Goal: Task Accomplishment & Management: Complete application form

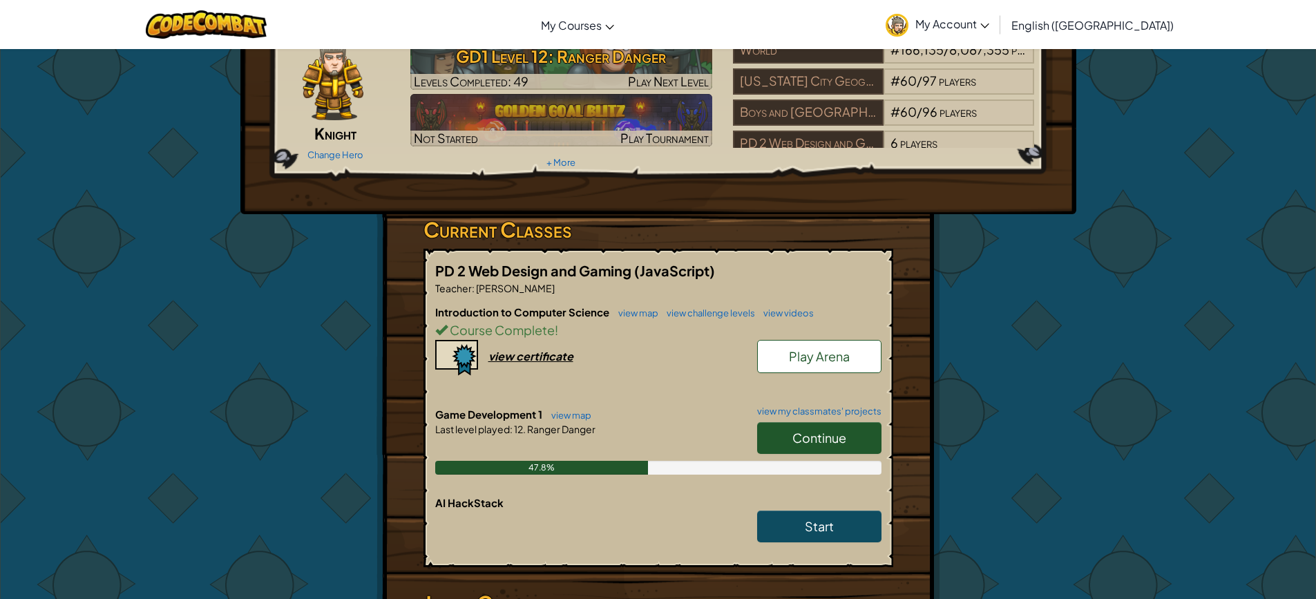
scroll to position [207, 0]
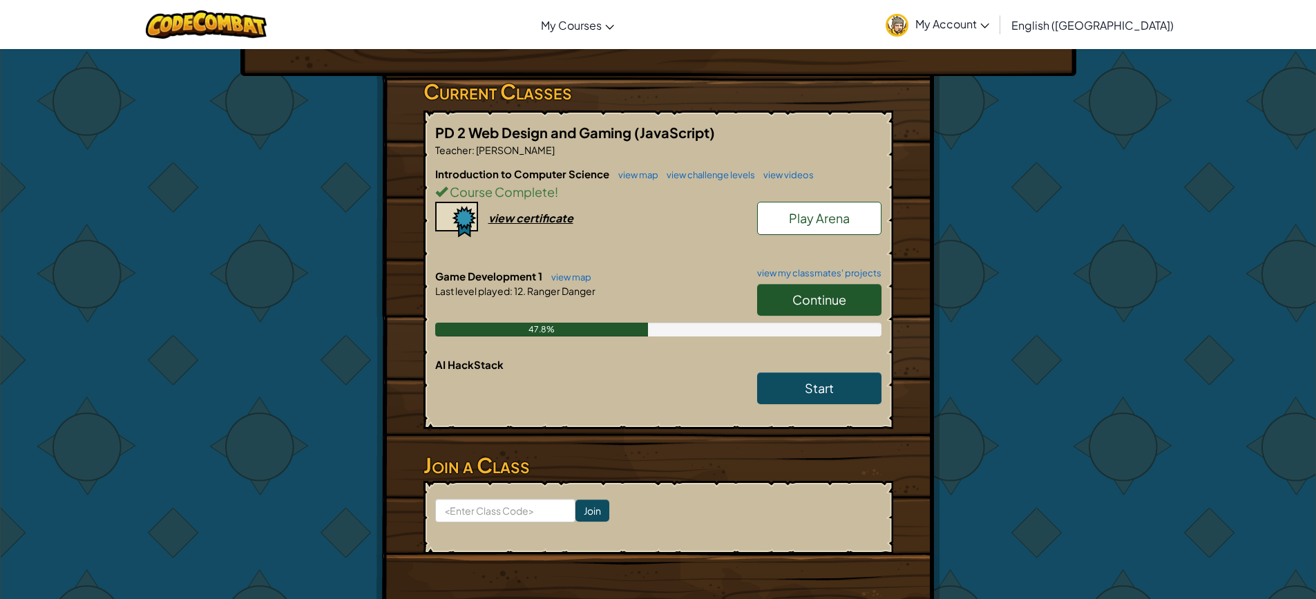
click at [785, 294] on link "Continue" at bounding box center [819, 300] width 124 height 32
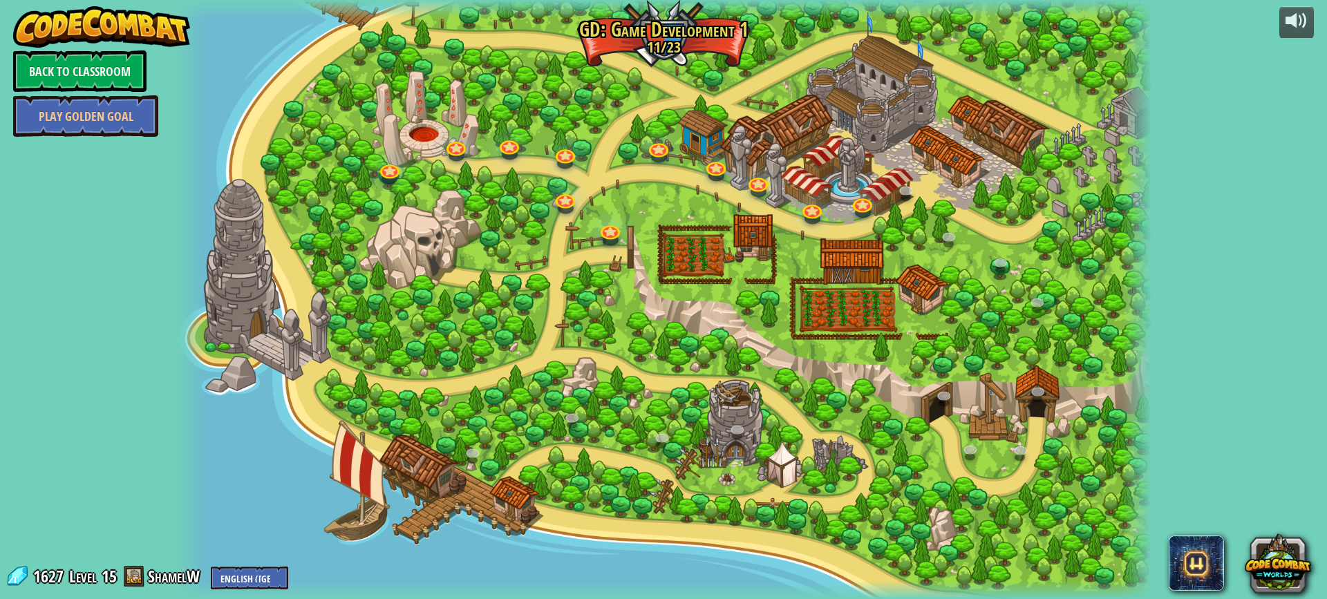
click at [1059, 200] on div at bounding box center [663, 299] width 975 height 599
click at [1301, 29] on div at bounding box center [1296, 21] width 22 height 22
click at [898, 193] on link at bounding box center [907, 192] width 28 height 28
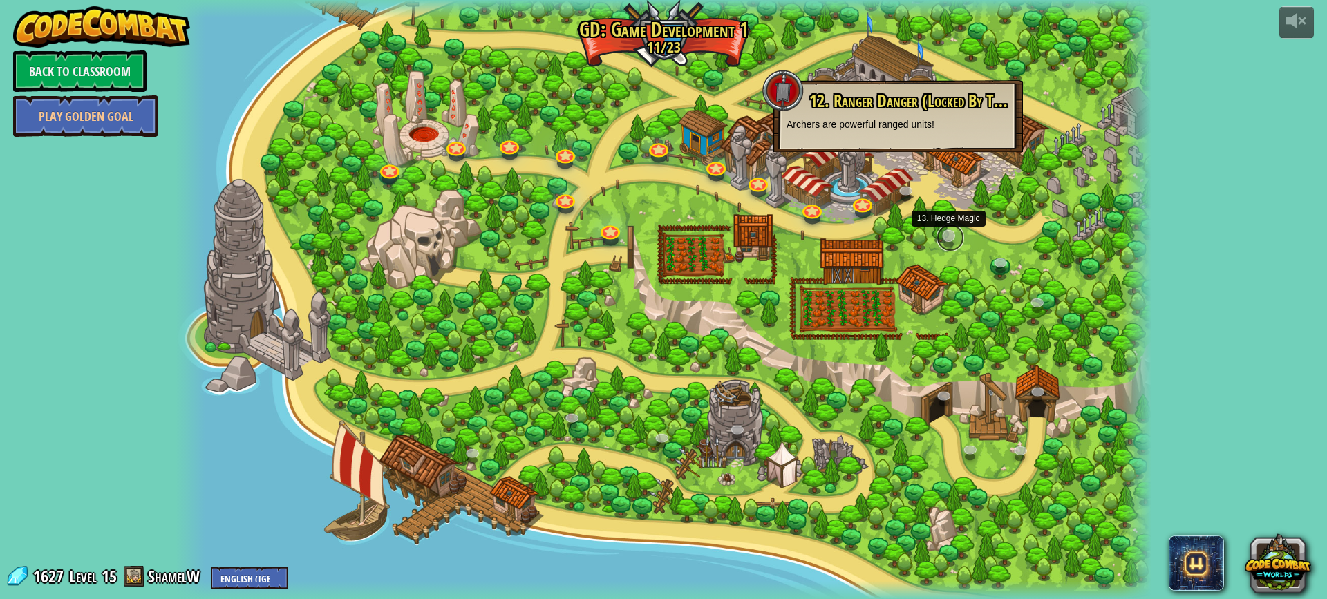
click at [942, 231] on link at bounding box center [950, 238] width 28 height 28
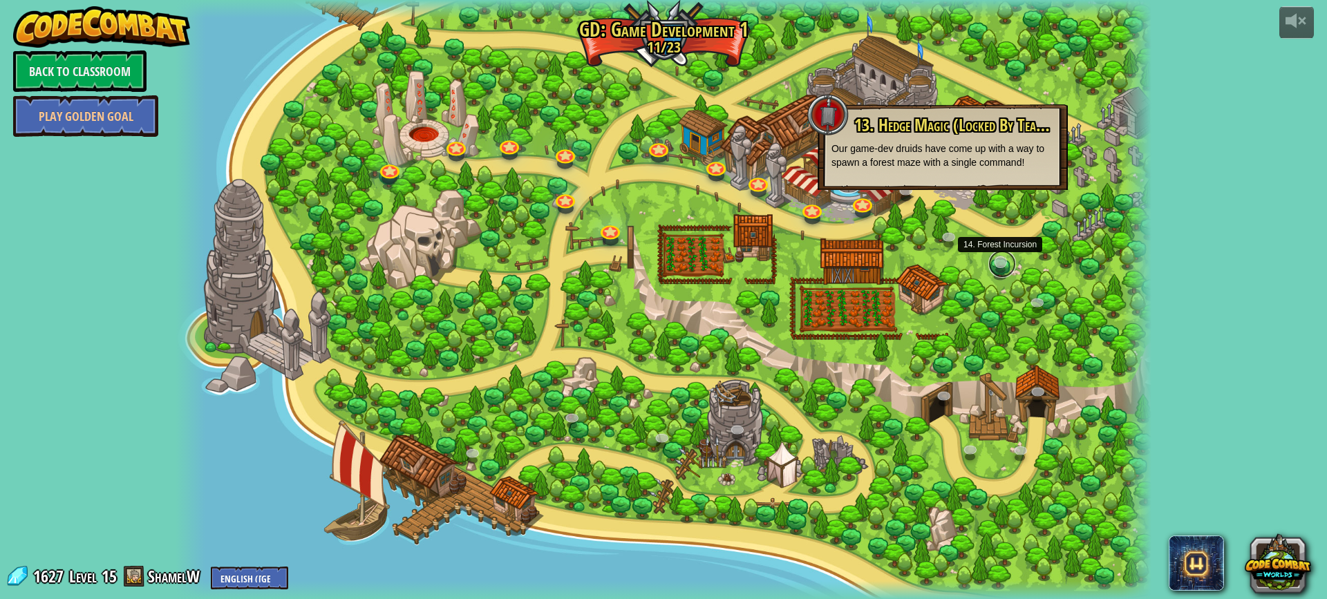
click at [994, 259] on link at bounding box center [1002, 264] width 28 height 28
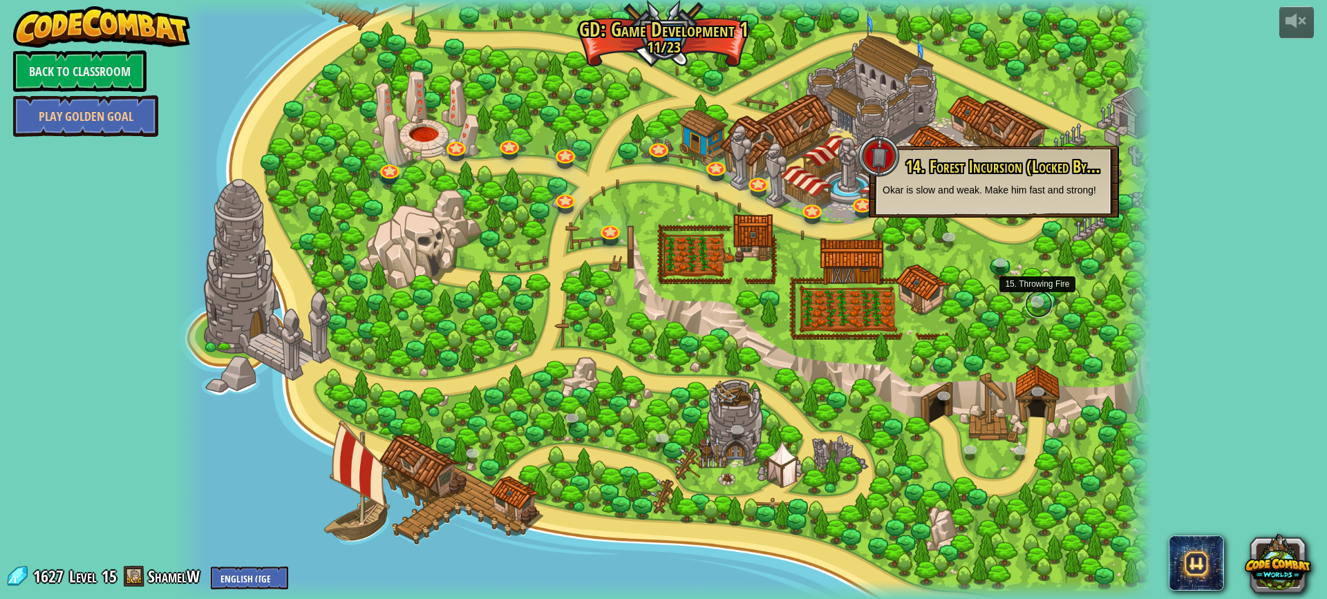
click at [1033, 296] on link at bounding box center [1039, 304] width 28 height 28
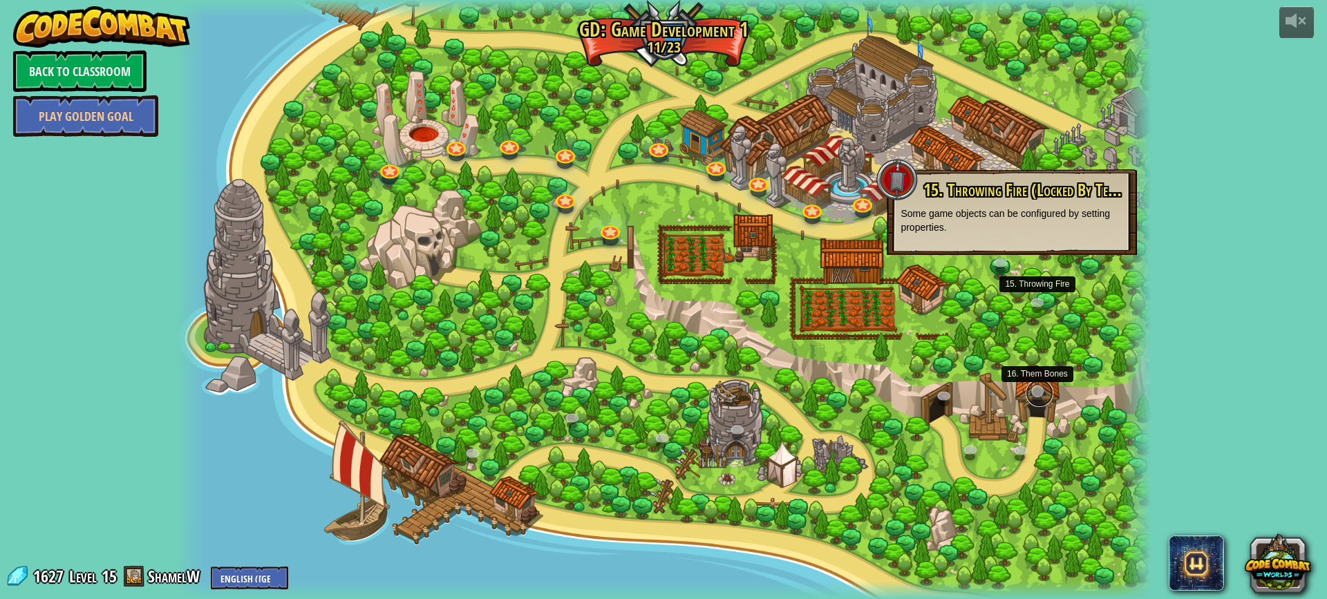
click at [1027, 390] on link at bounding box center [1039, 393] width 28 height 28
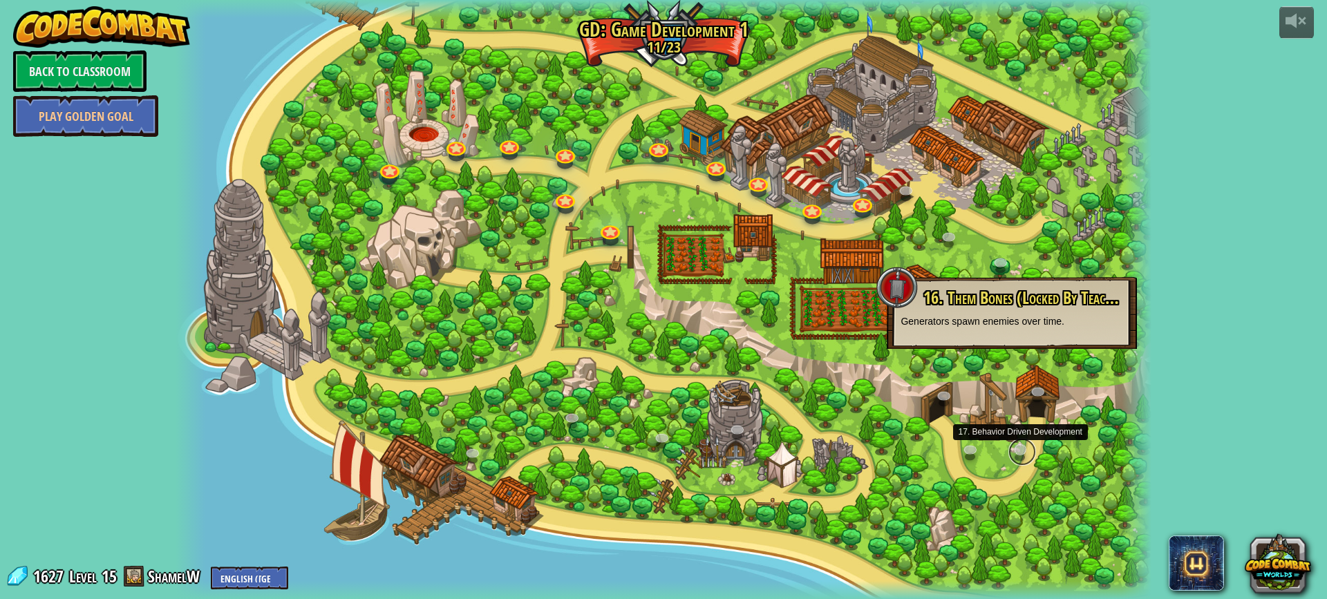
click at [1014, 449] on link at bounding box center [1022, 452] width 28 height 28
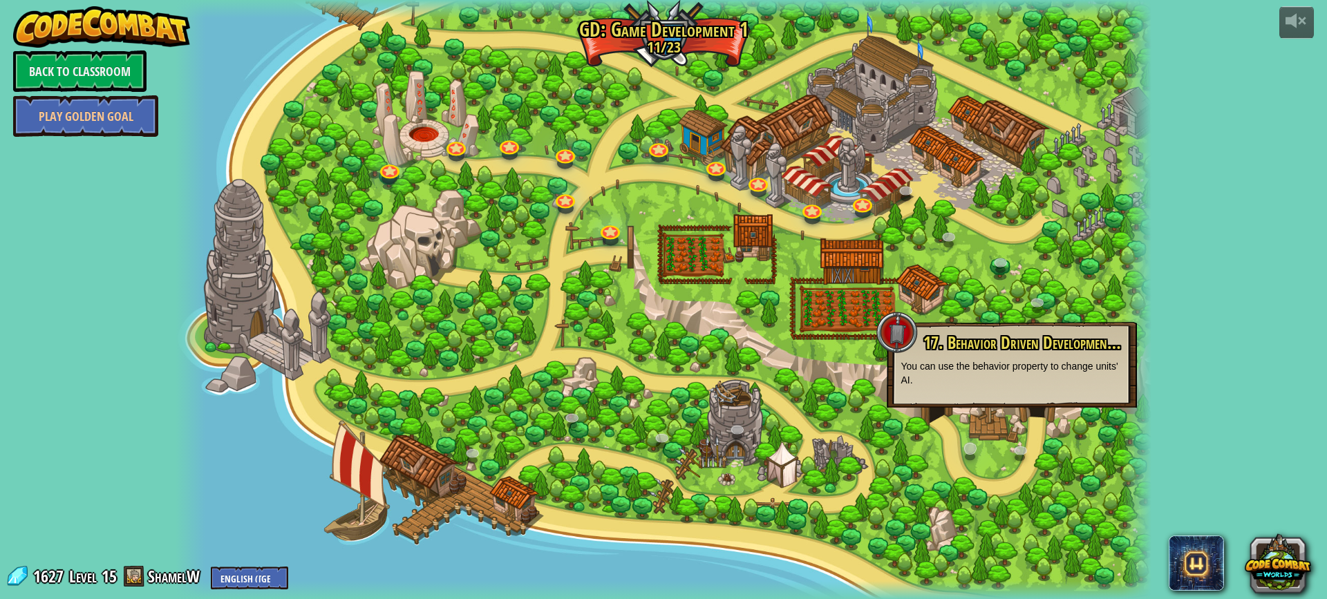
click at [967, 441] on div "3. Hero's Journey Spawn a player, and set a destination. Play 2. Click Gait Pla…" at bounding box center [663, 299] width 975 height 599
click at [969, 451] on link at bounding box center [972, 451] width 28 height 28
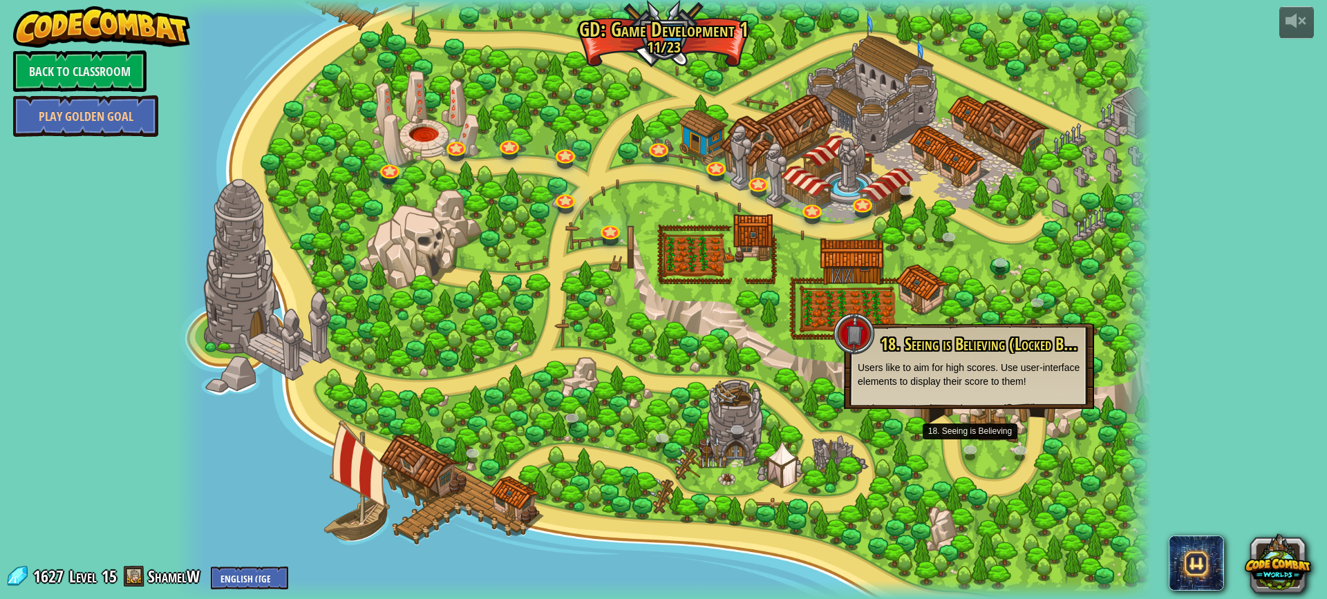
click at [926, 379] on p "Users like to aim for high scores. Use user-interface elements to display their…" at bounding box center [968, 375] width 222 height 28
click at [898, 442] on div at bounding box center [663, 299] width 975 height 599
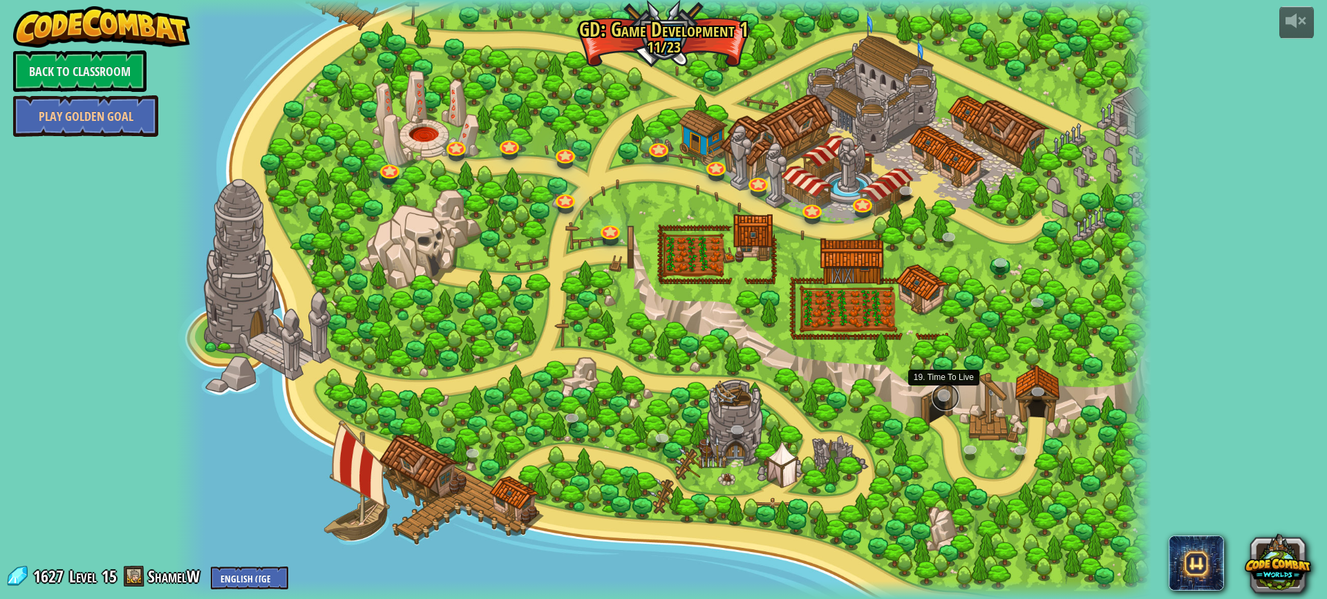
click at [950, 398] on link at bounding box center [945, 397] width 28 height 28
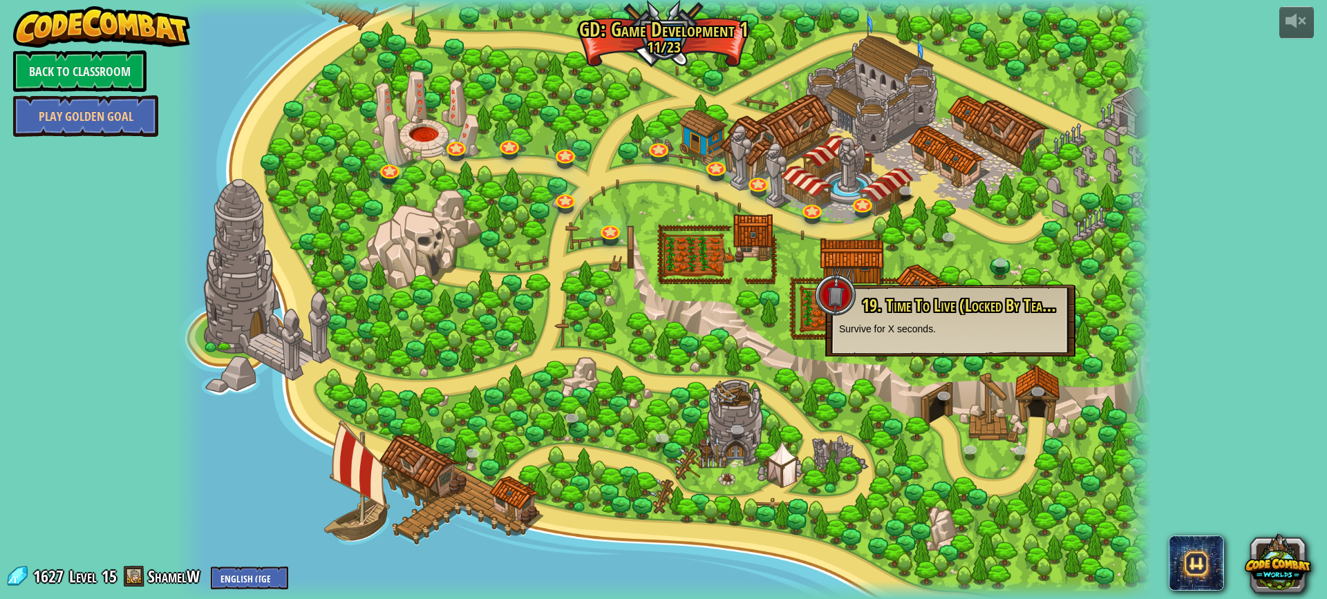
click at [851, 430] on div at bounding box center [663, 299] width 975 height 599
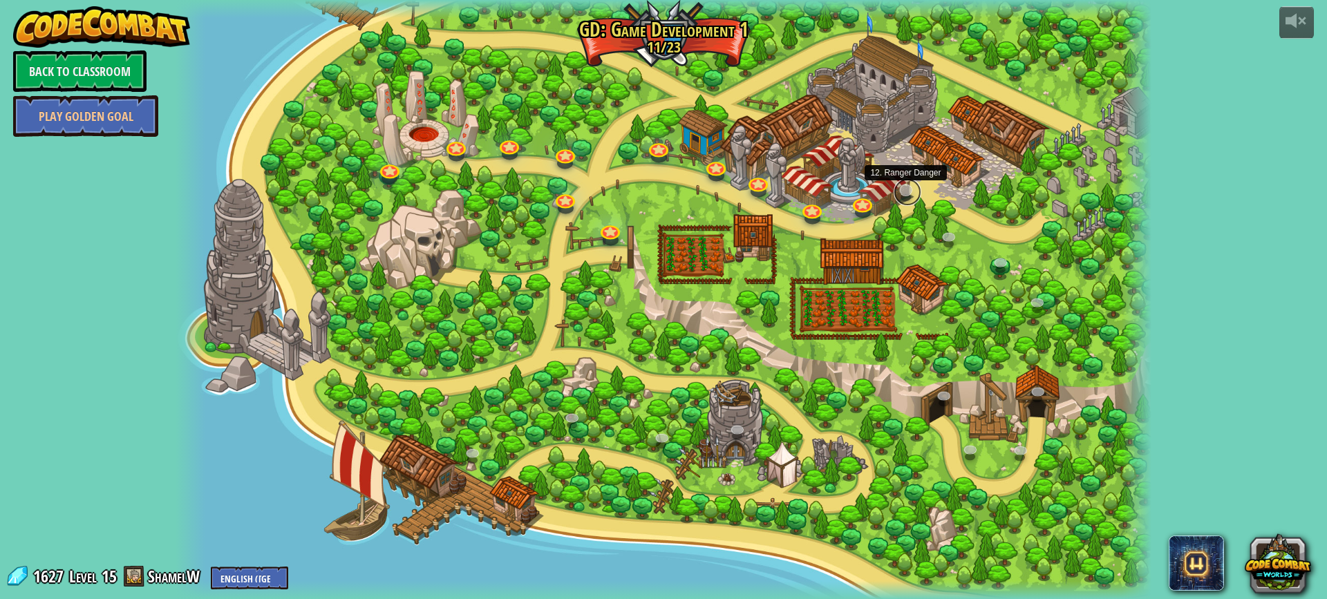
click at [910, 184] on link at bounding box center [907, 192] width 28 height 28
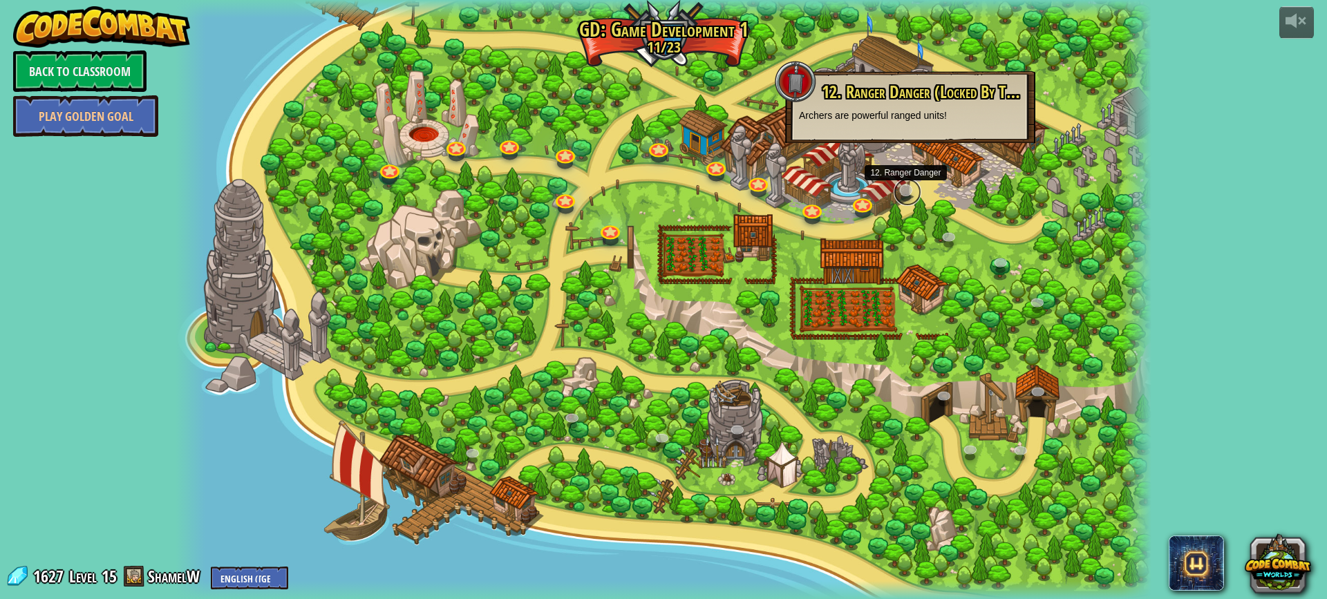
click at [910, 184] on link at bounding box center [907, 192] width 28 height 28
click at [775, 260] on div at bounding box center [663, 299] width 975 height 599
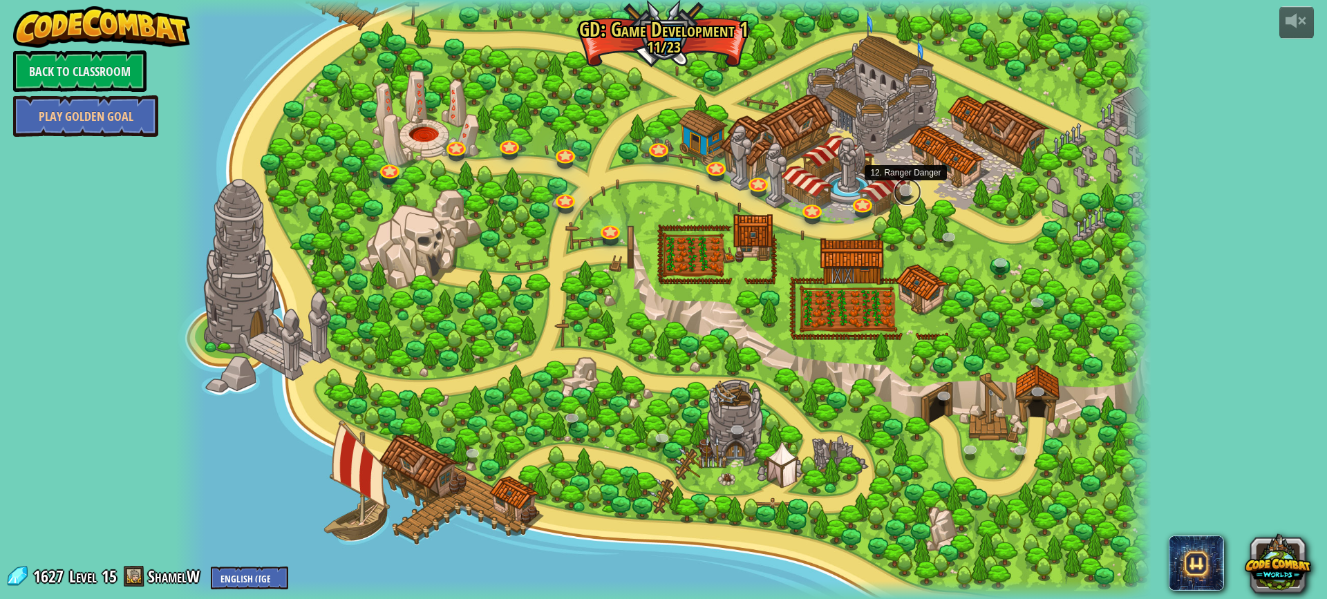
click at [910, 192] on link at bounding box center [907, 192] width 28 height 28
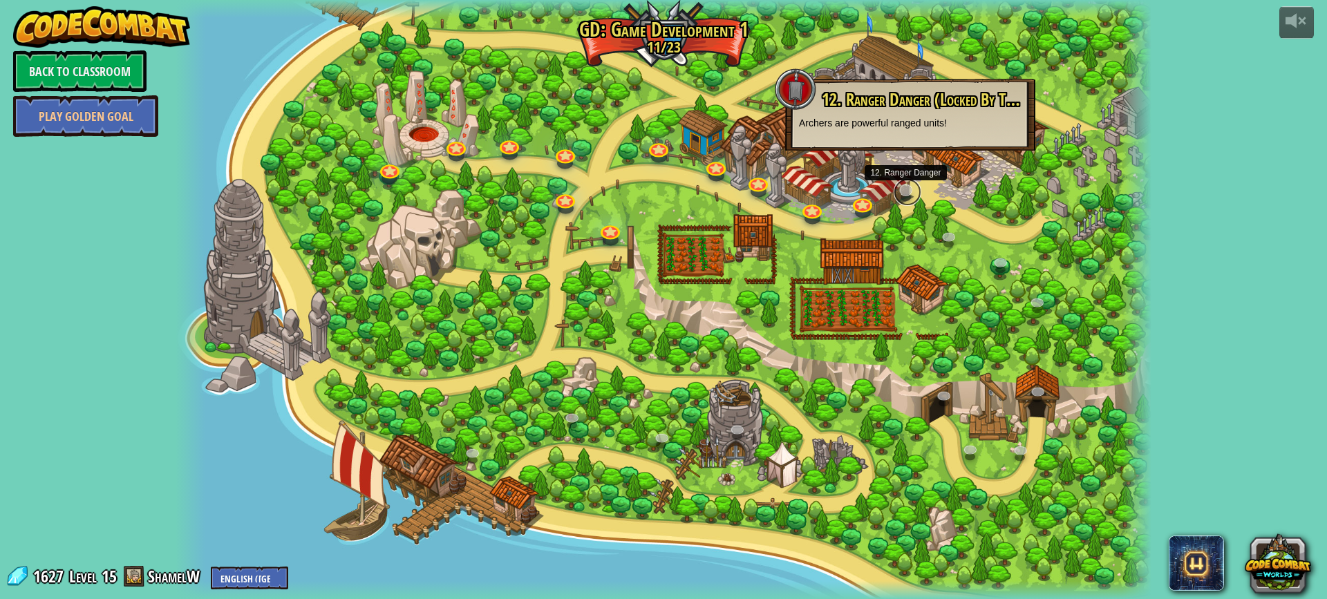
click at [905, 195] on link at bounding box center [907, 192] width 28 height 28
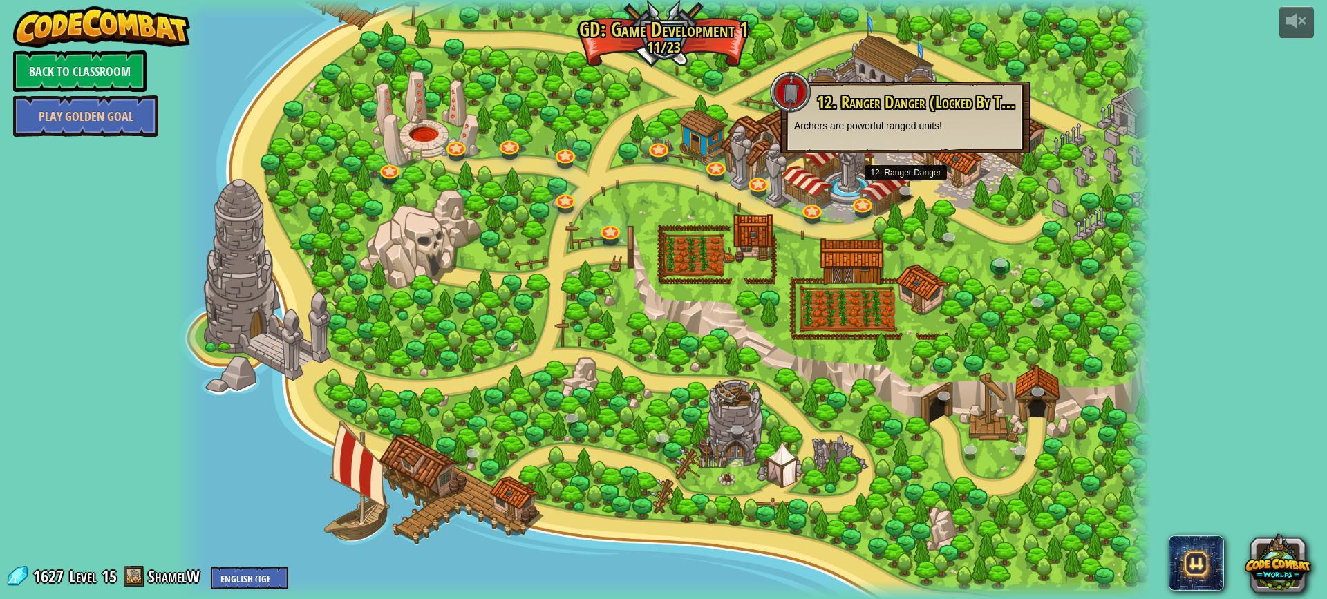
click at [457, 225] on div at bounding box center [663, 299] width 975 height 599
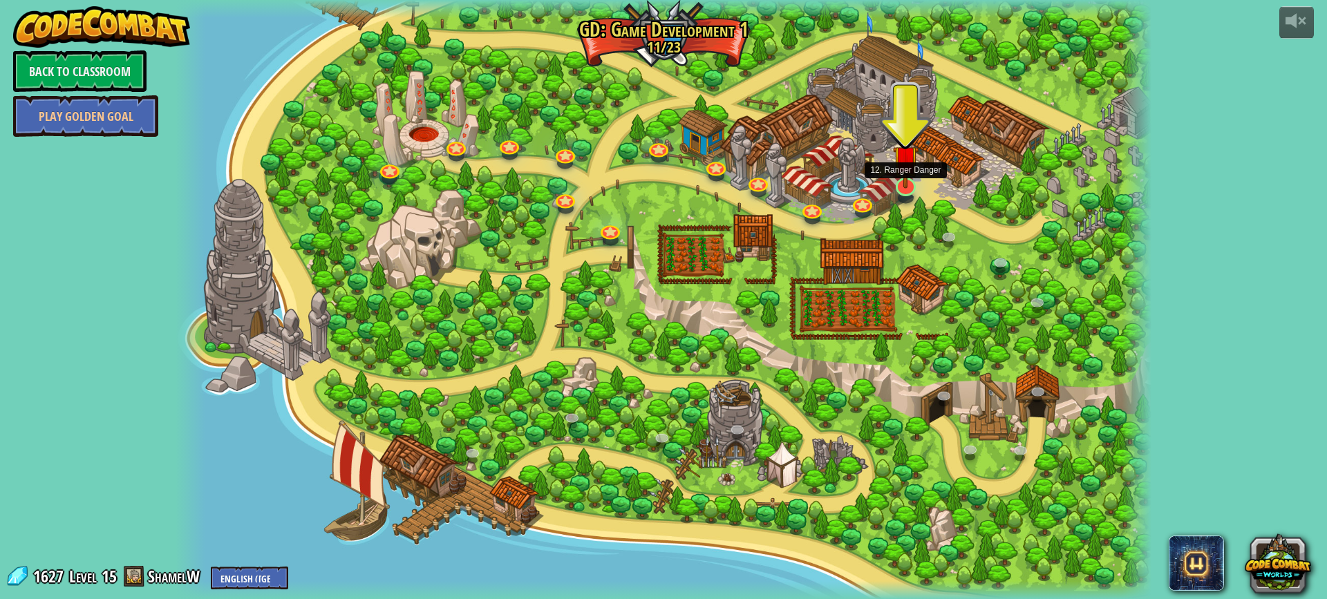
click at [909, 184] on img at bounding box center [906, 159] width 26 height 60
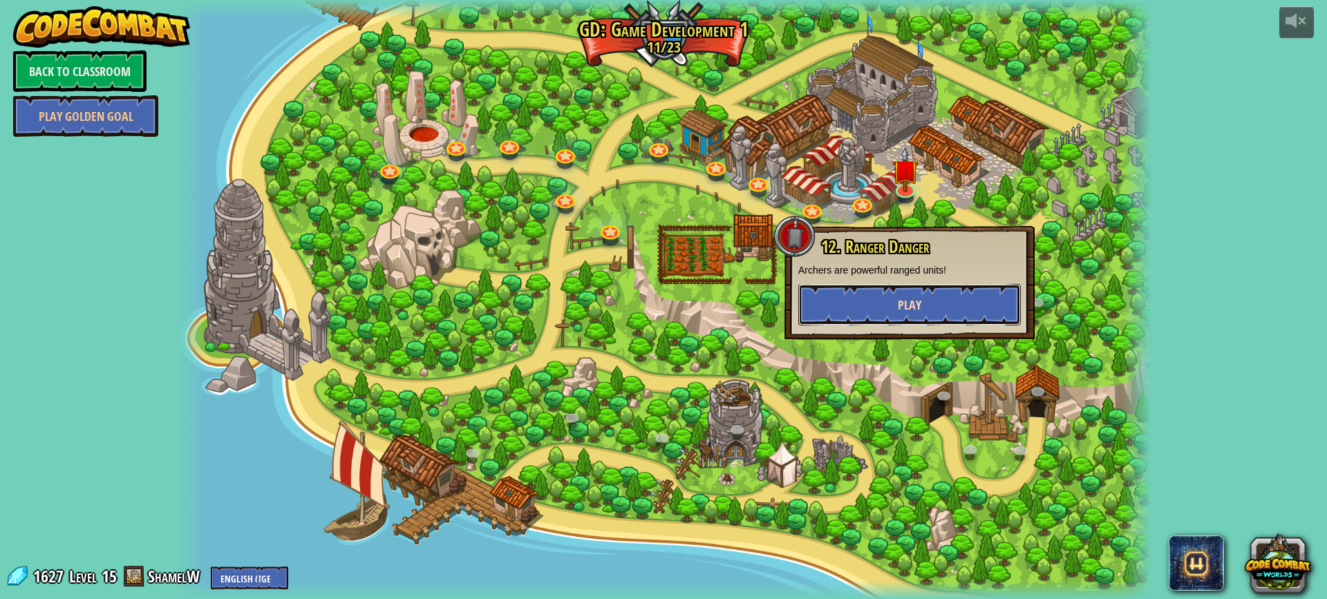
click at [878, 294] on button "Play" at bounding box center [909, 304] width 222 height 41
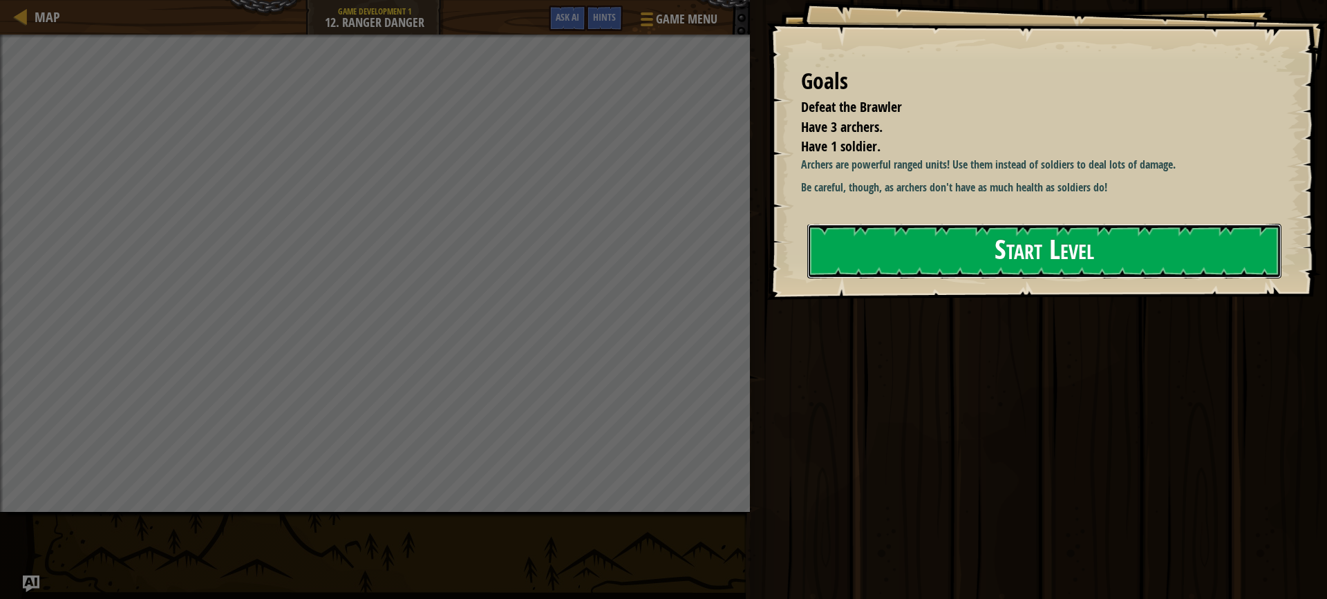
click at [837, 259] on button "Start Level" at bounding box center [1044, 251] width 474 height 55
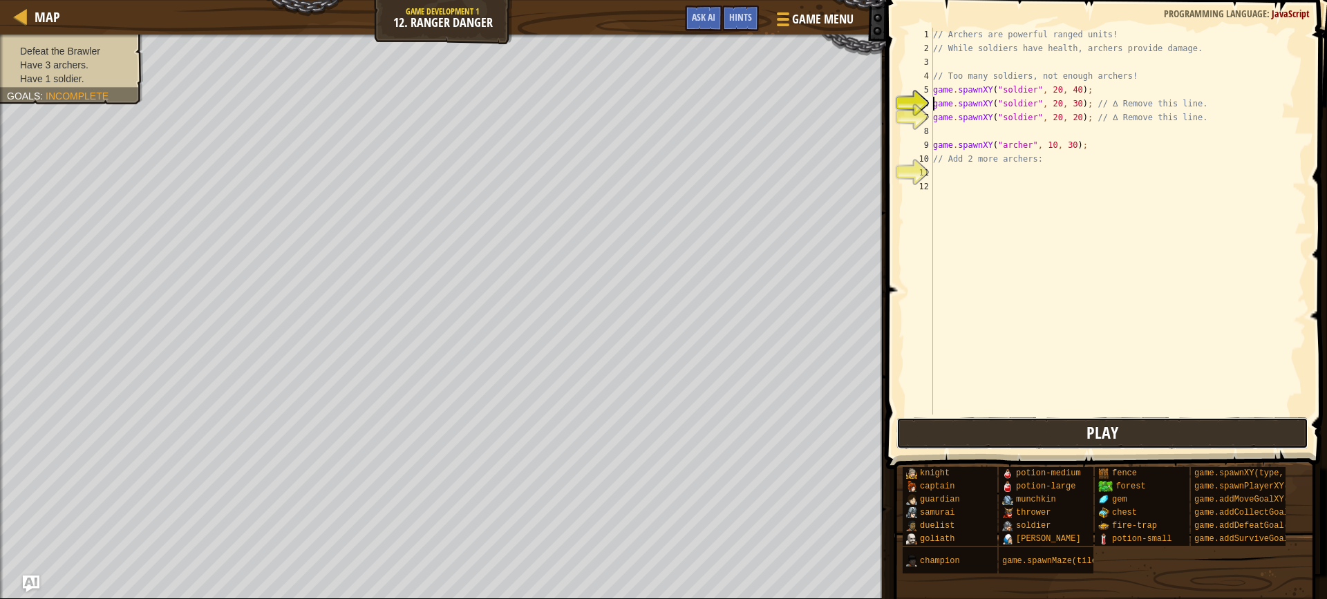
click at [936, 432] on button "Play" at bounding box center [1102, 433] width 412 height 32
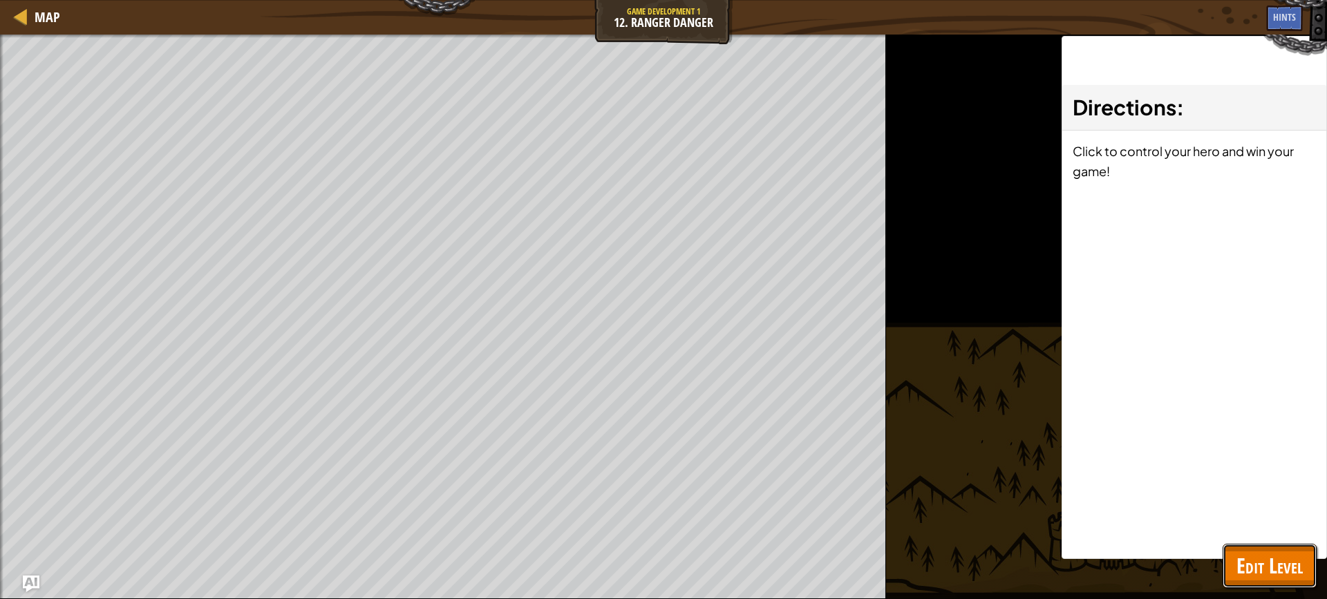
click at [1241, 564] on span "Edit Level" at bounding box center [1269, 565] width 66 height 28
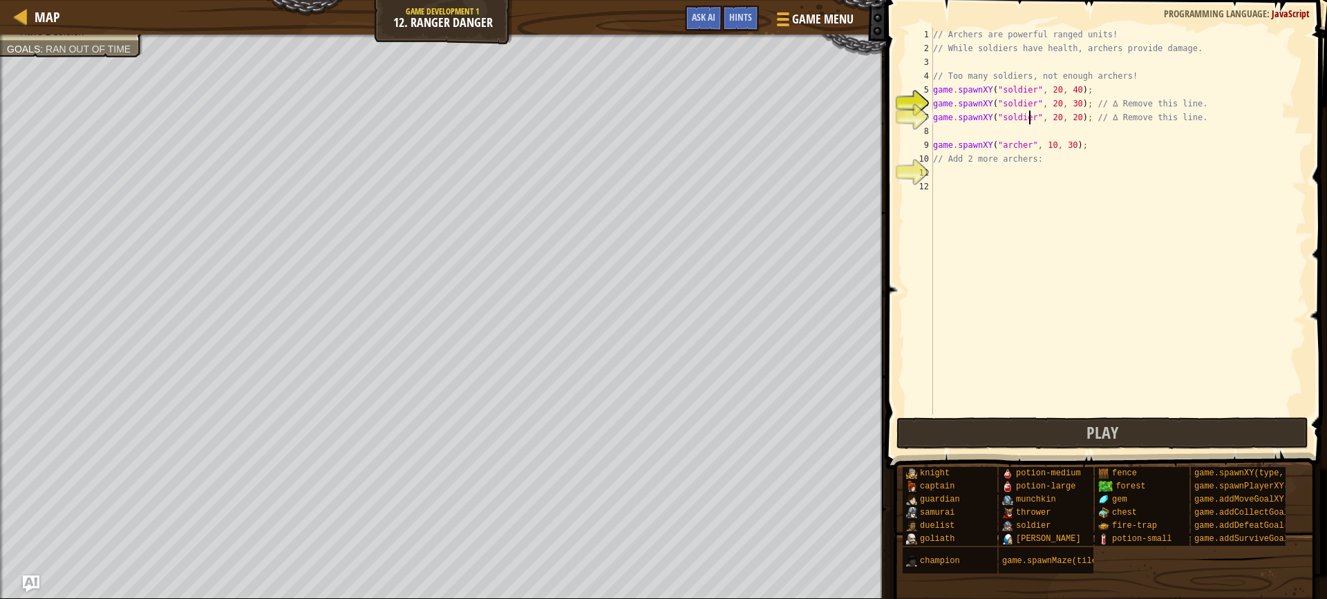
click at [1027, 118] on div "// Archers are powerful ranged units! // While soldiers have health, archers pr…" at bounding box center [1118, 235] width 376 height 415
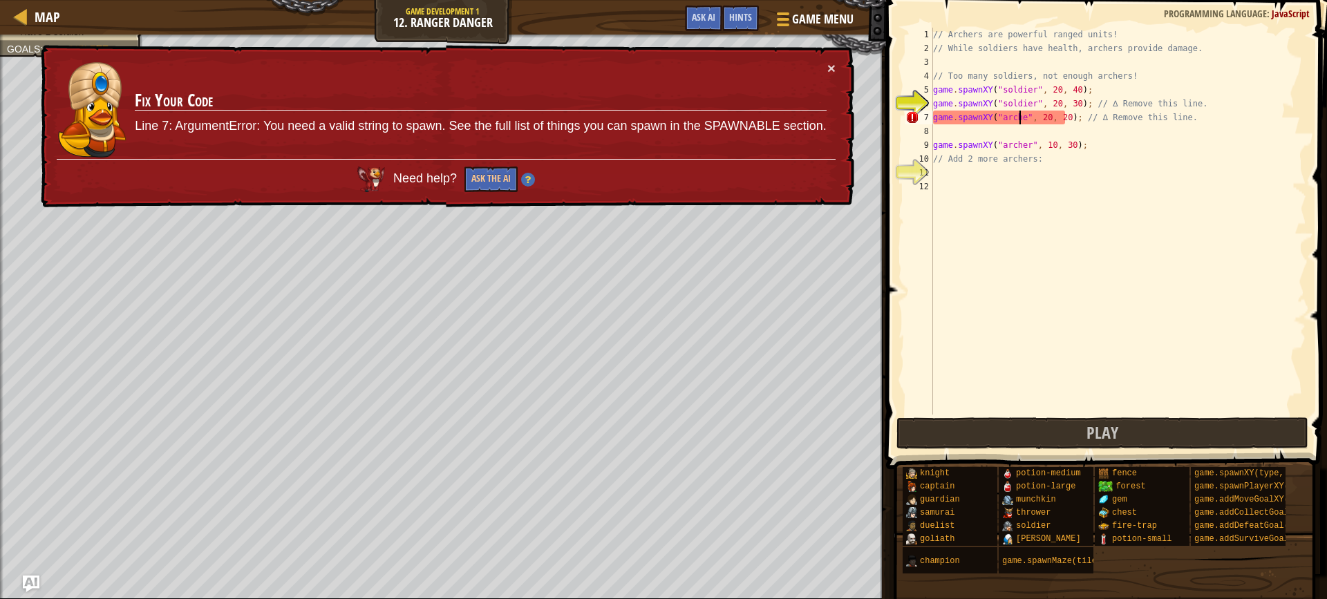
scroll to position [6, 8]
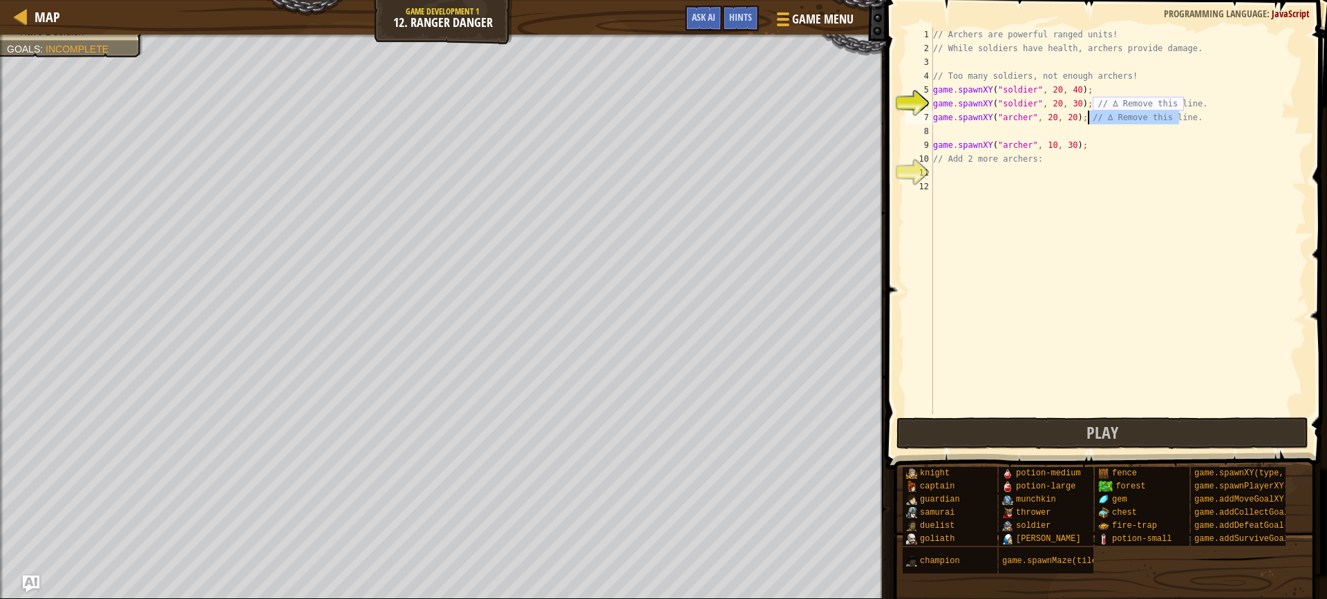
drag, startPoint x: 1186, startPoint y: 115, endPoint x: 1090, endPoint y: 114, distance: 96.7
click at [1090, 114] on div "// Archers are powerful ranged units! // While soldiers have health, archers pr…" at bounding box center [1118, 235] width 376 height 415
drag, startPoint x: 1189, startPoint y: 102, endPoint x: 1097, endPoint y: 109, distance: 92.2
click at [1097, 109] on div "// Archers are powerful ranged units! // While soldiers have health, archers pr…" at bounding box center [1118, 235] width 376 height 415
type textarea "game.spawnXY("soldier", 20, 30); // \"
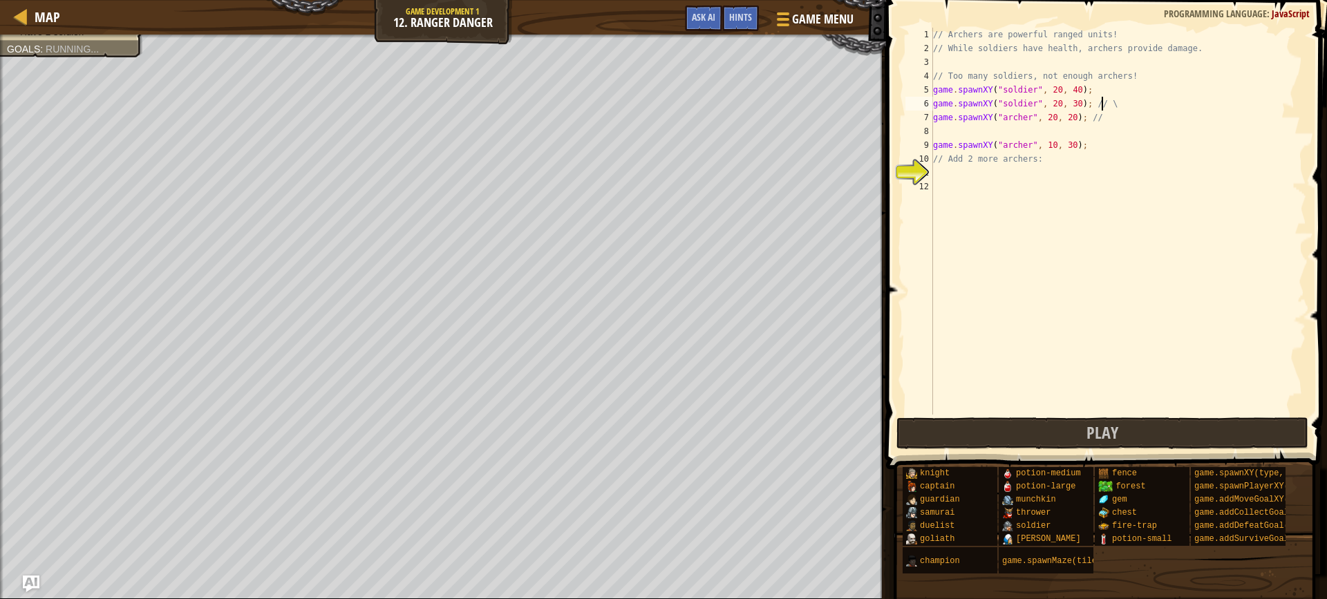
scroll to position [6, 13]
click at [966, 137] on div "// Archers are powerful ranged units! // While soldiers have health, archers pr…" at bounding box center [1118, 235] width 376 height 415
click at [1041, 116] on div "// Archers are powerful ranged units! // While soldiers have health, archers pr…" at bounding box center [1118, 235] width 376 height 415
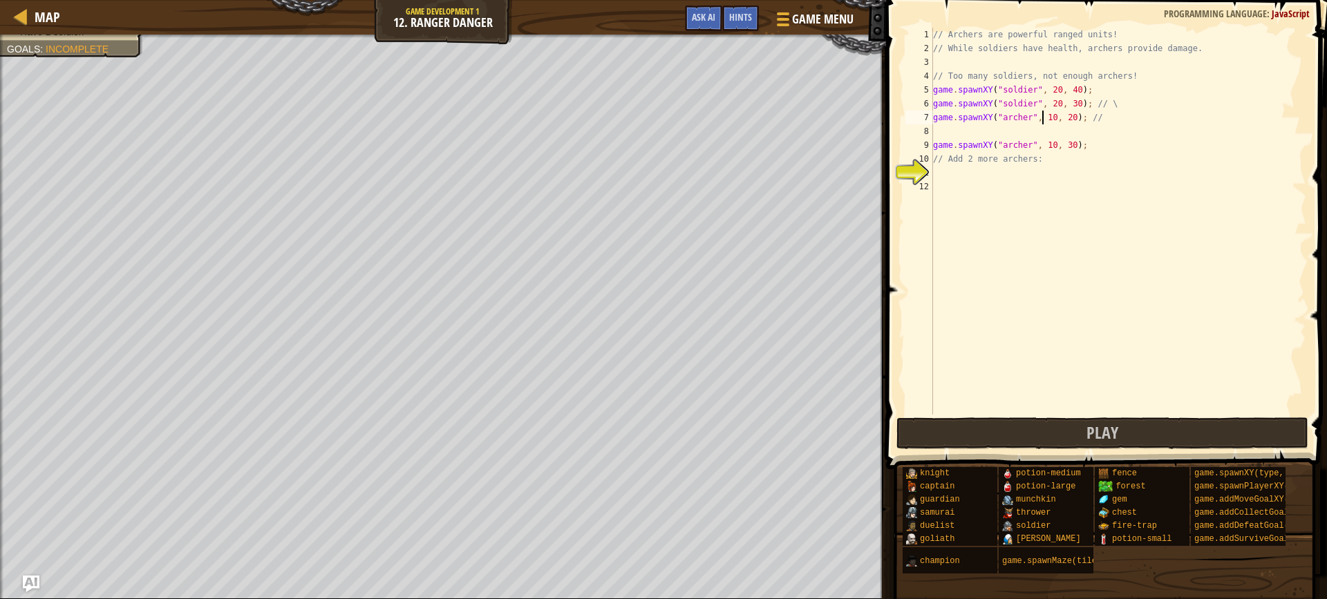
click at [948, 138] on div "// Archers are powerful ranged units! // While soldiers have health, archers pr…" at bounding box center [1118, 235] width 376 height 415
type textarea "game.spawnXY("[PERSON_NAME]", 10, 30);"
click at [949, 129] on div "// Archers are powerful ranged units! // While soldiers have health, archers pr…" at bounding box center [1118, 235] width 376 height 415
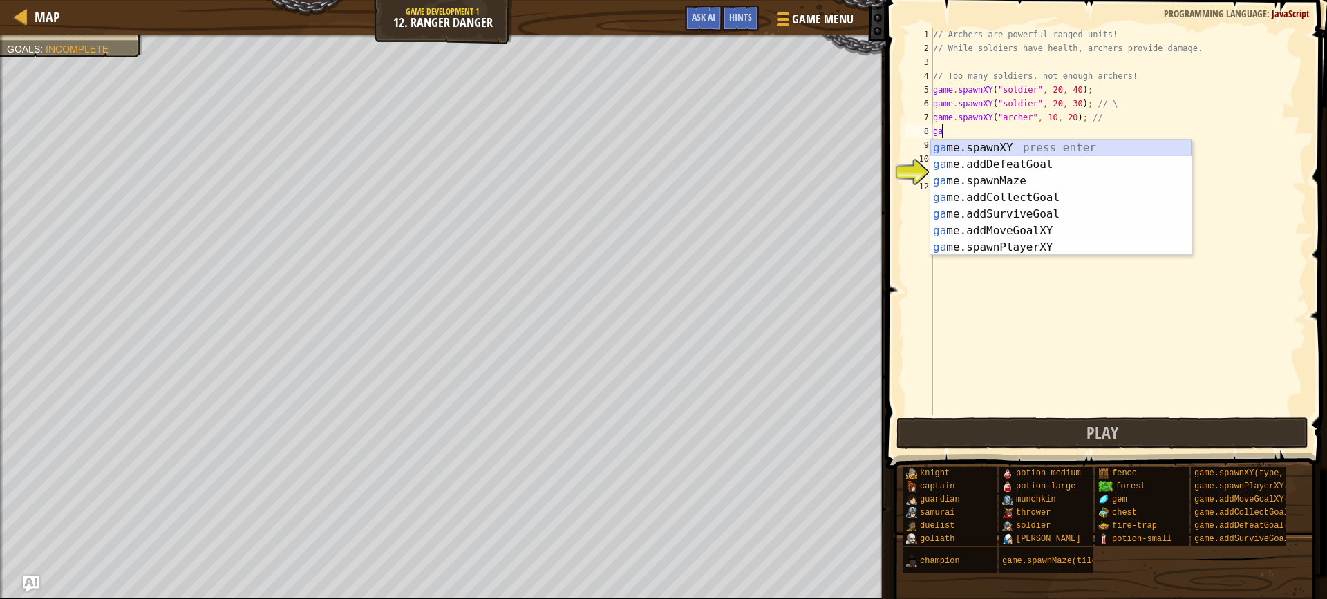
click at [997, 153] on div "ga me.spawnXY press enter ga me.addDefeatGoal press enter ga me.spawnMaze press…" at bounding box center [1060, 214] width 261 height 149
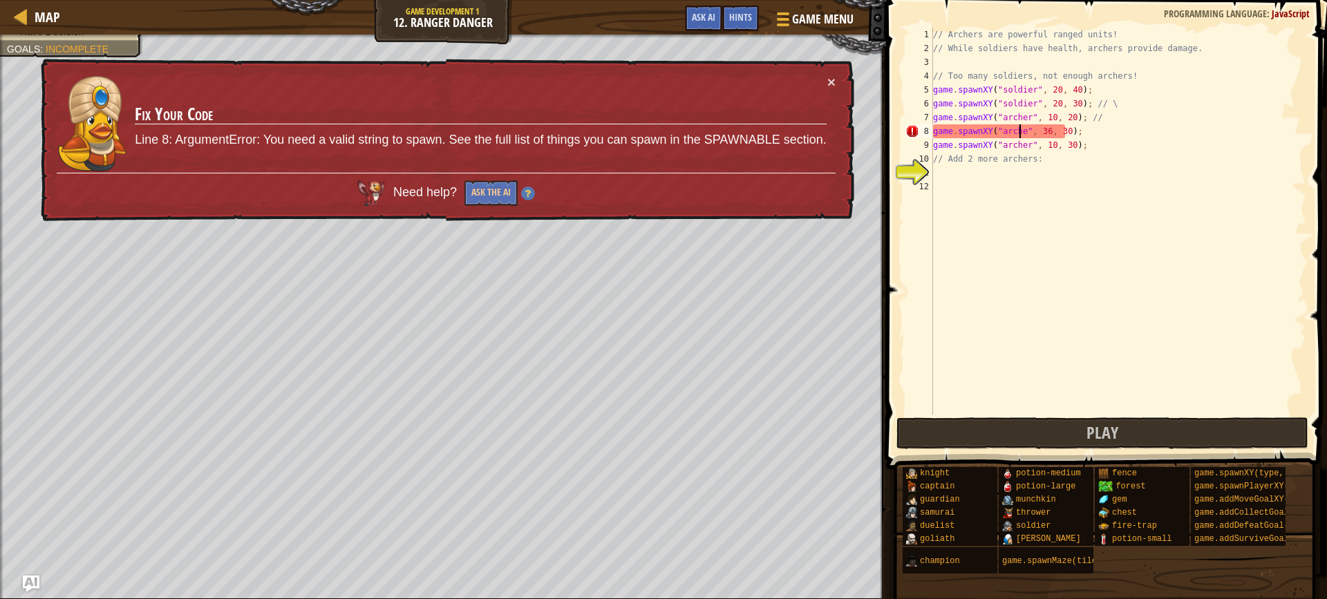
scroll to position [6, 8]
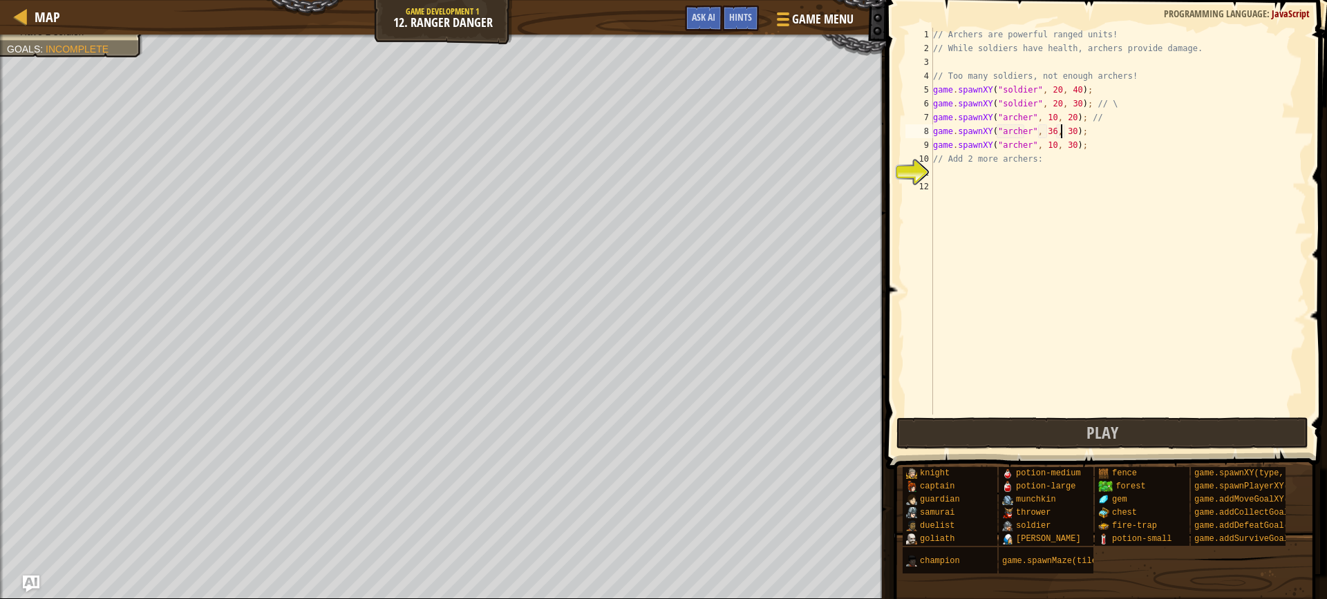
click at [1059, 135] on div "// Archers are powerful ranged units! // While soldiers have health, archers pr…" at bounding box center [1118, 235] width 376 height 415
click at [1042, 126] on div "// Archers are powerful ranged units! // While soldiers have health, archers pr…" at bounding box center [1118, 235] width 376 height 415
type textarea "game.spawnXY("[PERSON_NAME]", 16, 40);"
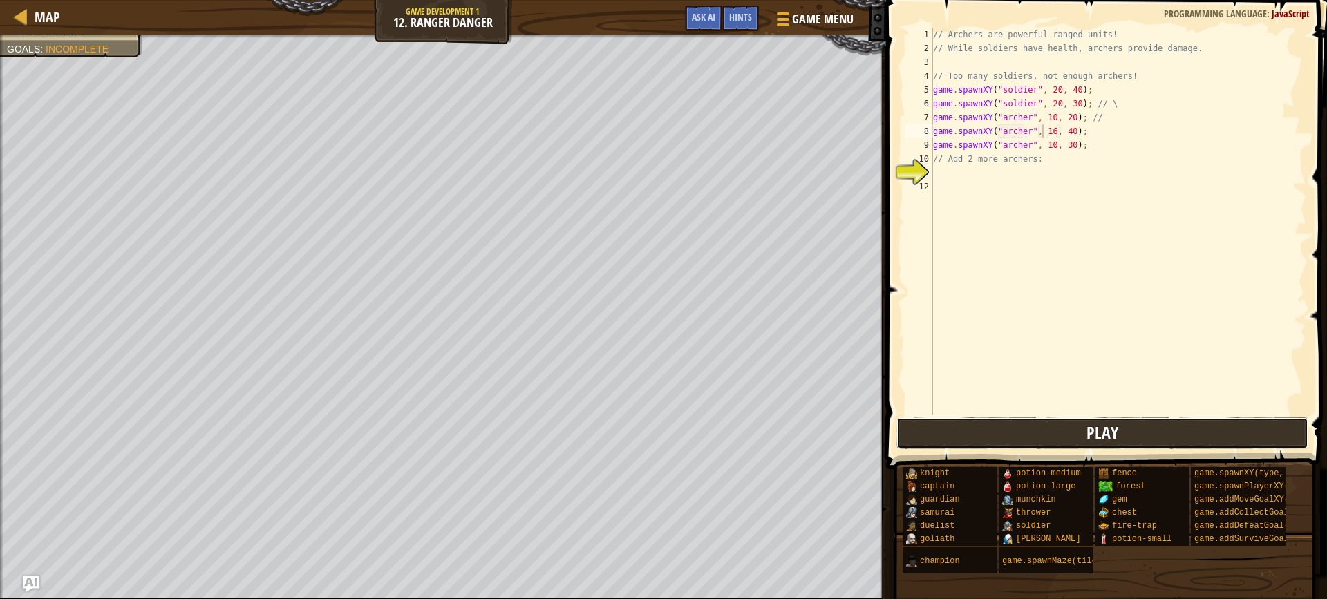
click at [974, 428] on button "Play" at bounding box center [1102, 433] width 412 height 32
click at [979, 169] on div "// Archers are powerful ranged units! // While soldiers have health, archers pr…" at bounding box center [1118, 235] width 376 height 415
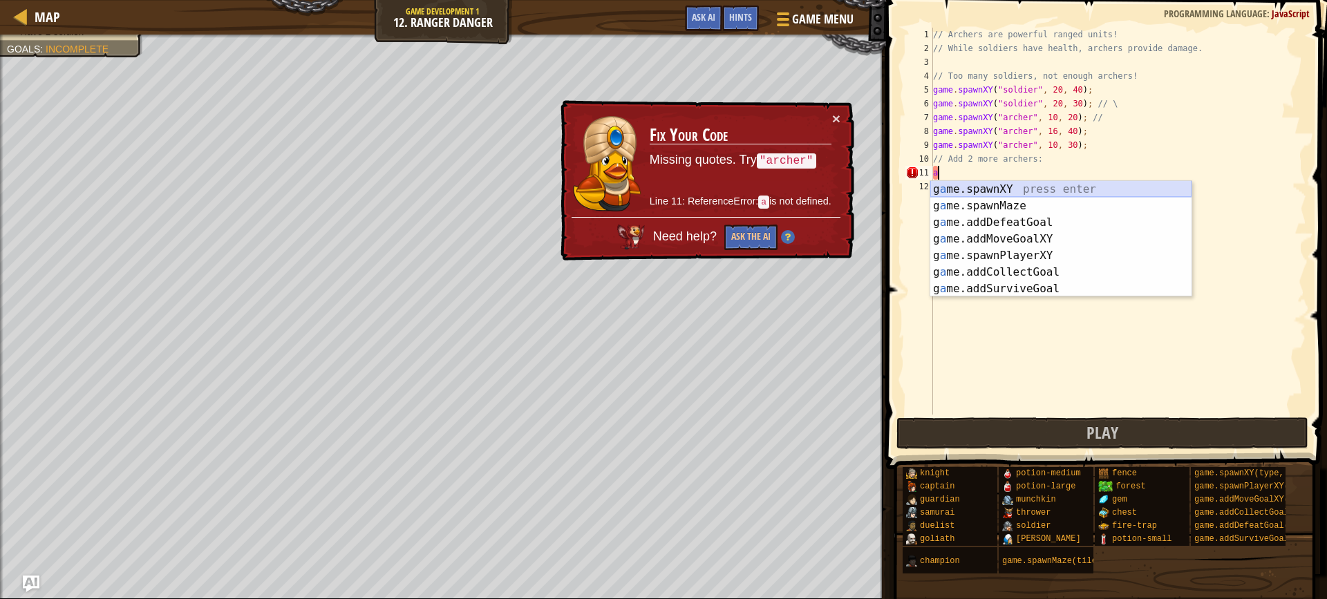
click at [953, 191] on div "g a me.spawnXY press enter g a me.spawnMaze press enter g a me.addDefeatGoal pr…" at bounding box center [1060, 255] width 261 height 149
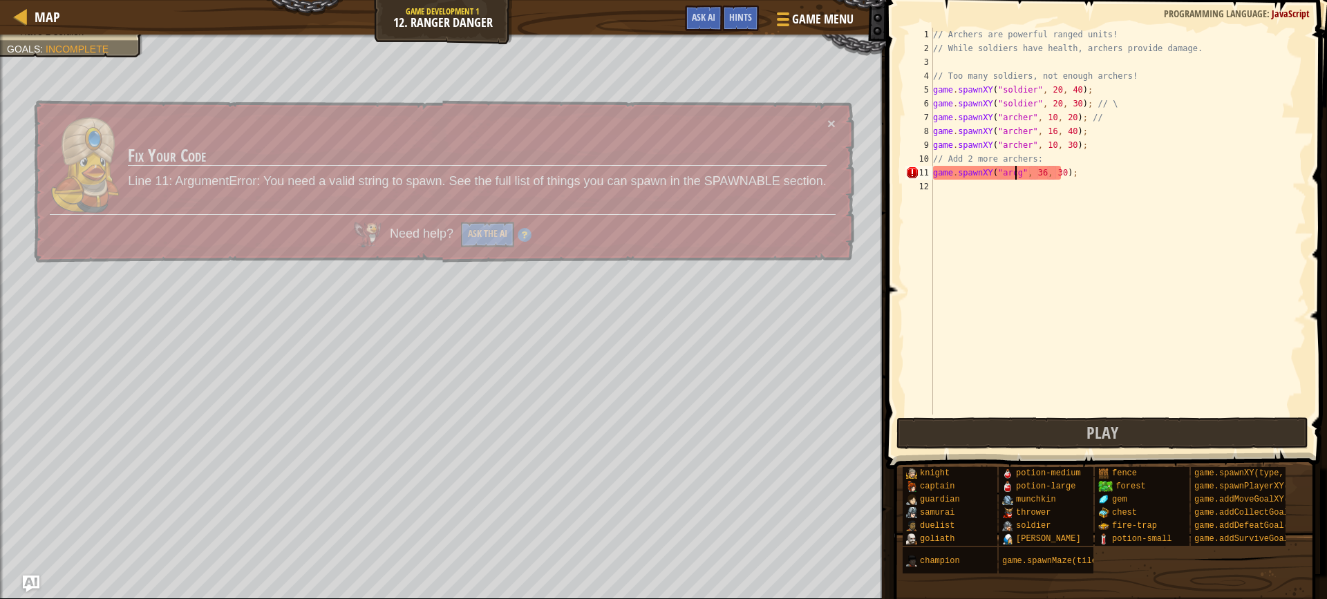
scroll to position [6, 7]
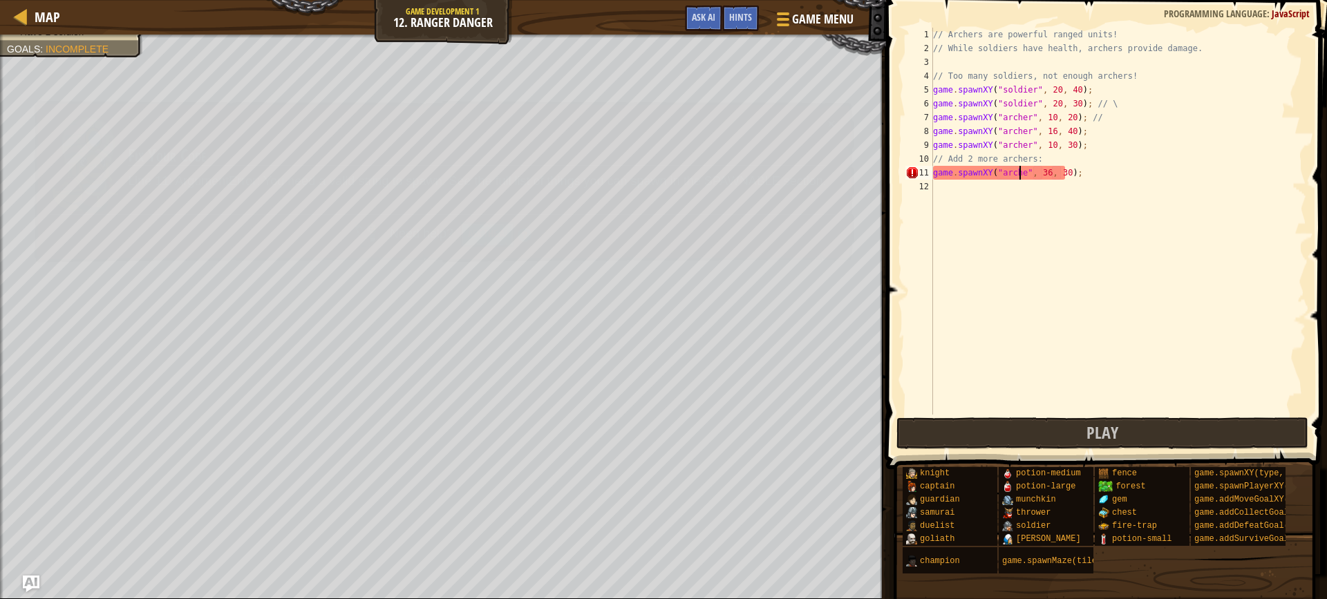
type textarea "game.spawnXY("[PERSON_NAME]", 36, 30);"
click at [1004, 203] on div "// Archers are powerful ranged units! // While soldiers have health, archers pr…" at bounding box center [1118, 235] width 376 height 415
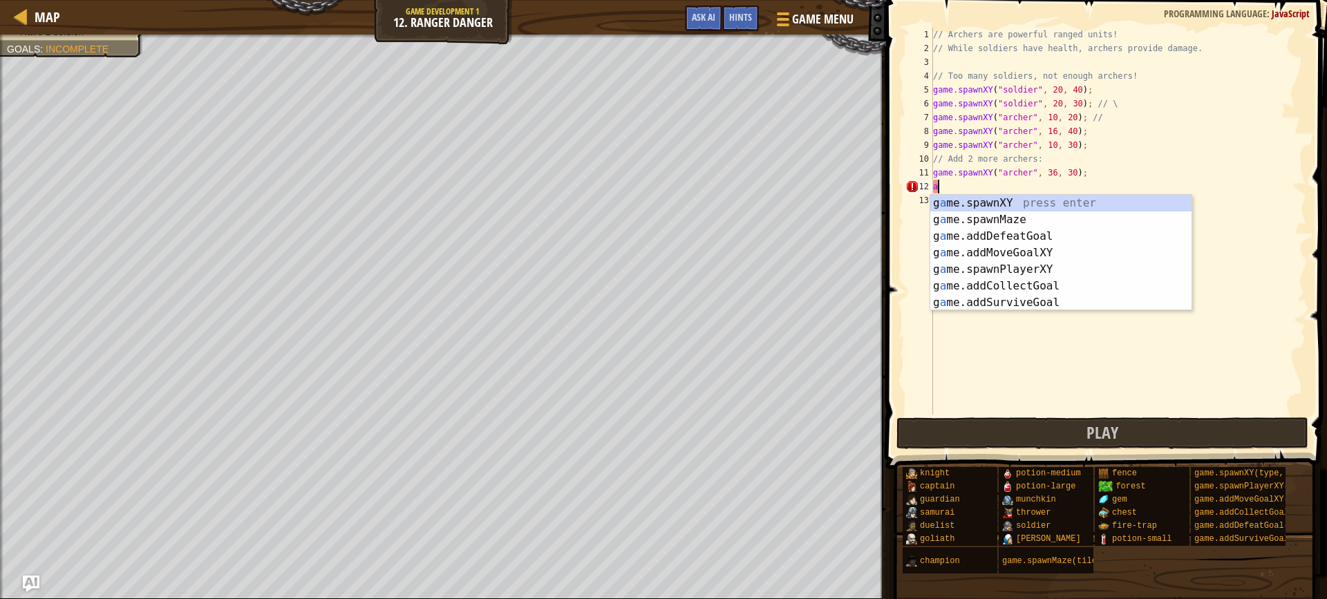
click at [1004, 203] on div "g a me.spawnXY press enter g a me.spawnMaze press enter g a me.addDefeatGoal pr…" at bounding box center [1060, 269] width 261 height 149
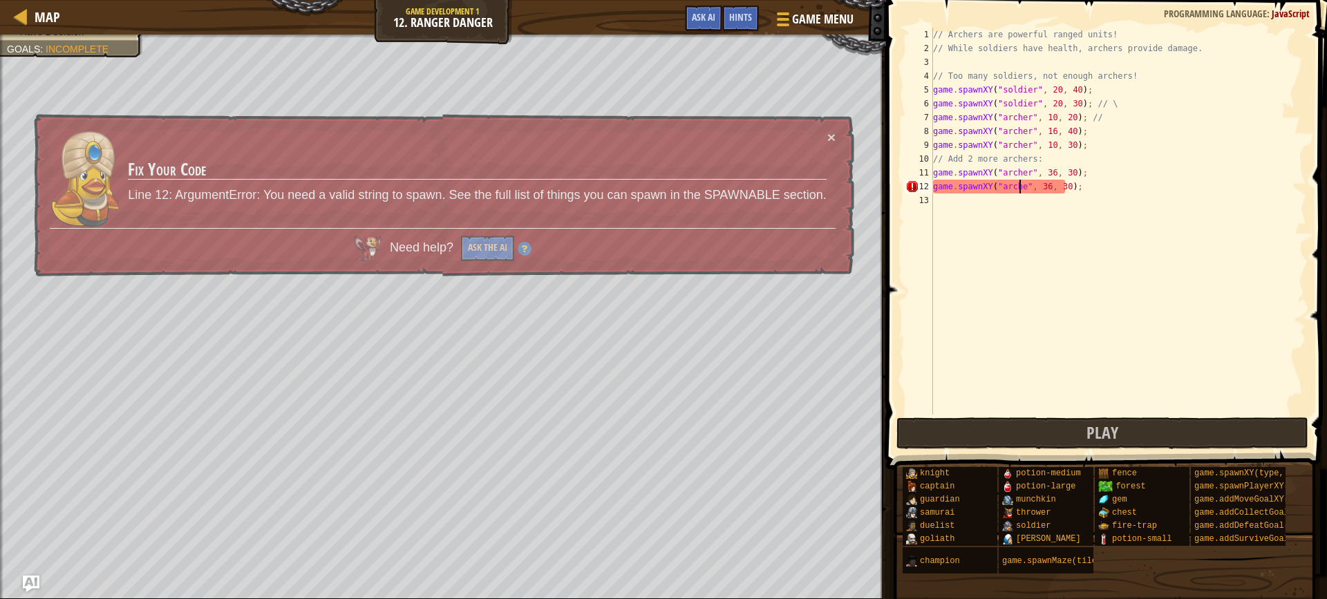
scroll to position [6, 8]
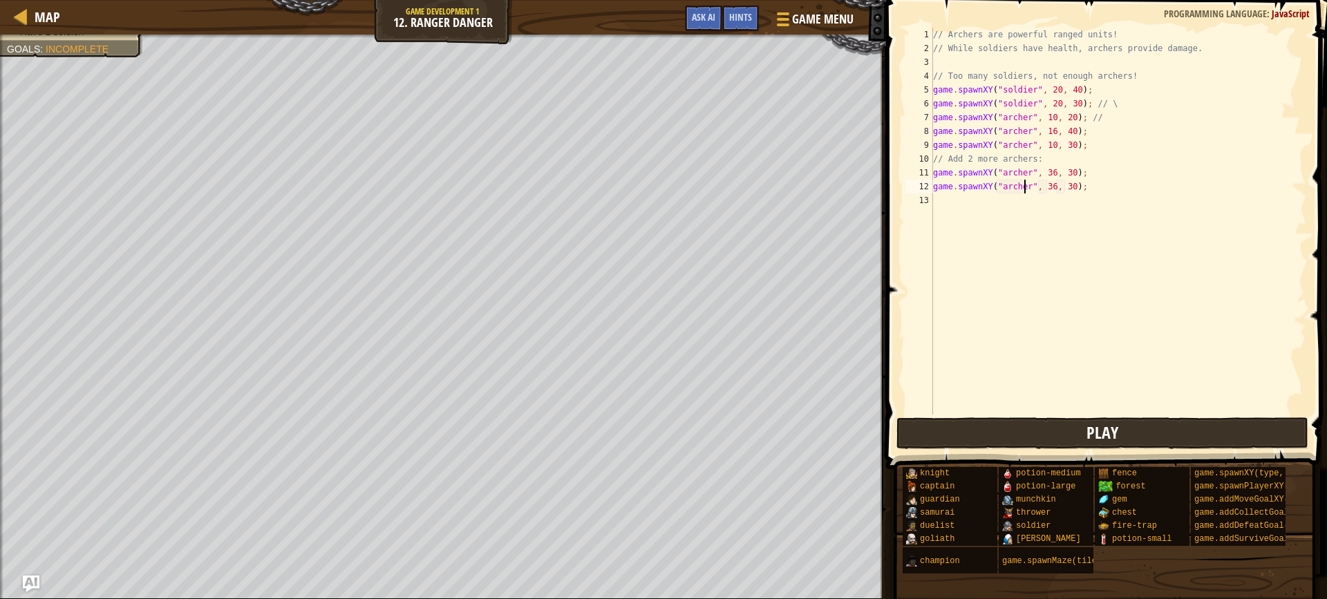
type textarea "game.spawnXY("[PERSON_NAME]", 36, 30);"
click at [1064, 434] on button "Play" at bounding box center [1102, 433] width 412 height 32
click at [35, 13] on span "Map" at bounding box center [48, 17] width 26 height 19
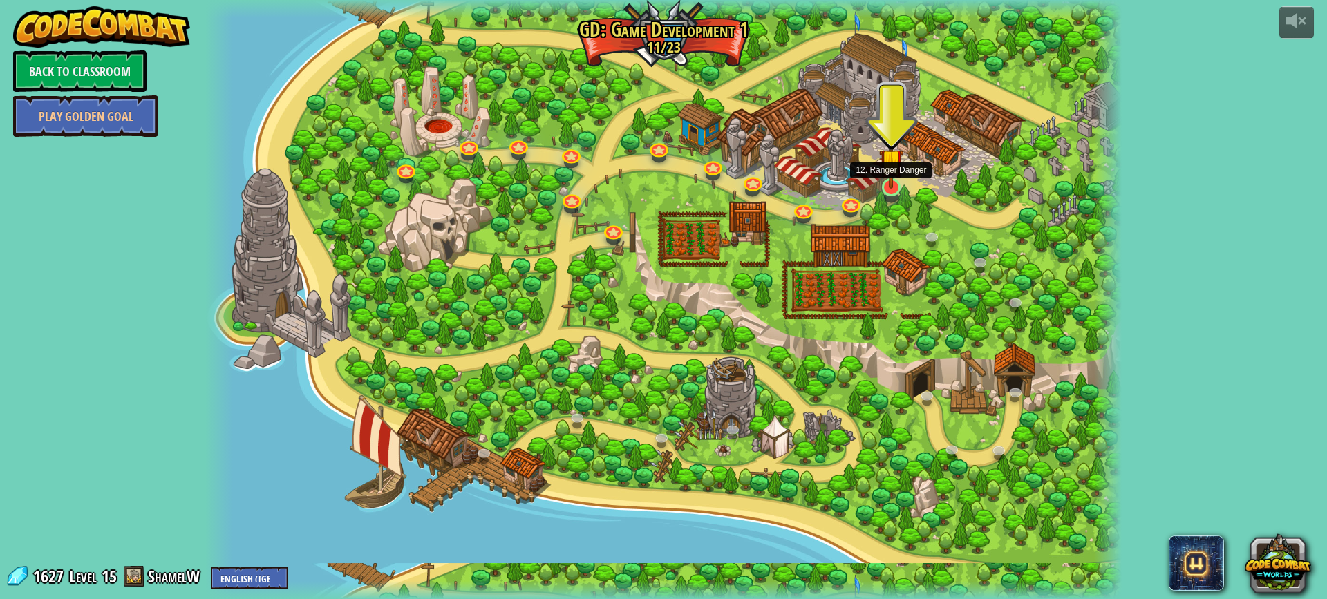
click at [895, 187] on img at bounding box center [891, 160] width 24 height 55
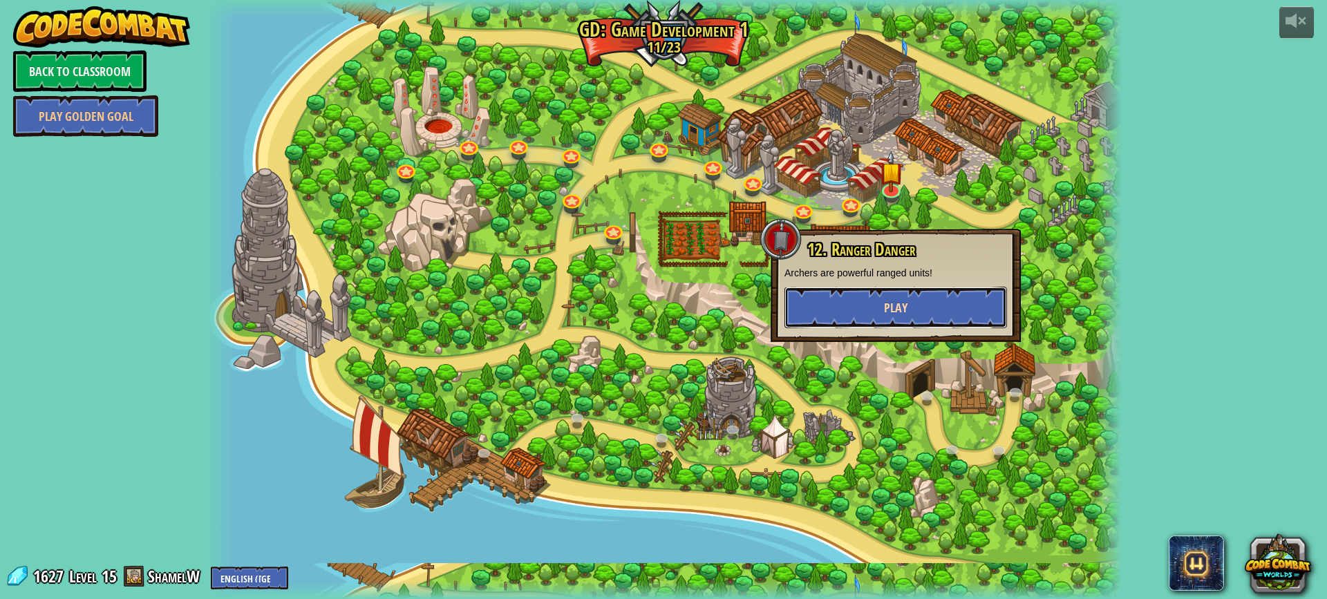
click at [831, 310] on button "Play" at bounding box center [895, 307] width 222 height 41
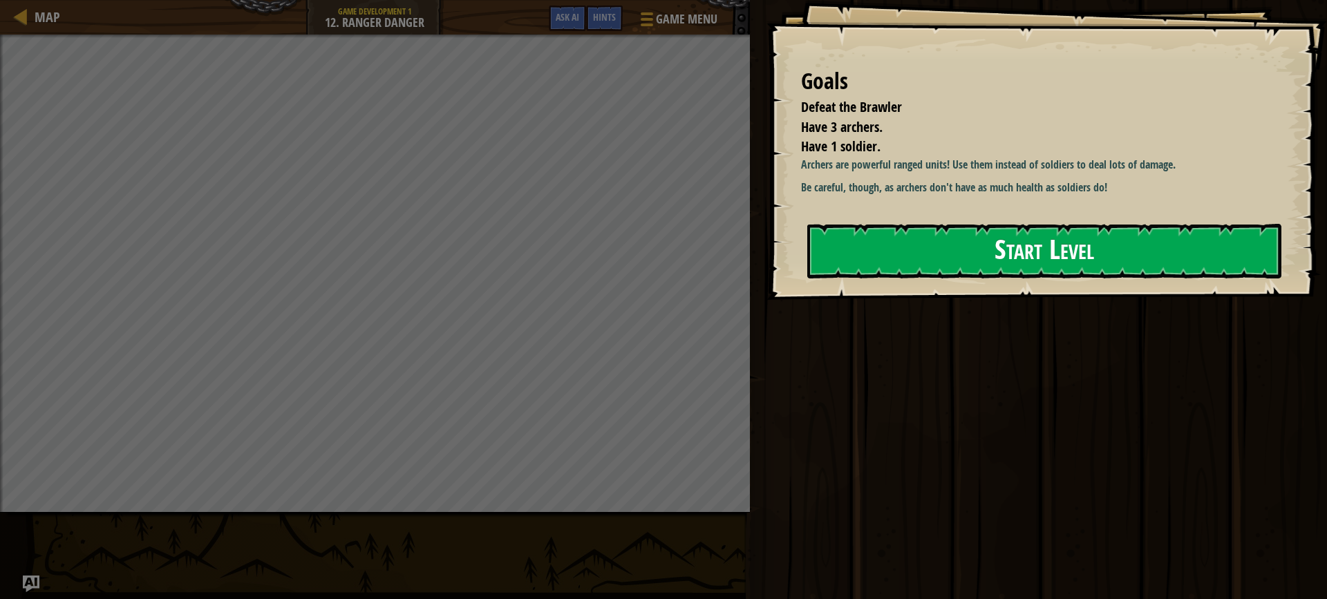
click at [843, 244] on button "Start Level" at bounding box center [1044, 251] width 474 height 55
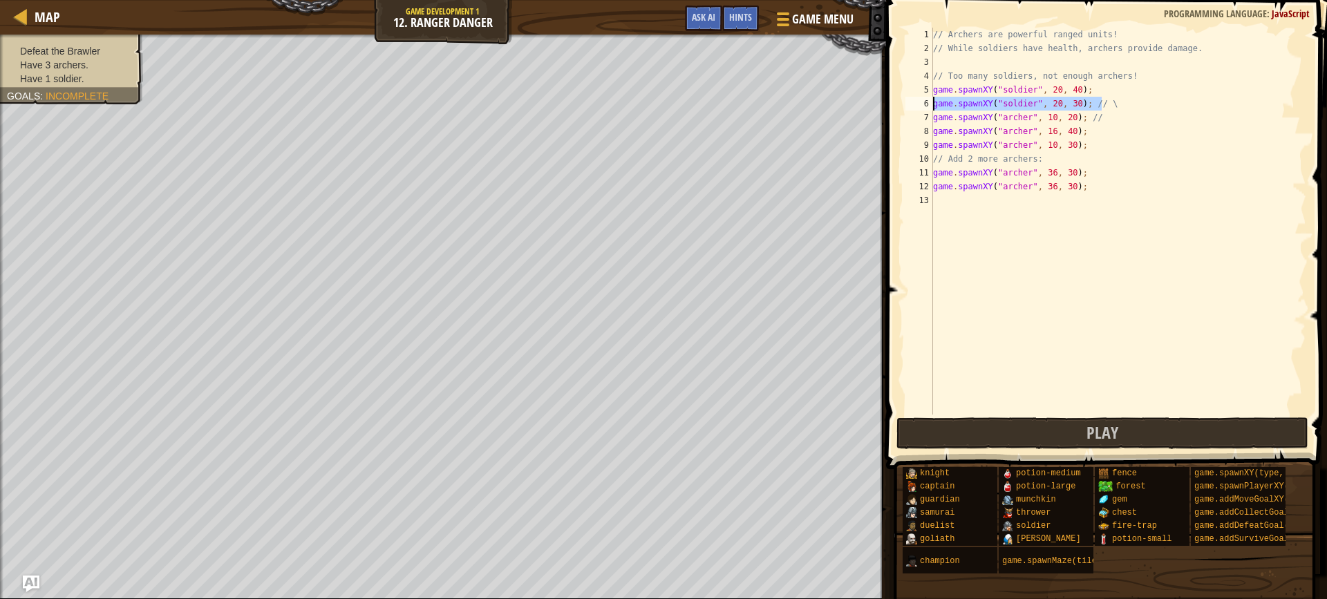
drag, startPoint x: 1108, startPoint y: 99, endPoint x: 921, endPoint y: 104, distance: 186.6
click at [921, 104] on div "1 2 3 4 5 6 7 8 9 10 11 12 13 // Archers are powerful ranged units! // While so…" at bounding box center [1104, 221] width 404 height 387
type textarea "game.spawnXY("soldier", 20, 30); // \"
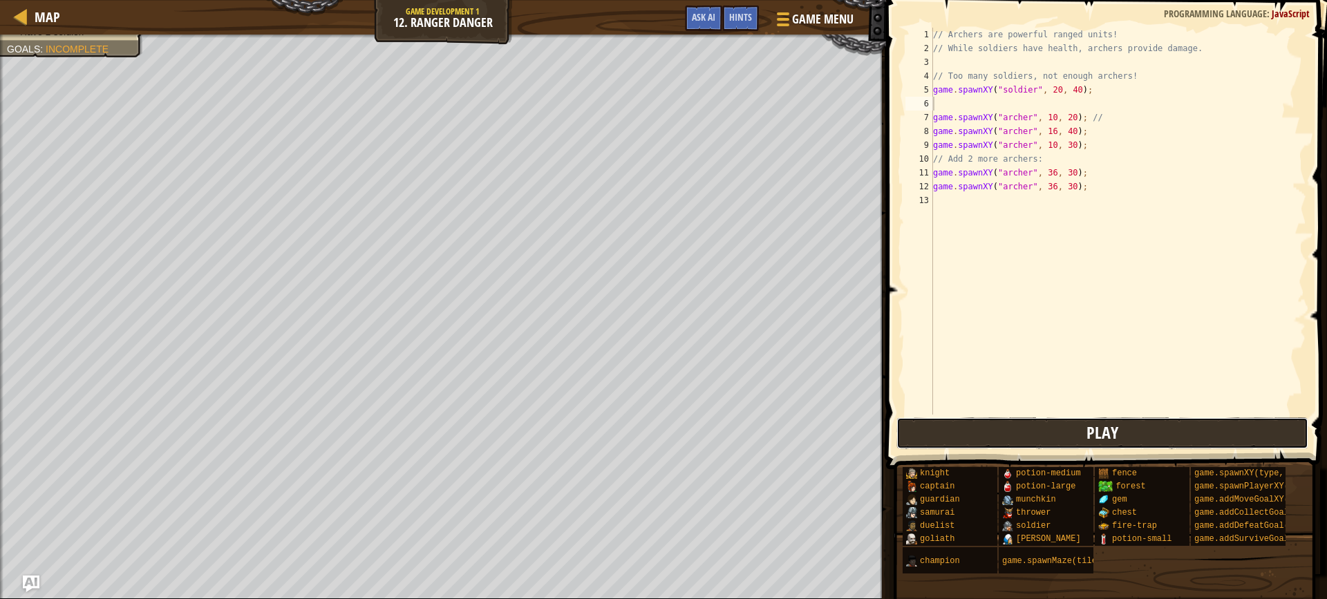
click at [1027, 423] on button "Play" at bounding box center [1102, 433] width 412 height 32
click at [785, 19] on span at bounding box center [781, 19] width 13 height 3
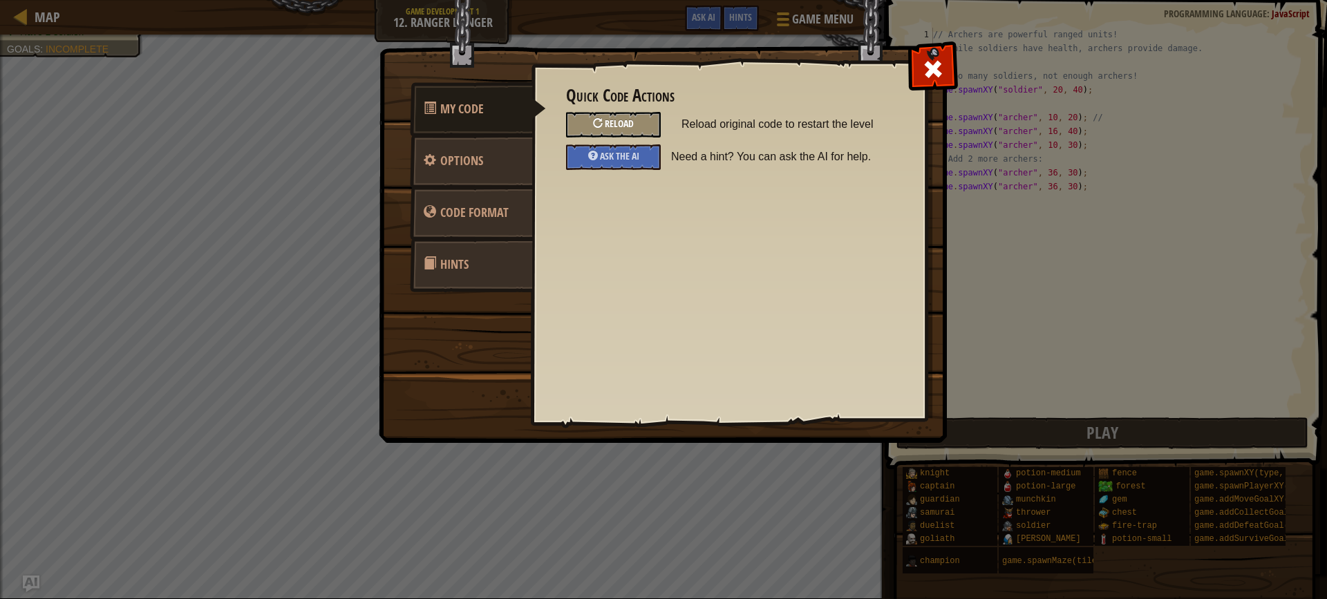
click at [642, 122] on div "Reload" at bounding box center [613, 125] width 95 height 26
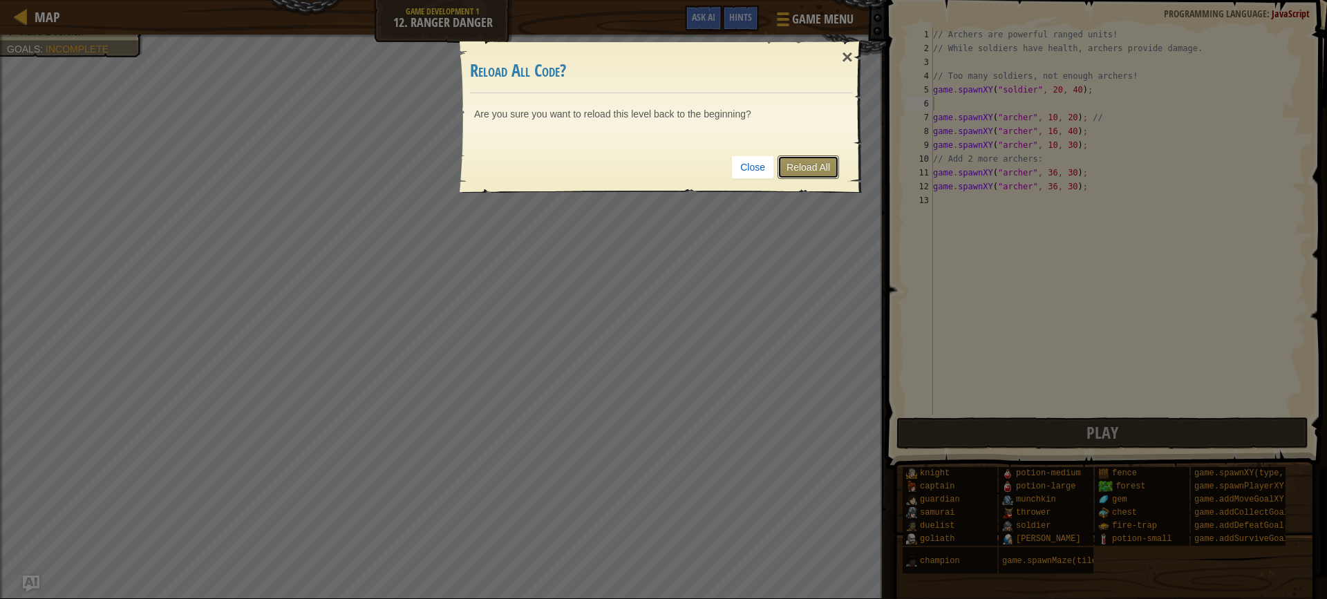
click at [802, 172] on link "Reload All" at bounding box center [807, 166] width 61 height 23
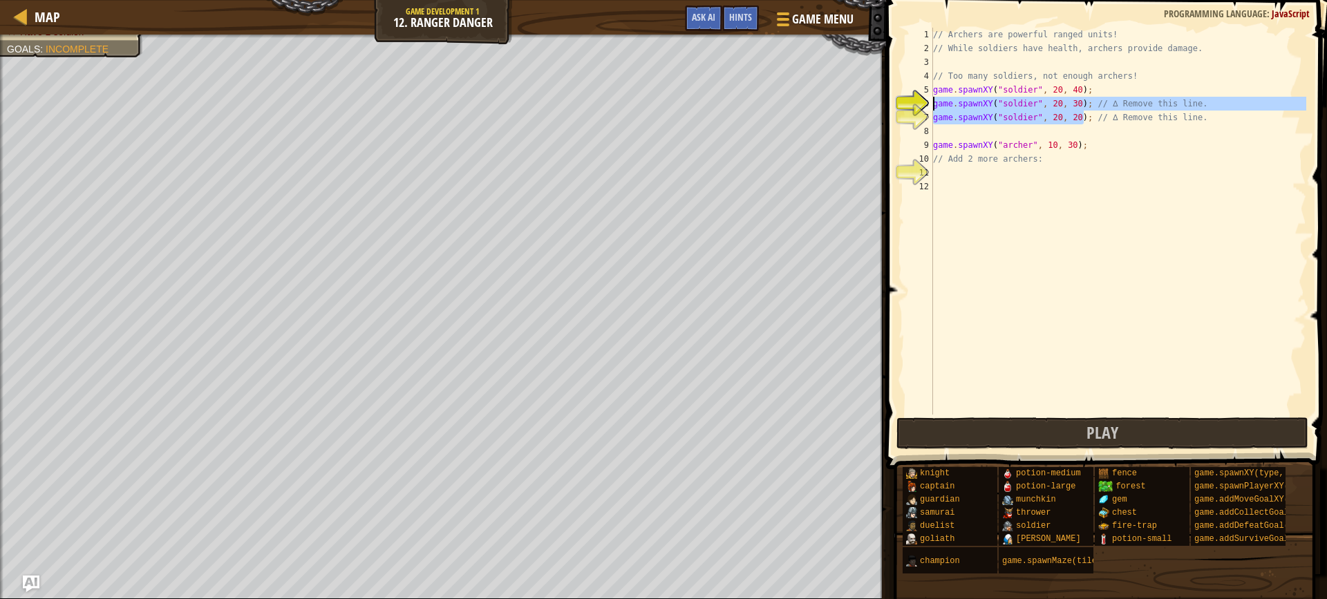
drag, startPoint x: 1083, startPoint y: 120, endPoint x: 933, endPoint y: 102, distance: 151.7
click at [933, 102] on div "// Archers are powerful ranged units! // While soldiers have health, archers pr…" at bounding box center [1118, 235] width 376 height 415
type textarea "// ∆ Remove this line."
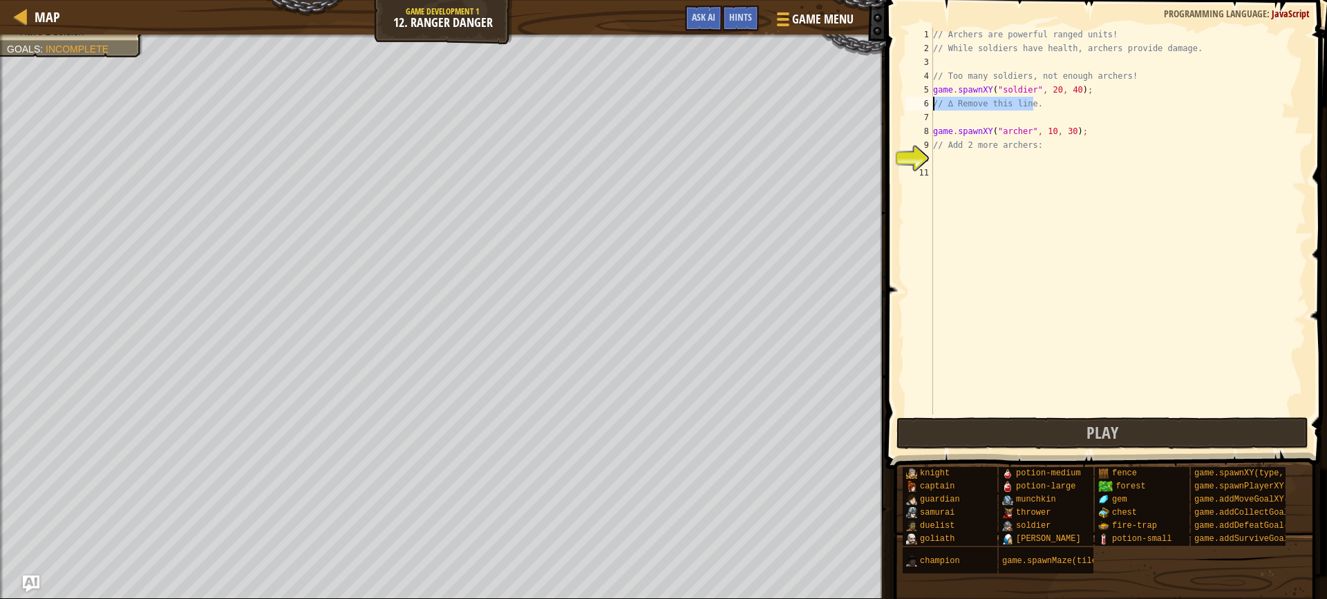
drag, startPoint x: 1033, startPoint y: 102, endPoint x: 929, endPoint y: 106, distance: 103.7
click at [929, 106] on div "// ∆ Remove this line. 1 2 3 4 5 6 7 8 9 10 11 // Archers are powerful ranged u…" at bounding box center [1104, 221] width 404 height 387
click at [944, 162] on div "// Archers are powerful ranged units! // While soldiers have health, archers pr…" at bounding box center [1118, 235] width 376 height 415
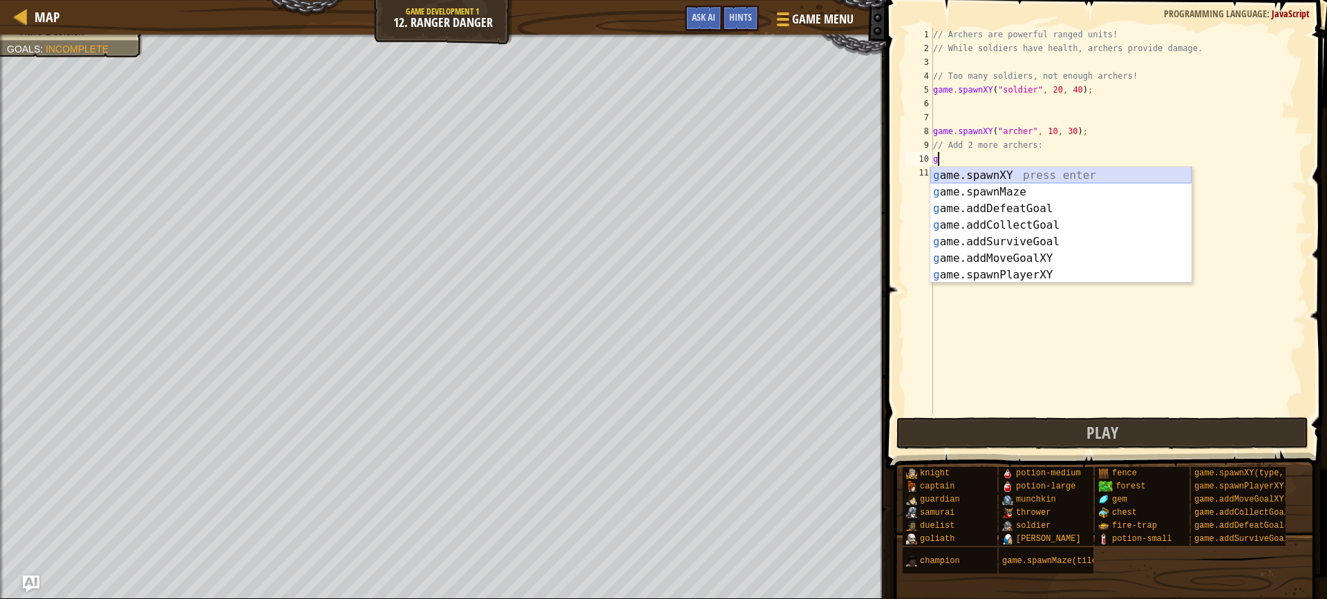
click at [985, 171] on div "g ame.spawnXY press enter g ame.spawnMaze press enter g ame.addDefeatGoal press…" at bounding box center [1060, 241] width 261 height 149
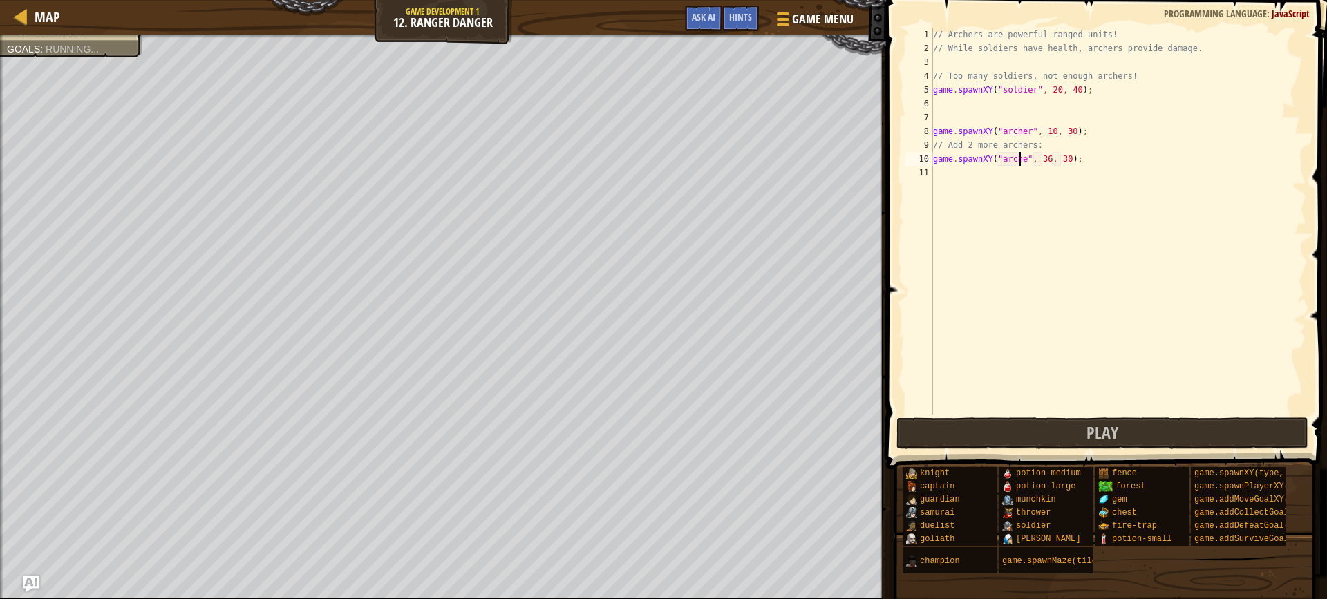
scroll to position [6, 8]
click at [1042, 159] on div "// Archers are powerful ranged units! // While soldiers have health, archers pr…" at bounding box center [1118, 235] width 376 height 415
type textarea "game.spawnXY("[PERSON_NAME]", 6, 30);"
click at [1004, 175] on div "// Archers are powerful ranged units! // While soldiers have health, archers pr…" at bounding box center [1118, 235] width 376 height 415
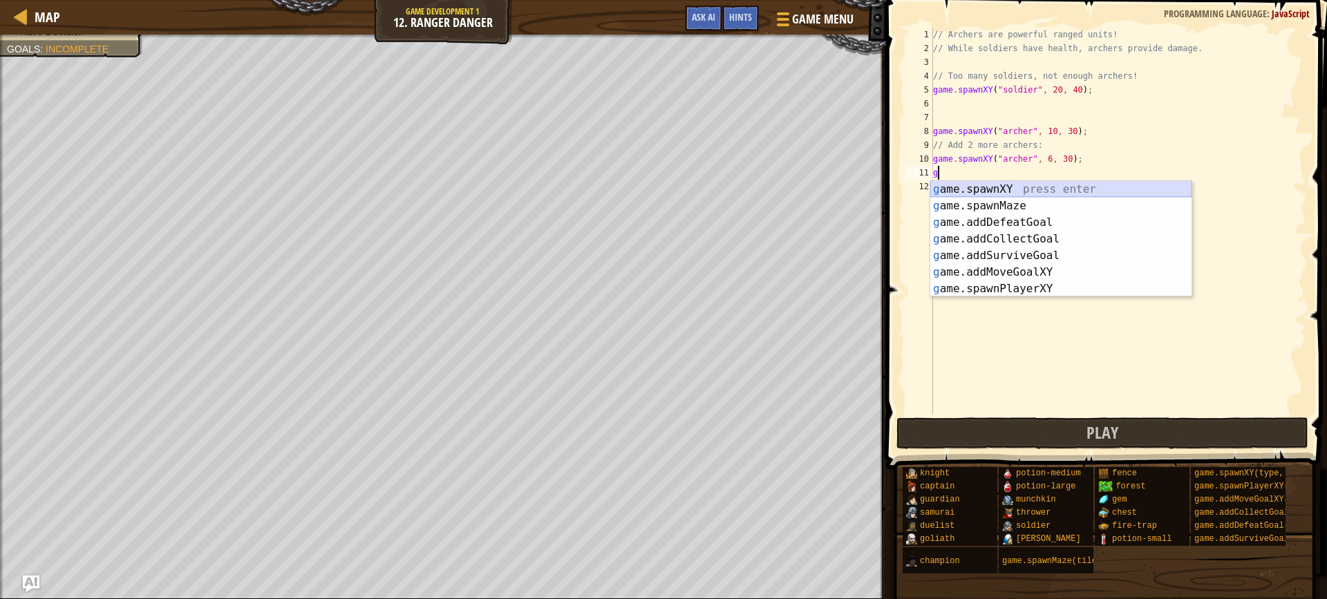
click at [1015, 187] on div "g ame.spawnXY press enter g ame.spawnMaze press enter g ame.addDefeatGoal press…" at bounding box center [1060, 255] width 261 height 149
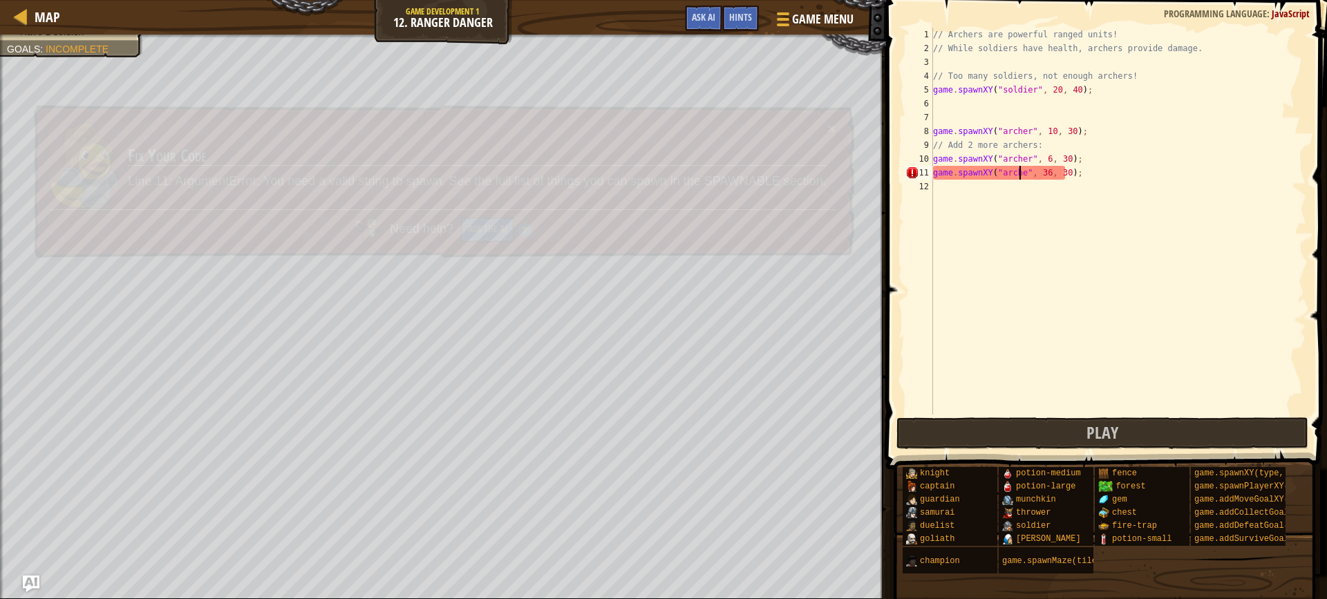
scroll to position [6, 8]
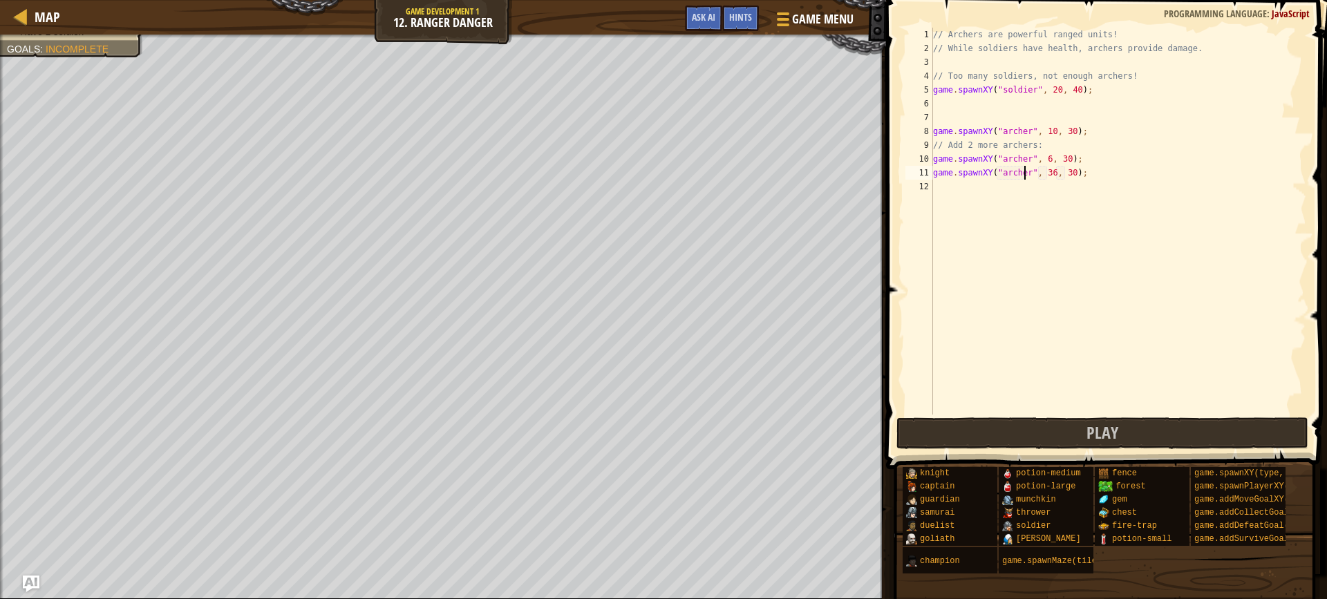
click at [1043, 171] on div "// Archers are powerful ranged units! // While soldiers have health, archers pr…" at bounding box center [1118, 235] width 376 height 415
type textarea "game.spawnXY("[PERSON_NAME]", 16, 30);"
click at [995, 430] on button "Play" at bounding box center [1102, 433] width 412 height 32
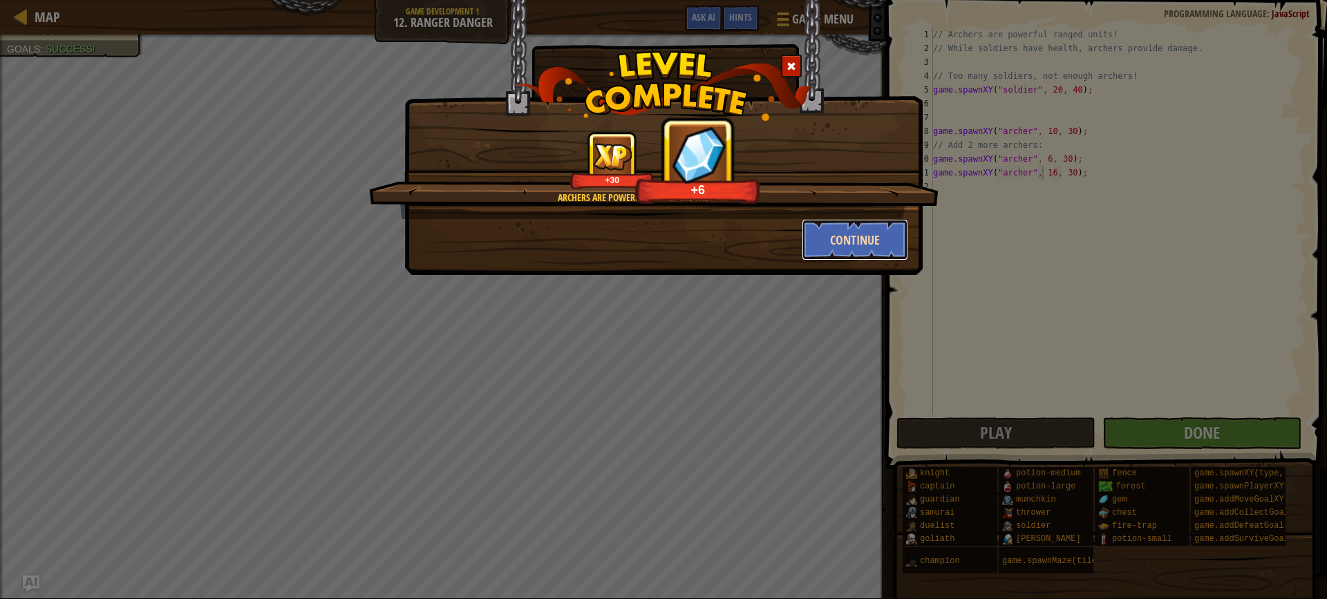
click at [866, 239] on button "Continue" at bounding box center [855, 239] width 107 height 41
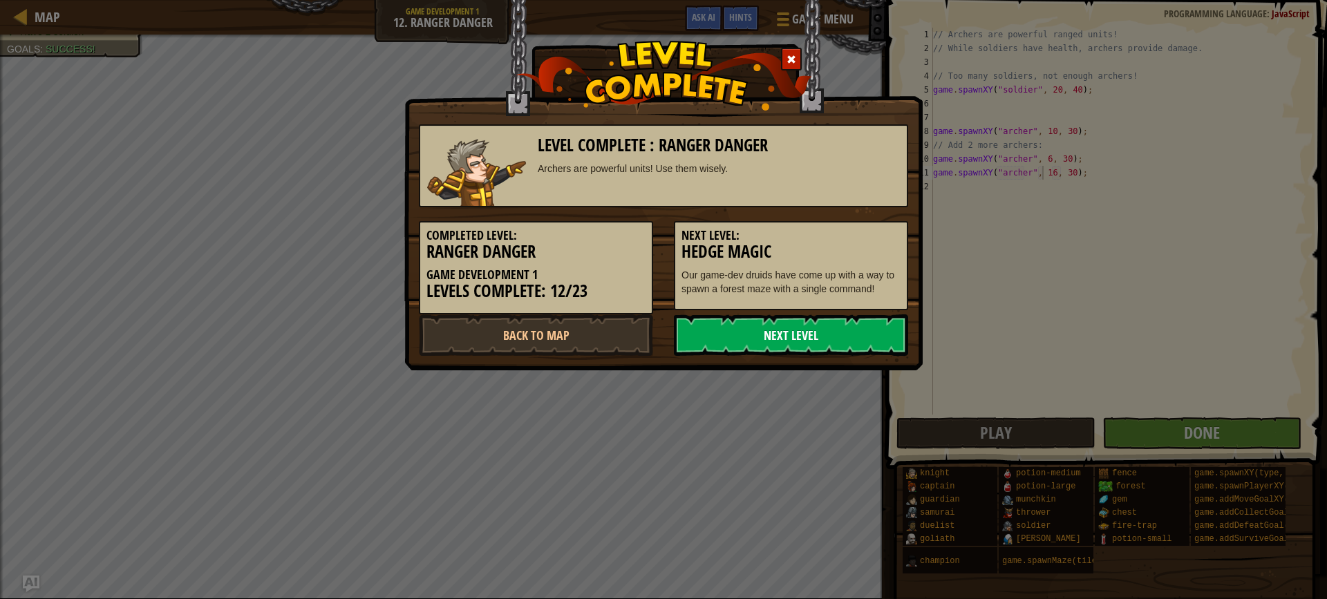
click at [853, 330] on link "Next Level" at bounding box center [791, 334] width 234 height 41
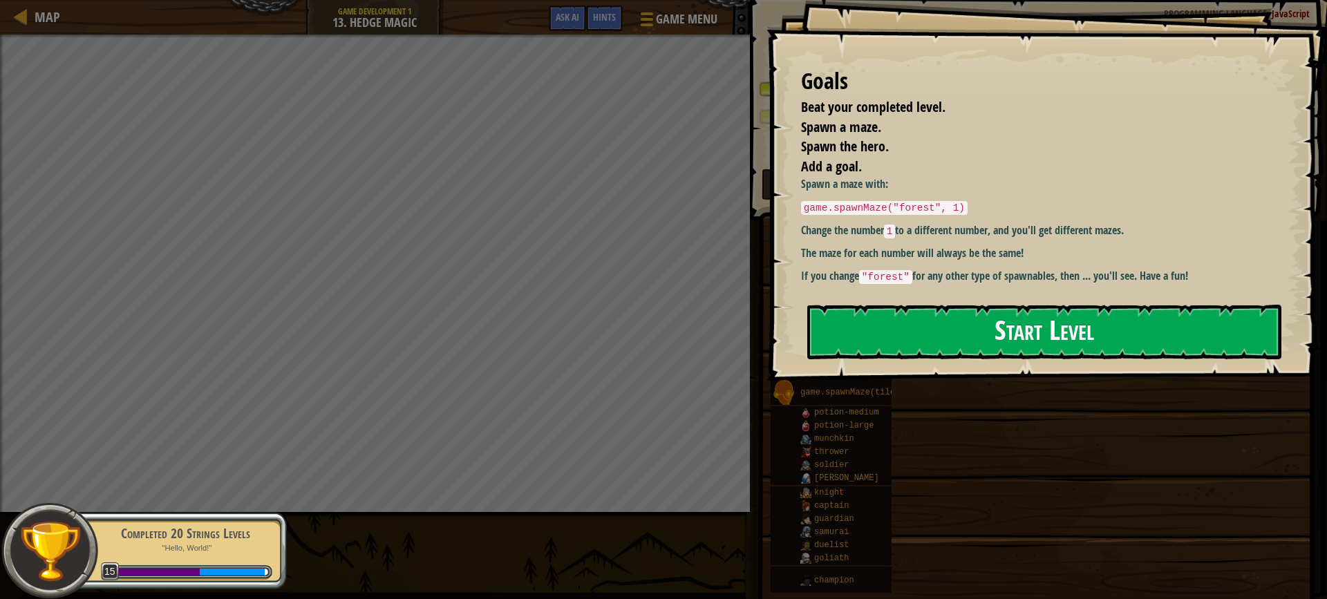
click at [909, 318] on button "Start Level" at bounding box center [1044, 332] width 474 height 55
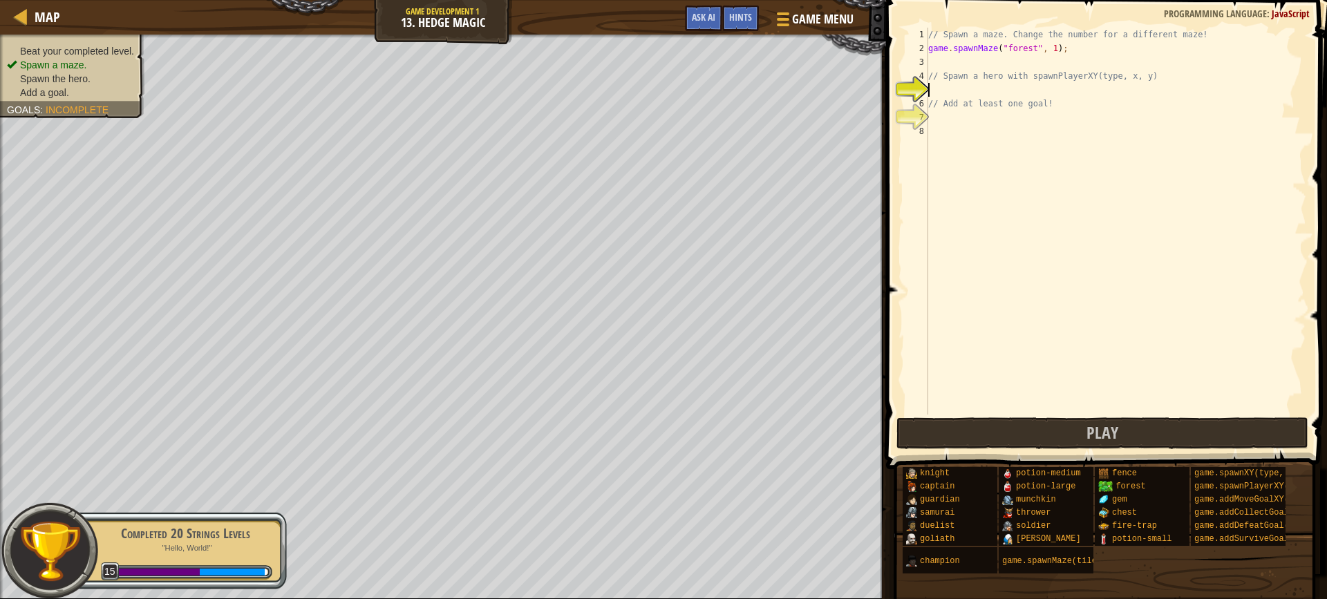
click at [942, 118] on div "// Spawn a maze. Change the number for a different maze! game . spawnMaze ( "fo…" at bounding box center [1115, 235] width 381 height 415
click at [953, 86] on div "// Spawn a maze. Change the number for a different maze! game . spawnMaze ( "fo…" at bounding box center [1115, 235] width 381 height 415
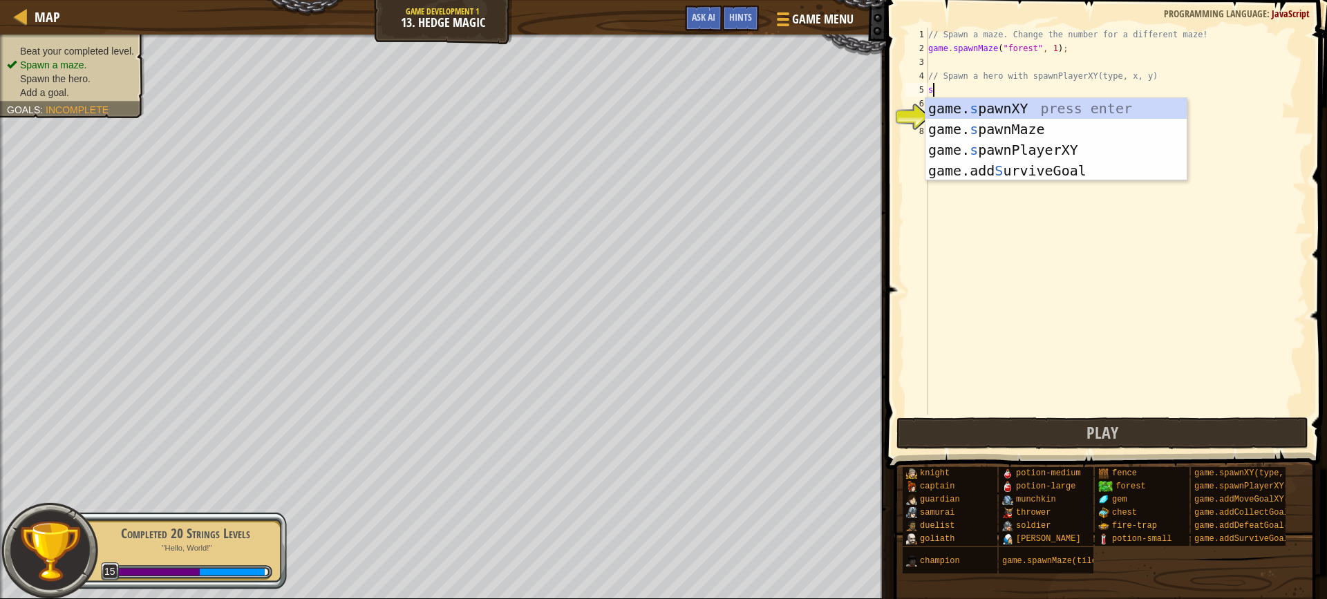
scroll to position [6, 0]
click at [978, 113] on div "game. s pawnXY press enter game. s pawnMaze press enter game. s pawnPlayerXY pr…" at bounding box center [1055, 160] width 261 height 124
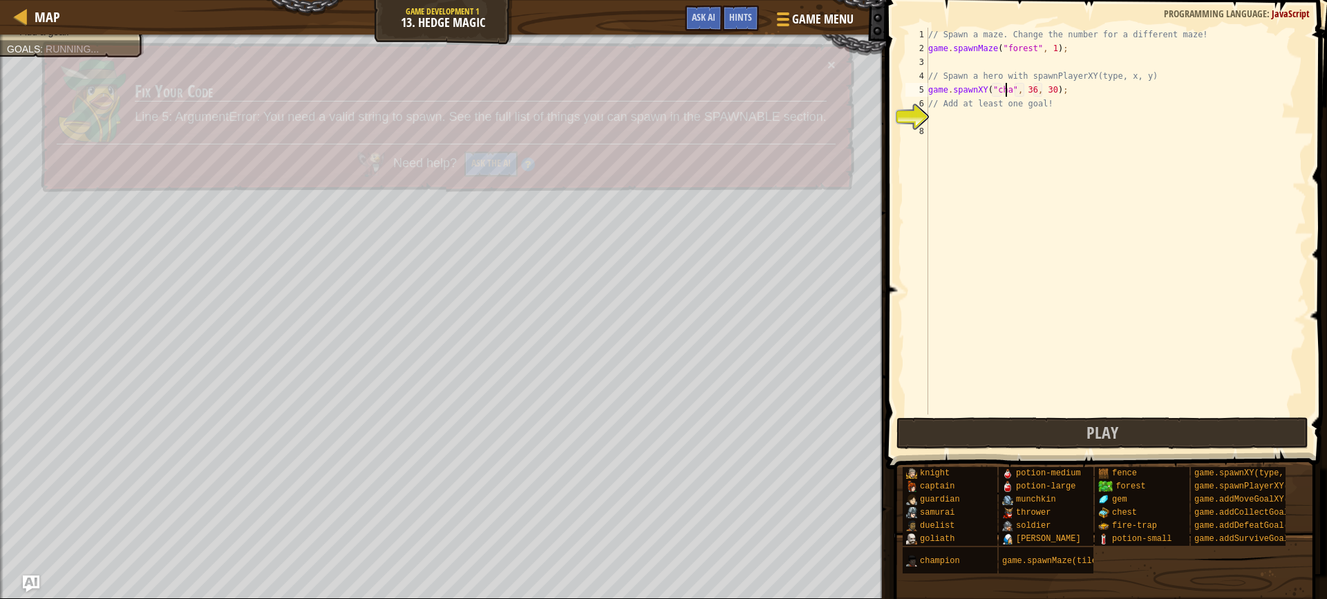
scroll to position [6, 6]
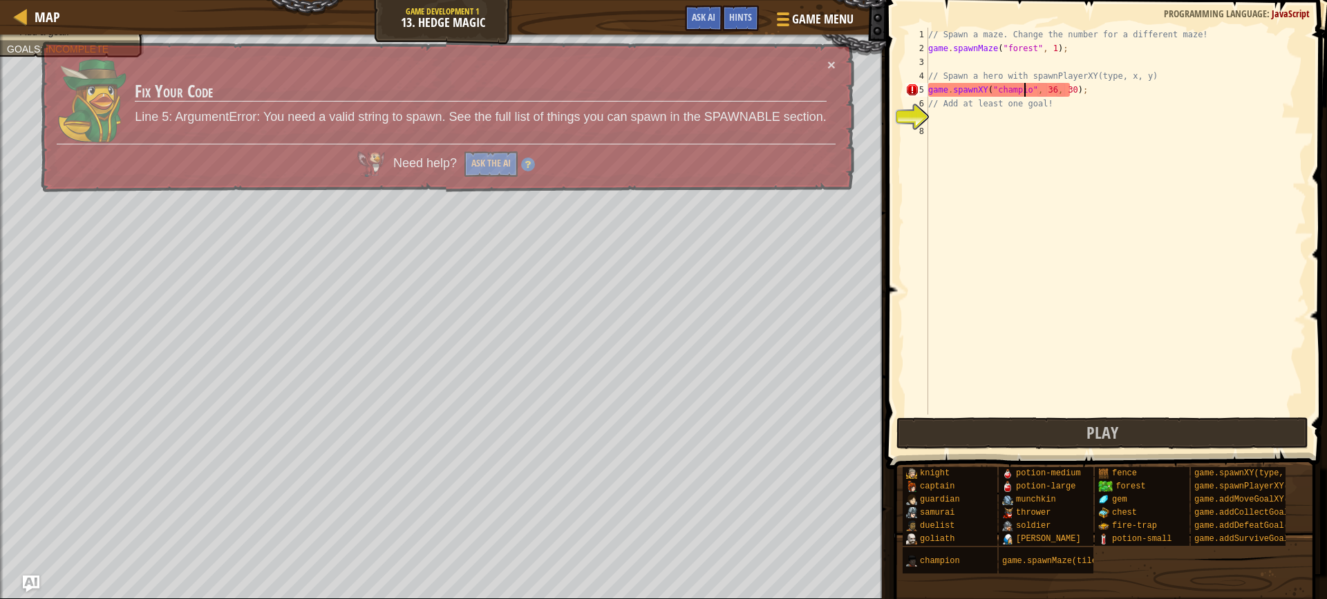
type textarea "game.spawnXY("champion", 36, 30);"
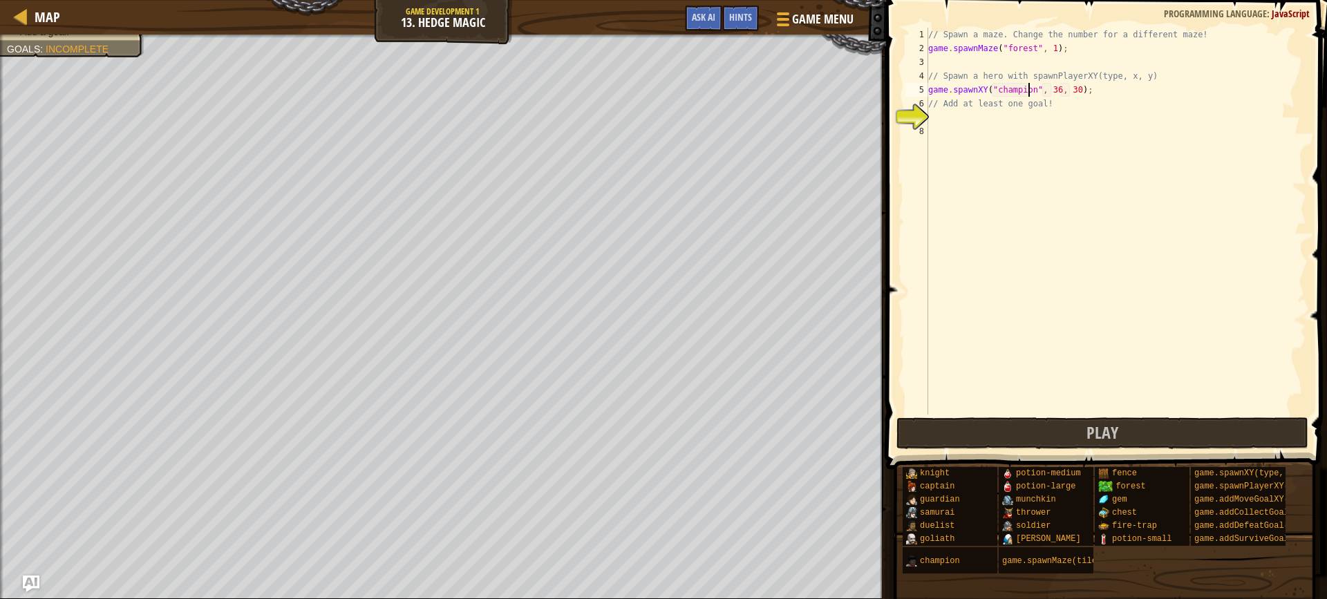
click at [949, 122] on div "// Spawn a maze. Change the number for a different maze! game . spawnMaze ( "fo…" at bounding box center [1115, 235] width 381 height 415
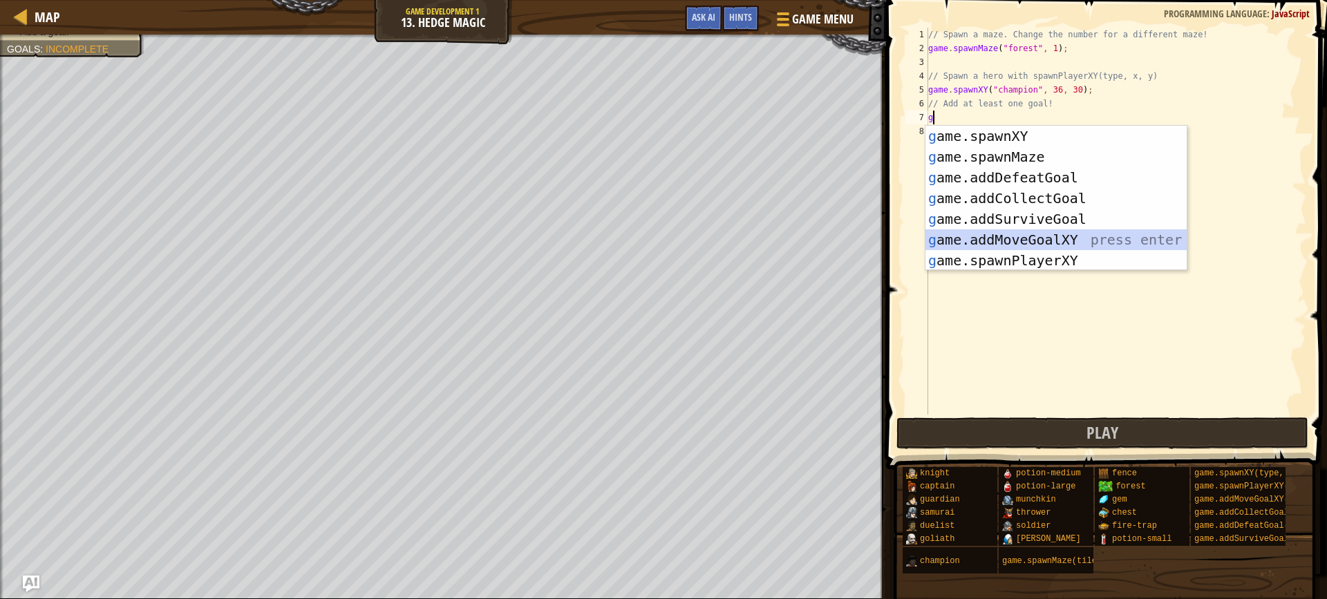
click at [997, 239] on div "g ame.spawnXY press enter g ame.spawnMaze press enter g ame.addDefeatGoal press…" at bounding box center [1055, 219] width 261 height 187
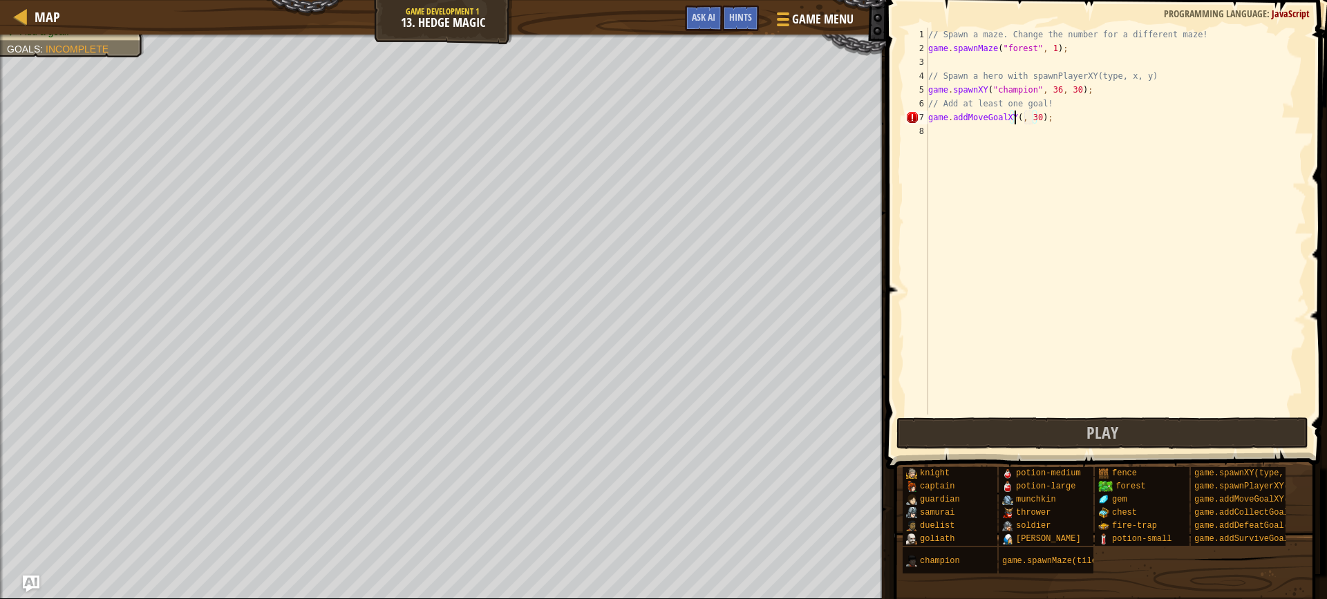
scroll to position [6, 8]
click at [1039, 114] on div "// Spawn a maze. Change the number for a different maze! game . spawnMaze ( "fo…" at bounding box center [1115, 235] width 381 height 415
type textarea "game.addMoveGoalXY(20, 40);"
click at [965, 59] on div "// Spawn a maze. Change the number for a different maze! game . spawnMaze ( "fo…" at bounding box center [1115, 235] width 381 height 415
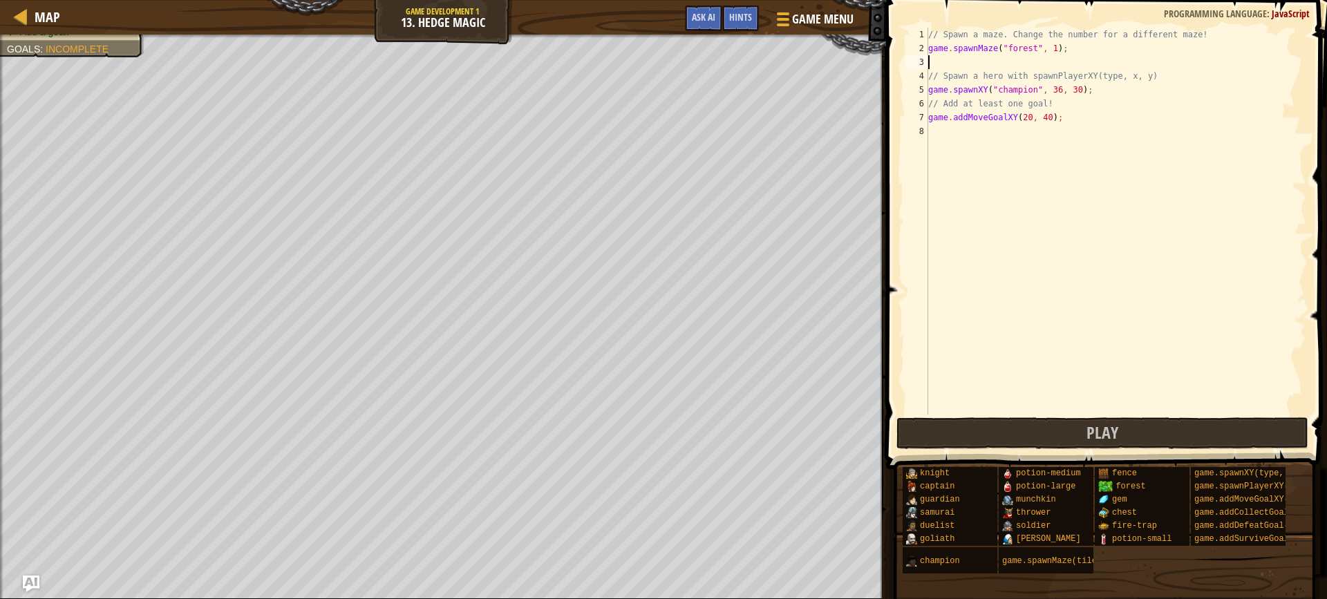
scroll to position [6, 0]
click at [1047, 46] on div "// Spawn a maze. Change the number for a different maze! game . spawnMaze ( "fo…" at bounding box center [1115, 235] width 381 height 415
click at [1022, 112] on div "// Spawn a maze. Change the number for a different maze! game . spawnMaze ( "fo…" at bounding box center [1115, 235] width 381 height 415
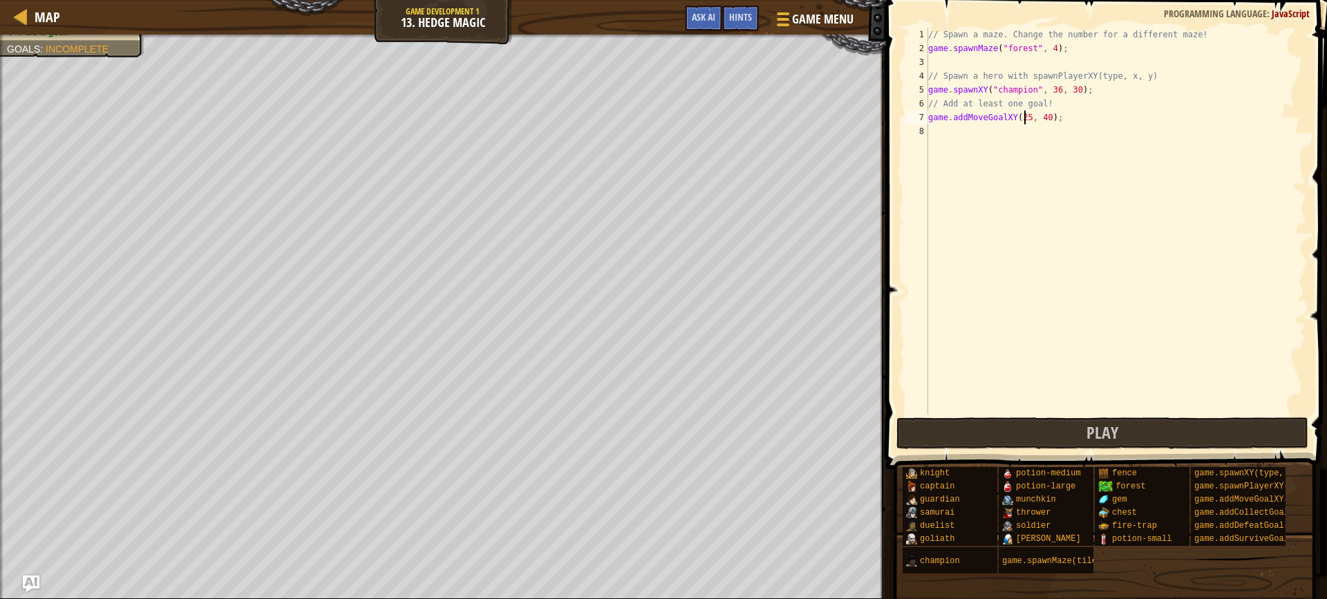
click at [1053, 84] on div "// Spawn a maze. Change the number for a different maze! game . spawnMaze ( "fo…" at bounding box center [1115, 235] width 381 height 415
click at [1047, 91] on div "// Spawn a maze. Change the number for a different maze! game . spawnMaze ( "fo…" at bounding box center [1115, 235] width 381 height 415
click at [984, 429] on button "Play" at bounding box center [1102, 433] width 412 height 32
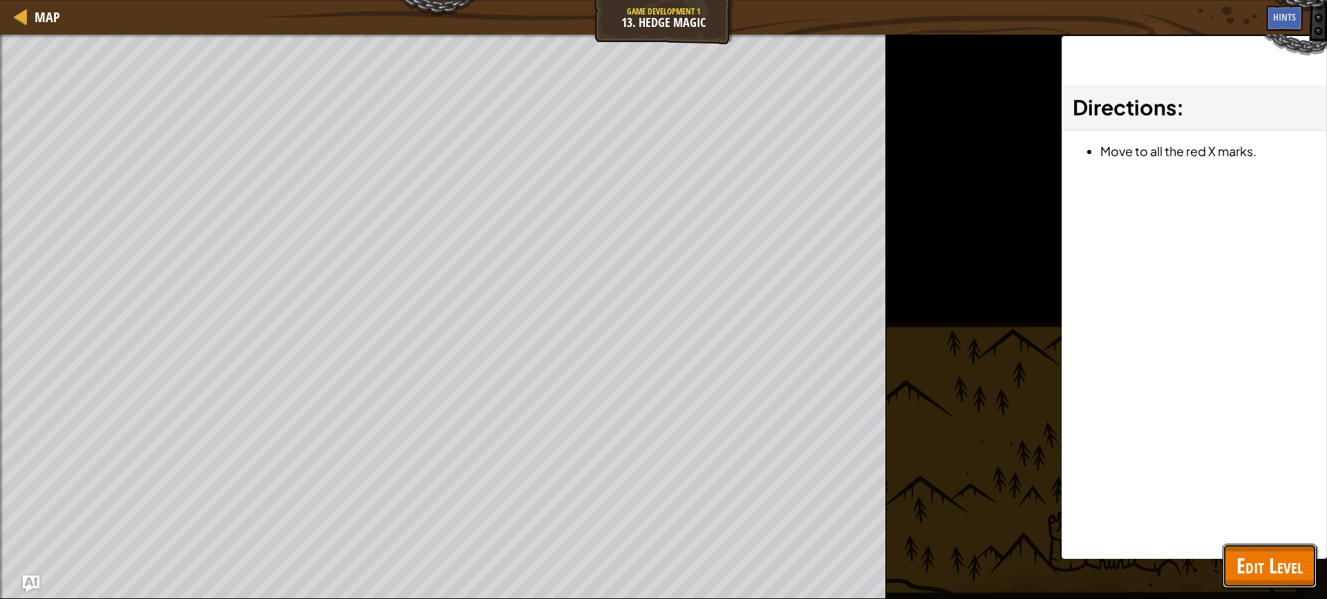
click at [1273, 585] on button "Edit Level" at bounding box center [1269, 566] width 94 height 44
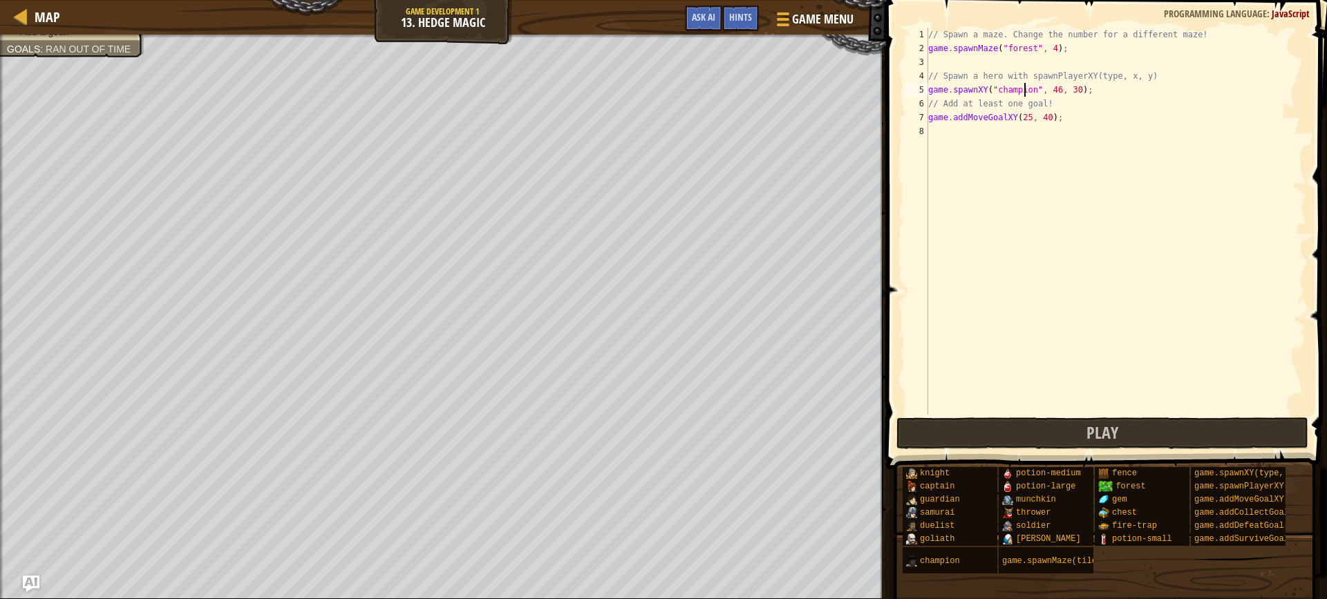
click at [1025, 90] on div "// Spawn a maze. Change the number for a different maze! game . spawnMaze ( "fo…" at bounding box center [1115, 235] width 381 height 415
click at [1027, 87] on div "// Spawn a maze. Change the number for a different maze! game . spawnMaze ( "fo…" at bounding box center [1115, 235] width 381 height 415
click at [951, 88] on div "// Spawn a maze. Change the number for a different maze! game . spawnMaze ( "fo…" at bounding box center [1115, 235] width 381 height 415
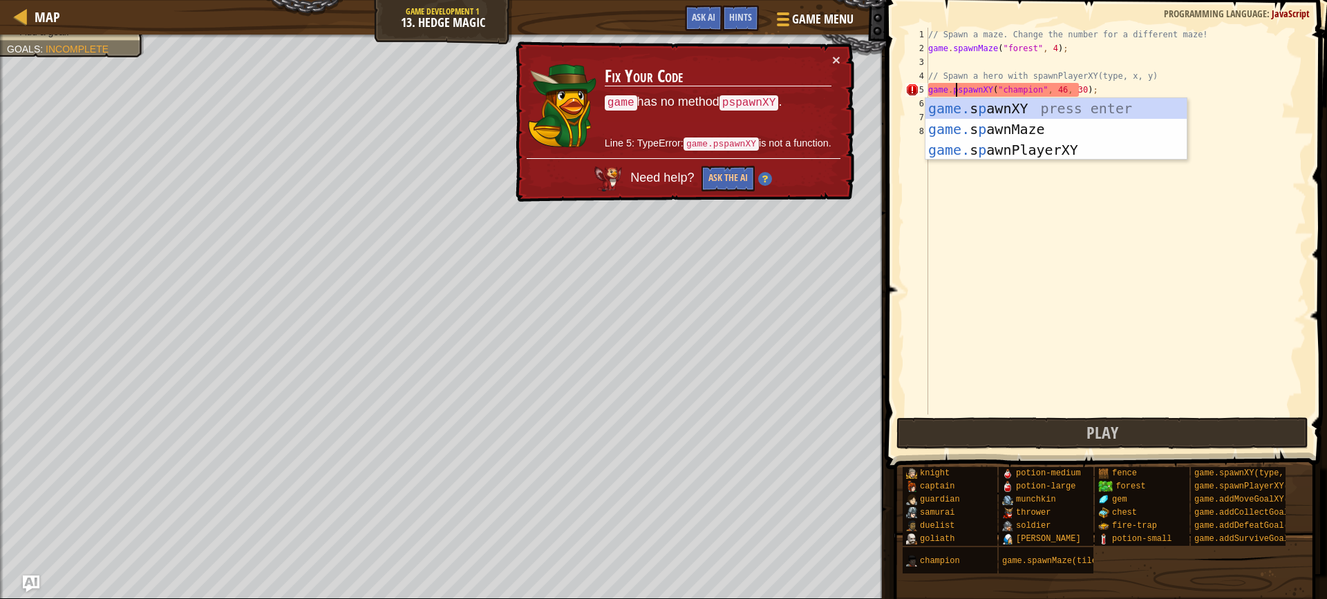
click at [987, 90] on div "// Spawn a maze. Change the number for a different maze! game . spawnMaze ( "fo…" at bounding box center [1115, 235] width 381 height 415
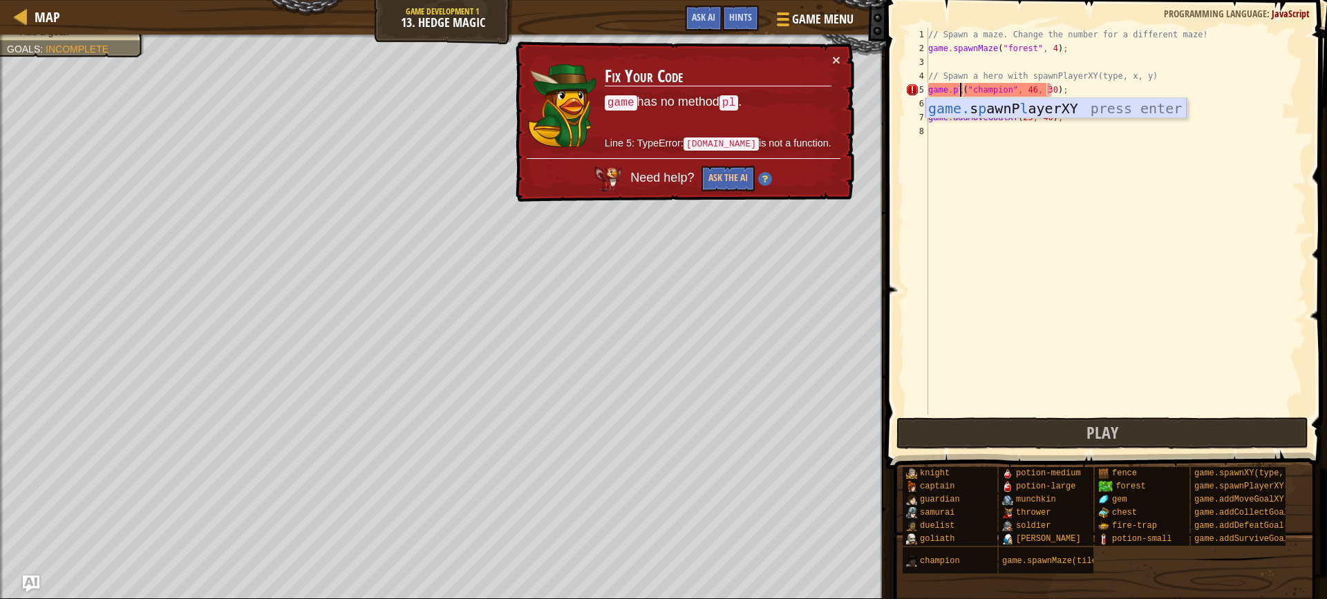
click at [1005, 111] on div "game. s p awnP l ayerXY press enter" at bounding box center [1055, 129] width 261 height 62
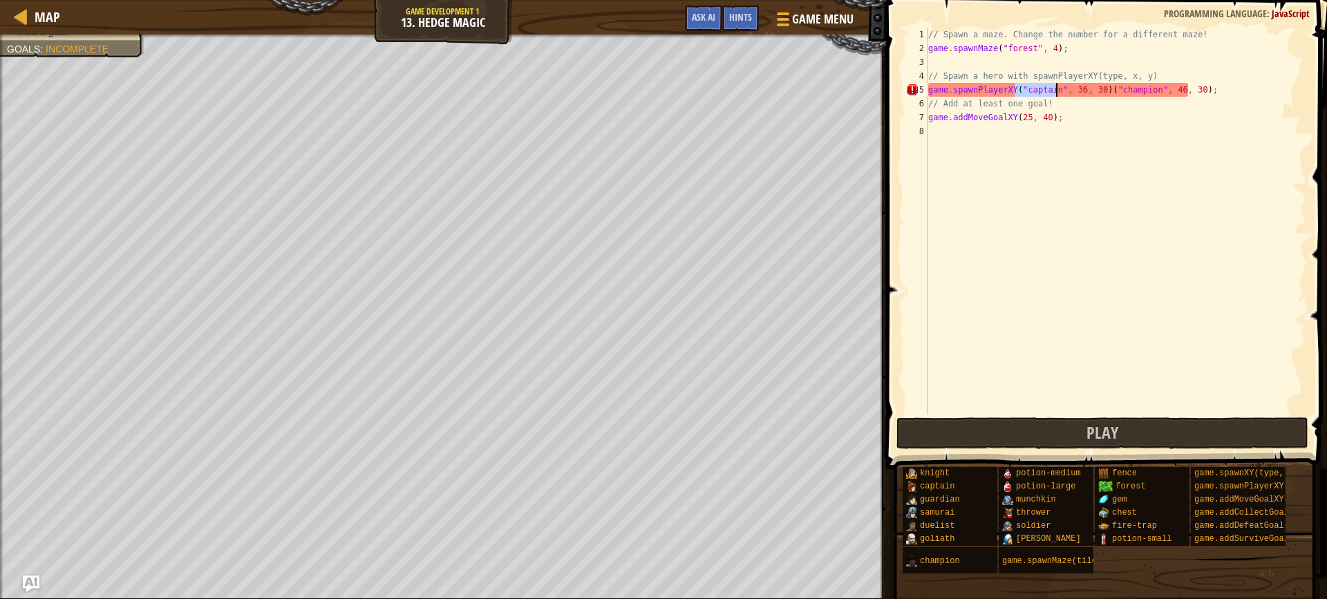
click at [1097, 91] on div "// Spawn a maze. Change the number for a different maze! game . spawnMaze ( "fo…" at bounding box center [1115, 235] width 381 height 415
drag, startPoint x: 1205, startPoint y: 84, endPoint x: 1191, endPoint y: 86, distance: 14.0
click at [1191, 86] on div "// Spawn a maze. Change the number for a different maze! game . spawnMaze ( "fo…" at bounding box center [1115, 235] width 381 height 415
click at [1070, 91] on div "// Spawn a maze. Change the number for a different maze! game . spawnMaze ( "fo…" at bounding box center [1115, 235] width 381 height 415
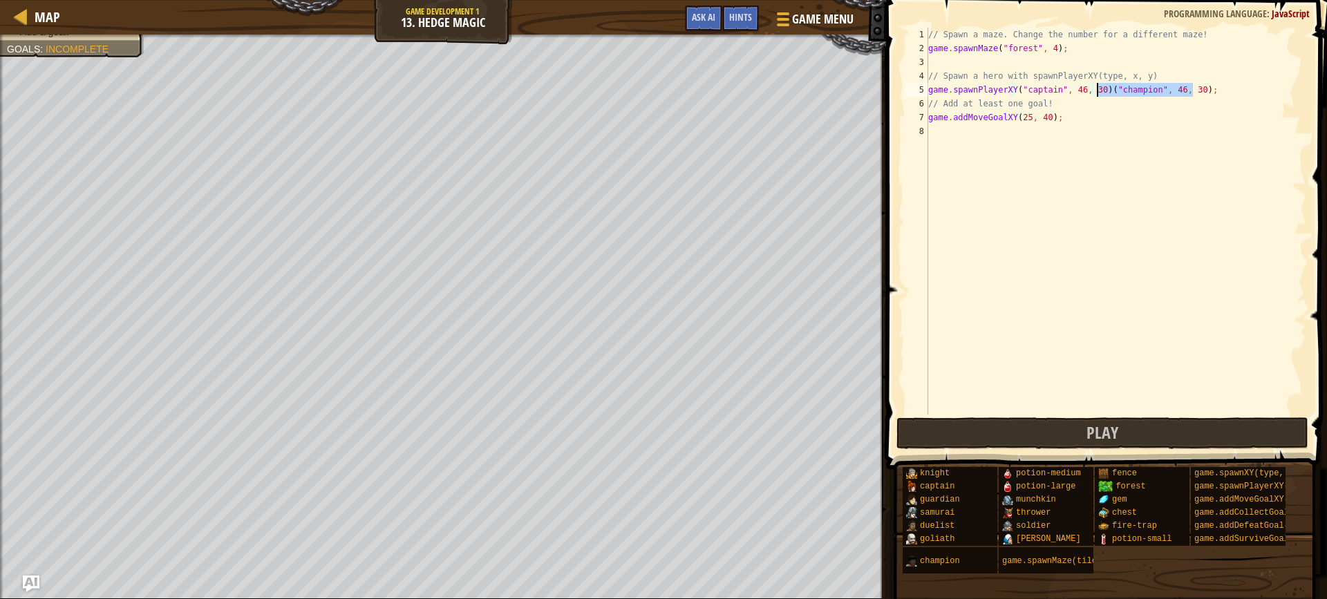
drag, startPoint x: 1198, startPoint y: 90, endPoint x: 1097, endPoint y: 95, distance: 101.7
click at [1097, 95] on div "// Spawn a maze. Change the number for a different maze! game . spawnMaze ( "fo…" at bounding box center [1115, 235] width 381 height 415
click at [969, 437] on button "Play" at bounding box center [1102, 433] width 412 height 32
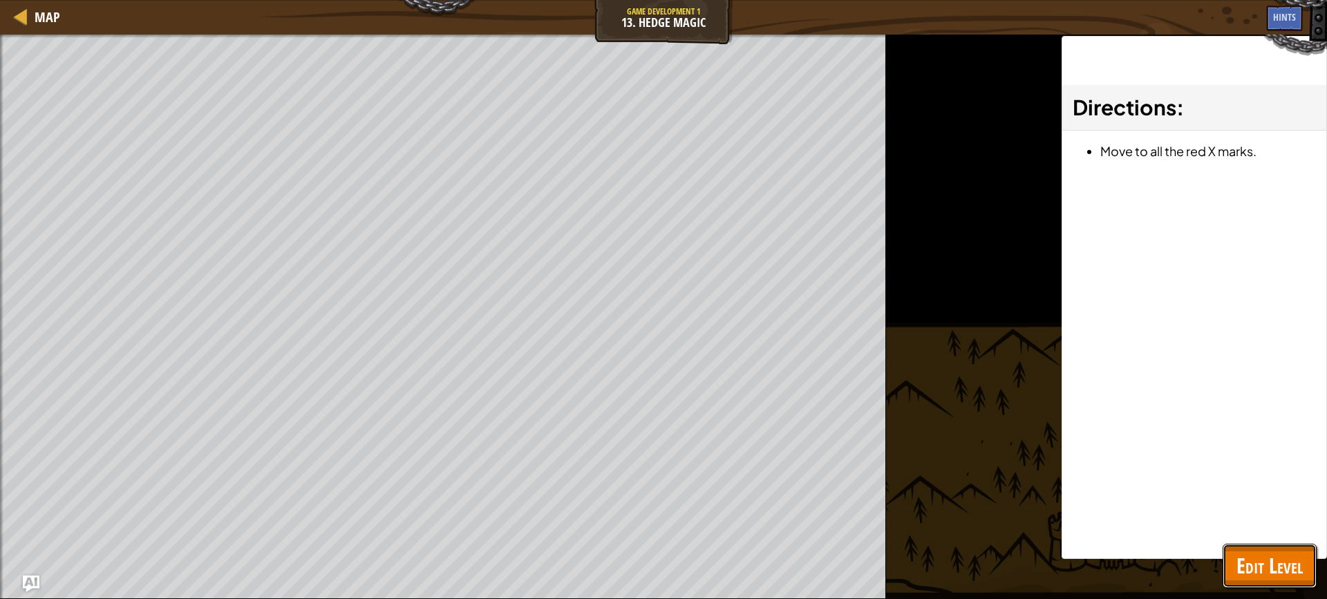
click at [1281, 558] on span "Edit Level" at bounding box center [1269, 565] width 66 height 28
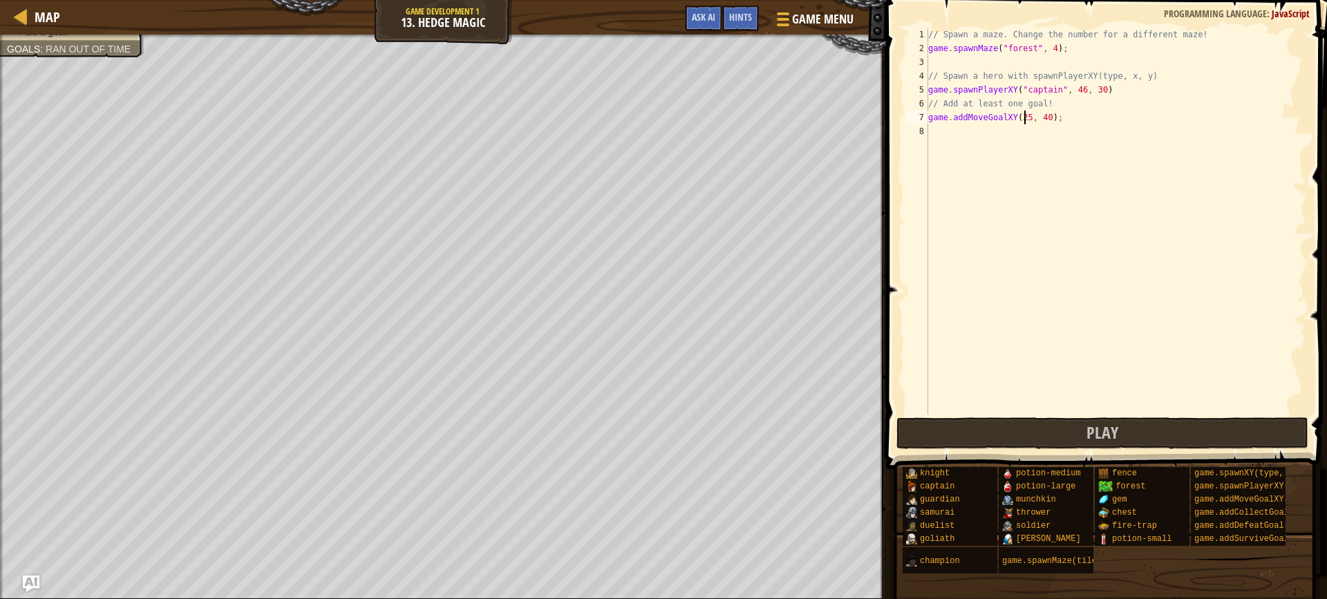
click at [1021, 113] on div "// Spawn a maze. Change the number for a different maze! game . spawnMaze ( "fo…" at bounding box center [1115, 235] width 381 height 415
click at [1038, 119] on div "// Spawn a maze. Change the number for a different maze! game . spawnMaze ( "fo…" at bounding box center [1115, 235] width 381 height 415
type textarea "game.addMoveGoalXY(27, 50);"
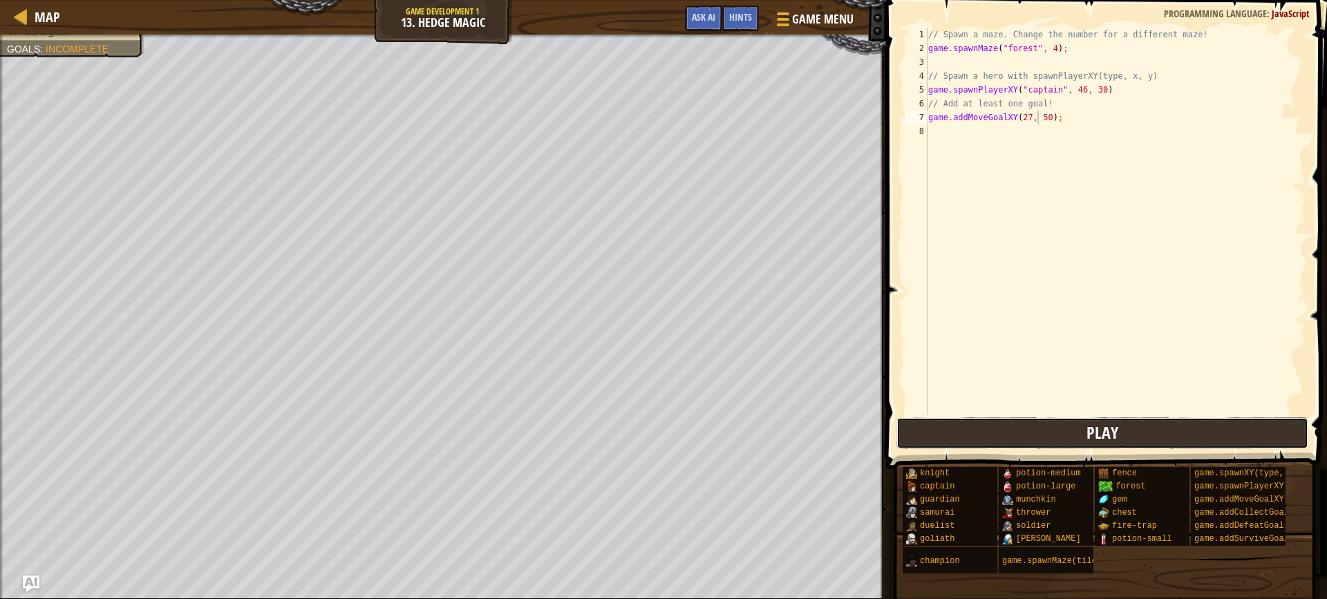
click at [1003, 432] on button "Play" at bounding box center [1102, 433] width 412 height 32
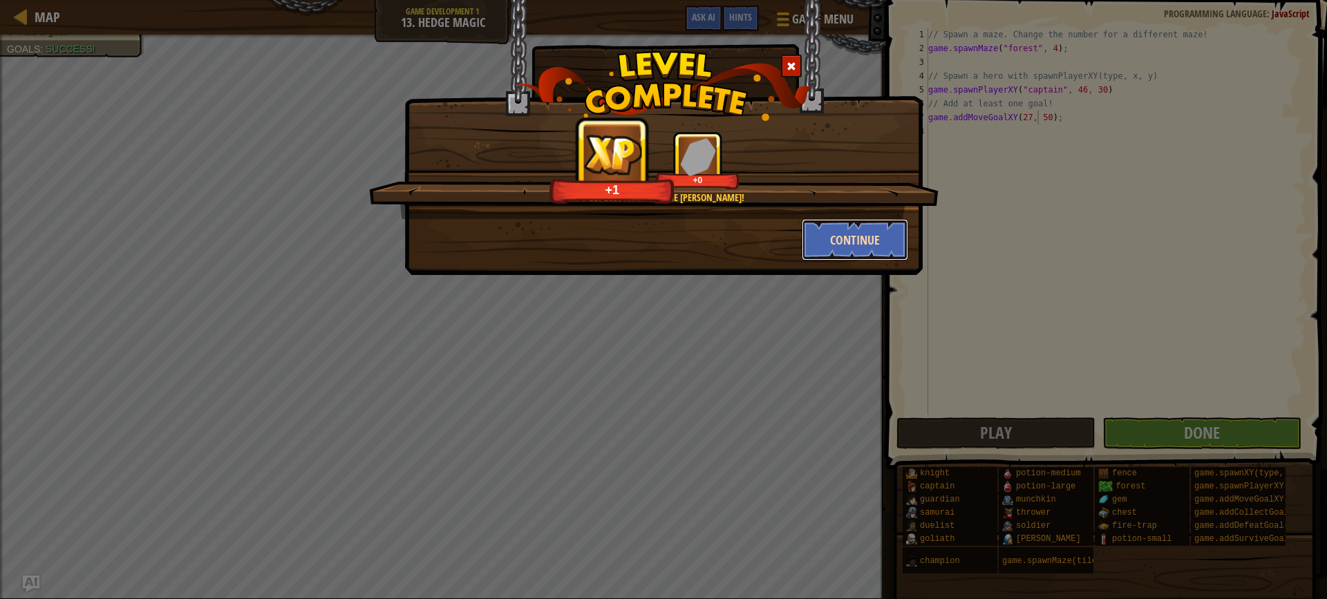
click at [872, 246] on button "Continue" at bounding box center [855, 239] width 107 height 41
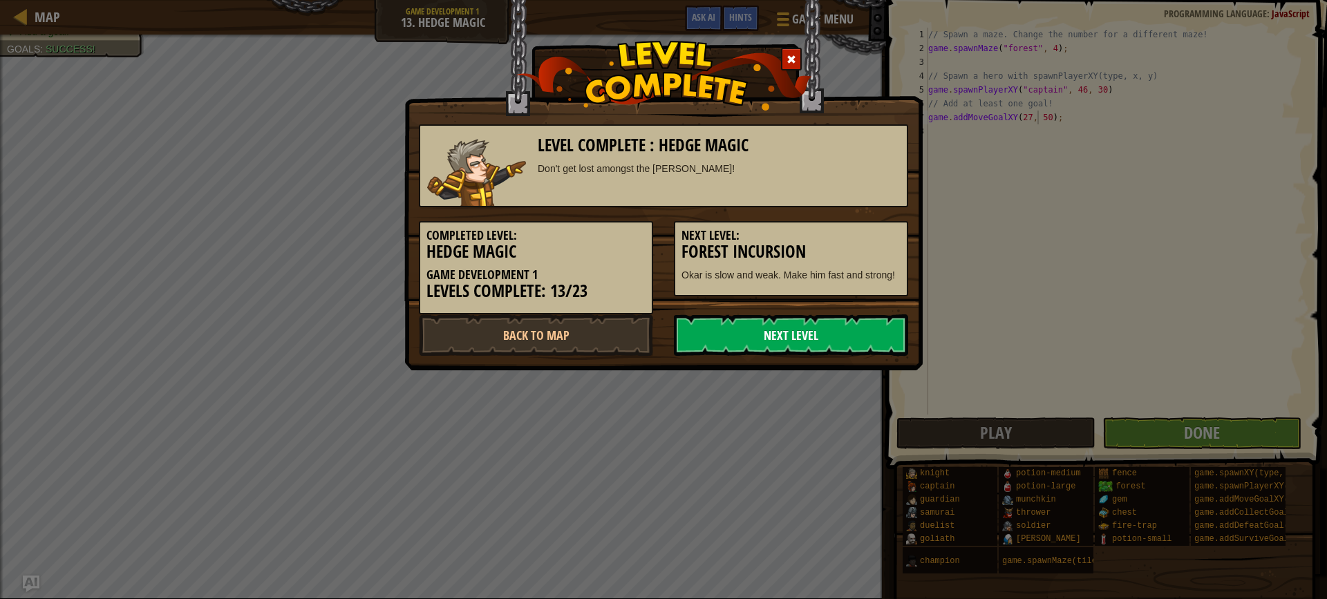
click at [857, 323] on link "Next Level" at bounding box center [791, 334] width 234 height 41
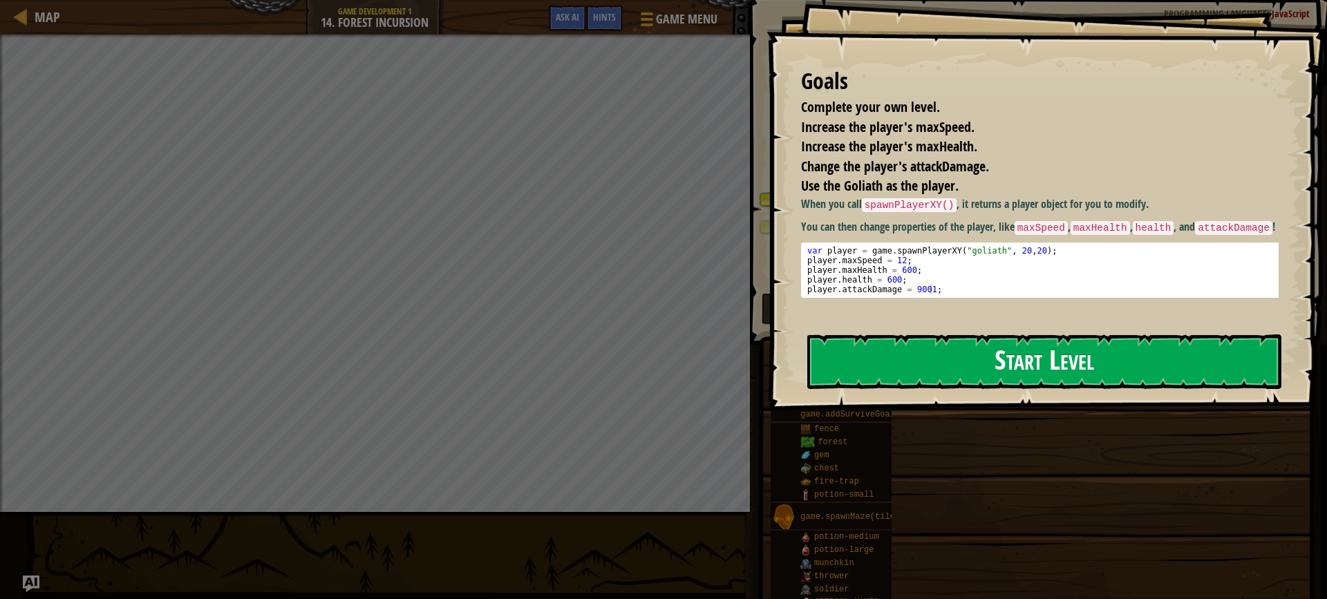
click at [842, 341] on button "Start Level" at bounding box center [1044, 361] width 474 height 55
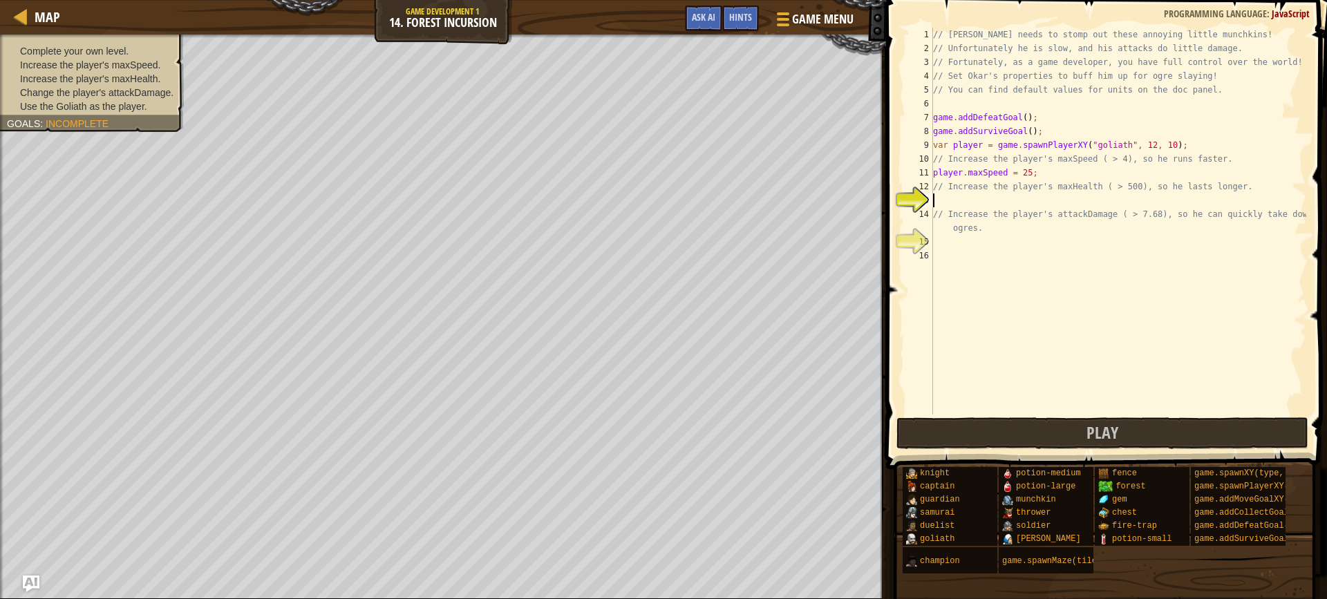
click at [979, 196] on div "// [PERSON_NAME] needs to stomp out these annoying little munchkins! // Unfortu…" at bounding box center [1118, 235] width 376 height 415
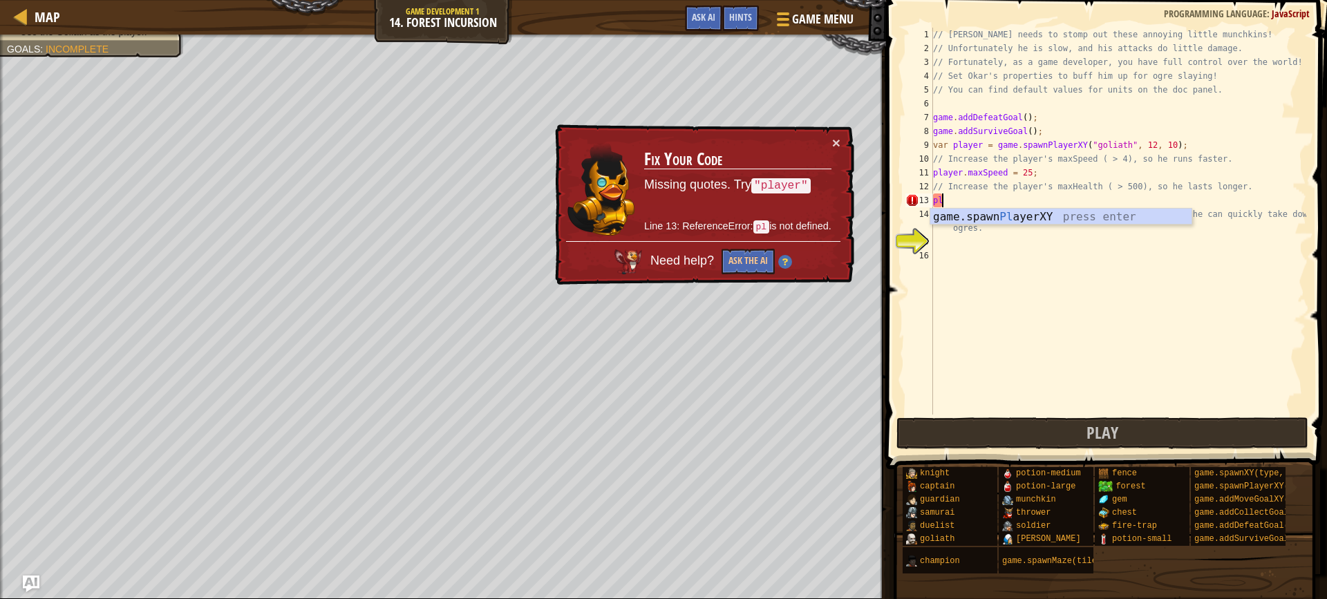
type textarea "p"
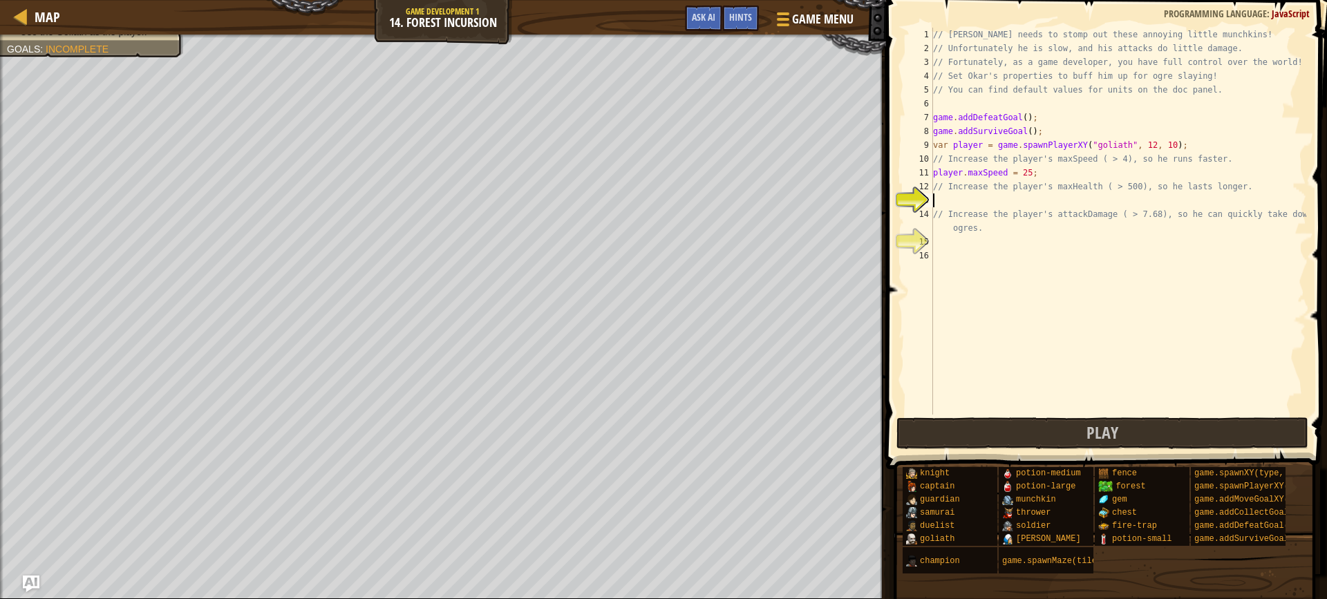
click at [954, 200] on div "// [PERSON_NAME] needs to stomp out these annoying little munchkins! // Unfortu…" at bounding box center [1118, 235] width 376 height 415
click at [1024, 201] on div "// [PERSON_NAME] needs to stomp out these annoying little munchkins! // Unfortu…" at bounding box center [1118, 235] width 376 height 415
type textarea "player.maxhealth 500"
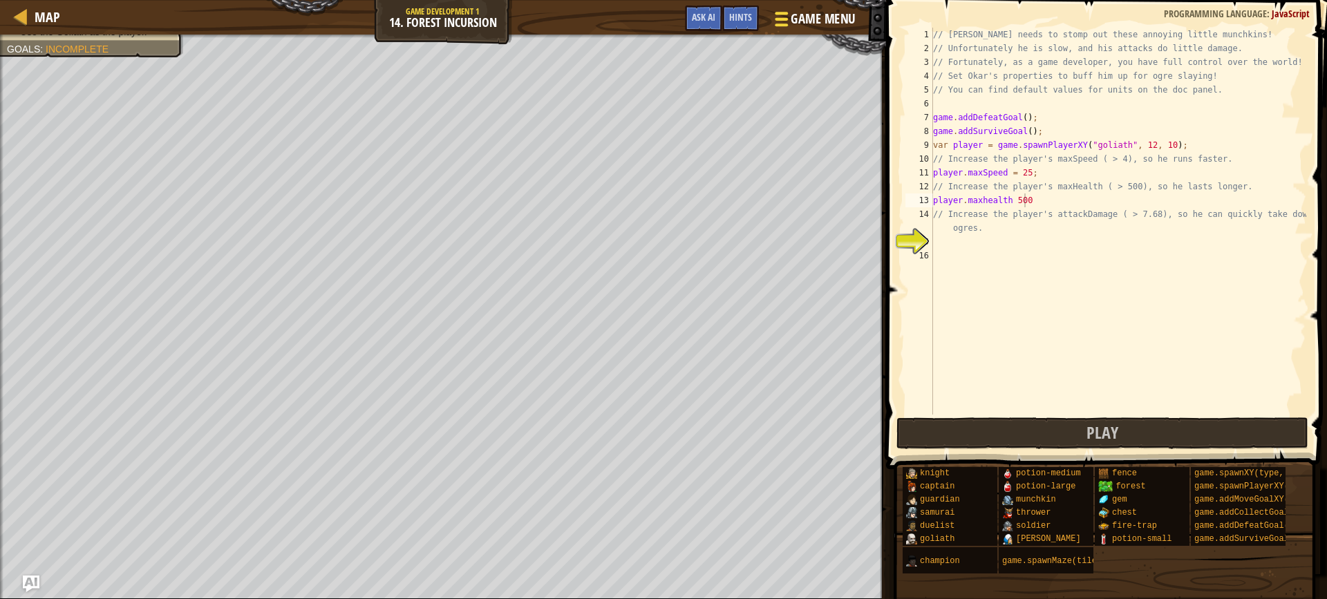
click at [786, 11] on div at bounding box center [781, 19] width 19 height 20
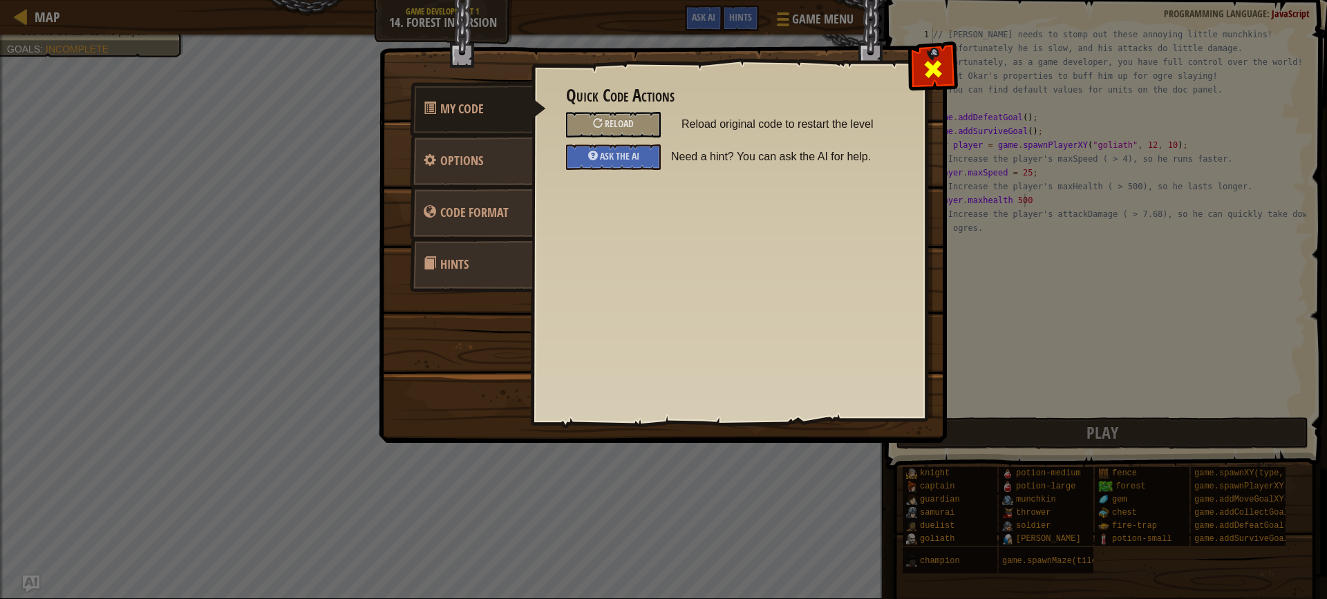
click at [928, 66] on span at bounding box center [933, 69] width 22 height 22
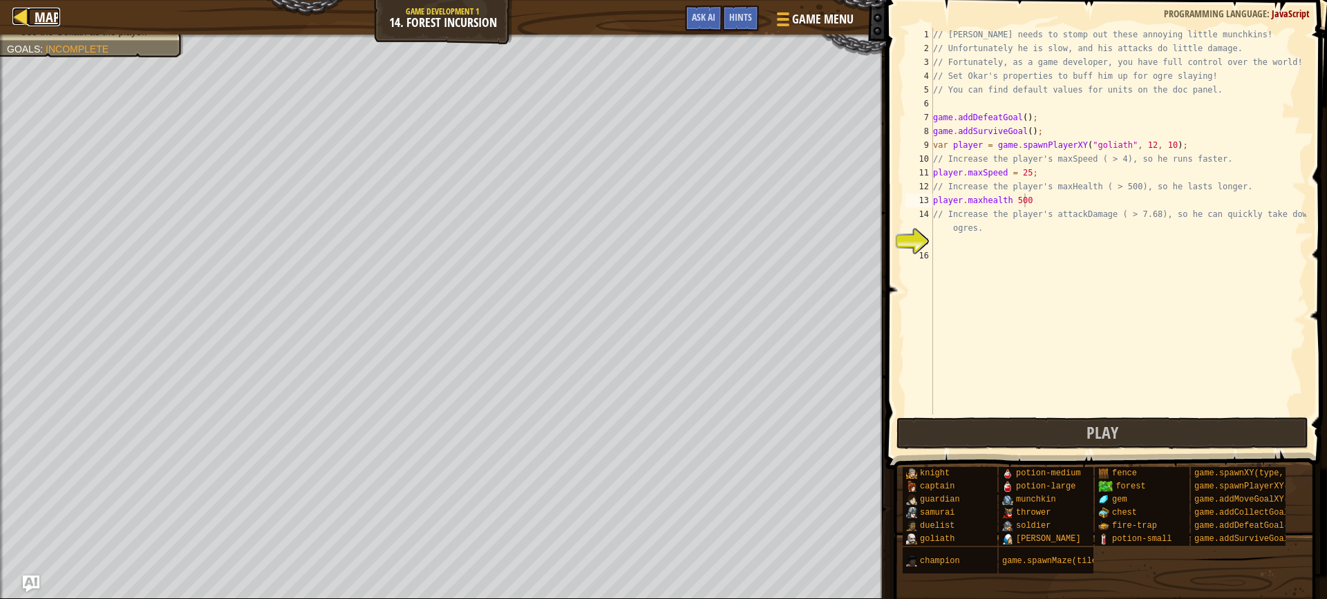
click at [54, 15] on span "Map" at bounding box center [48, 17] width 26 height 19
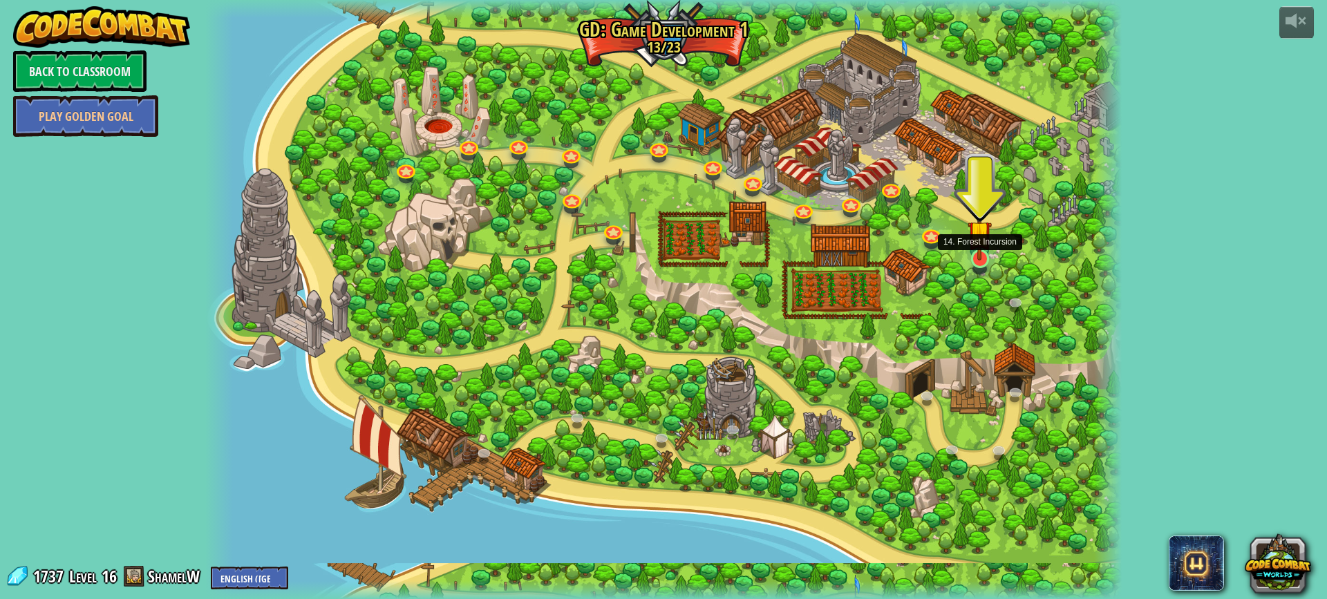
click at [980, 258] on img at bounding box center [979, 232] width 24 height 55
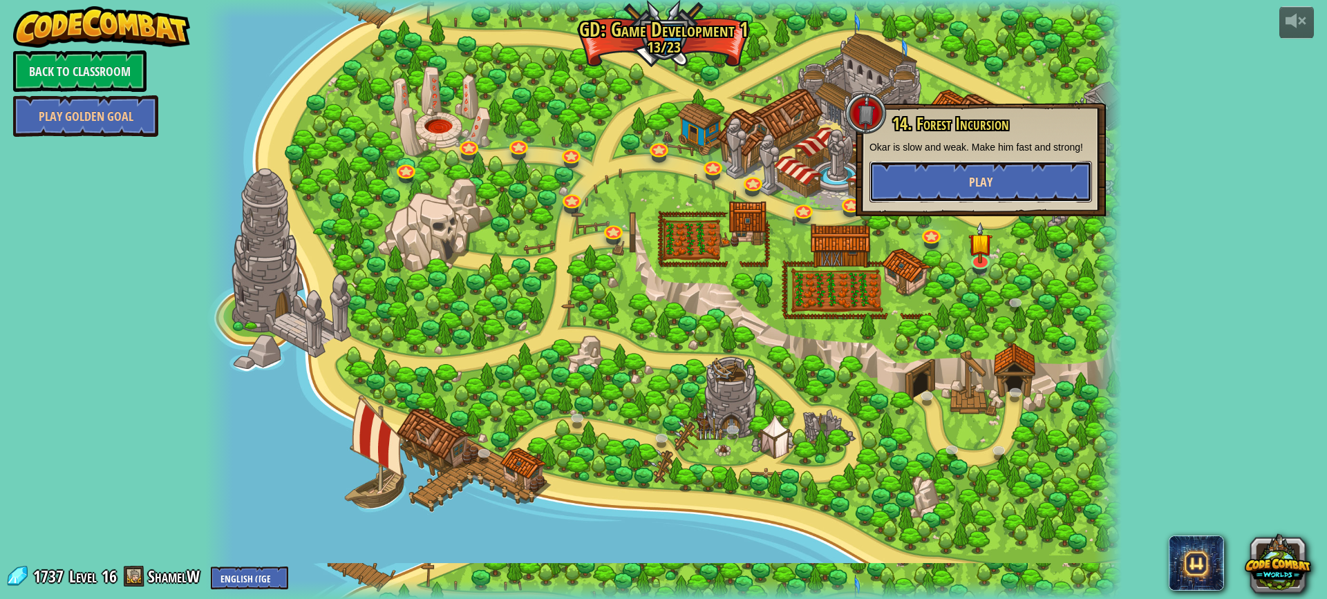
click at [979, 180] on span "Play" at bounding box center [980, 181] width 23 height 17
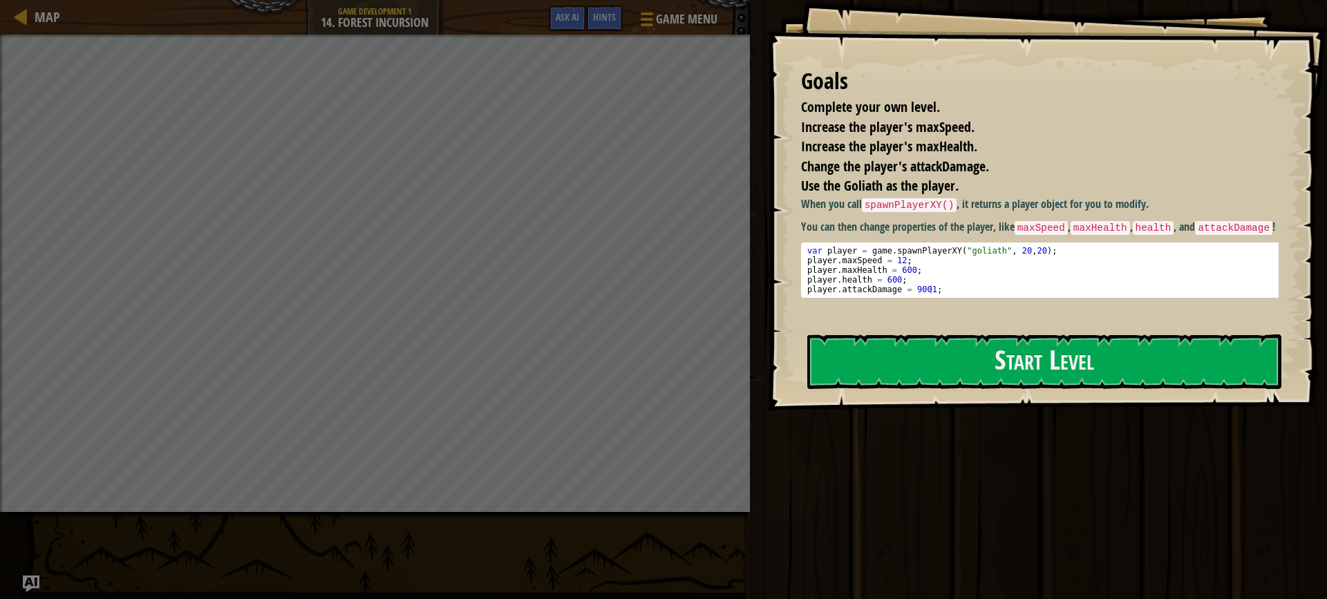
type textarea "player.maxHealth = 600;"
drag, startPoint x: 911, startPoint y: 269, endPoint x: 844, endPoint y: 269, distance: 66.3
click at [844, 269] on div "var player = game . spawnPlayerXY ( "goliath" , 20 , 20 ) ; player . maxSpeed =…" at bounding box center [1044, 280] width 481 height 68
click at [933, 269] on div "var player = game . spawnPlayerXY ( "goliath" , 20 , 20 ) ; player . maxSpeed =…" at bounding box center [1044, 270] width 481 height 48
drag, startPoint x: 898, startPoint y: 273, endPoint x: 803, endPoint y: 268, distance: 95.5
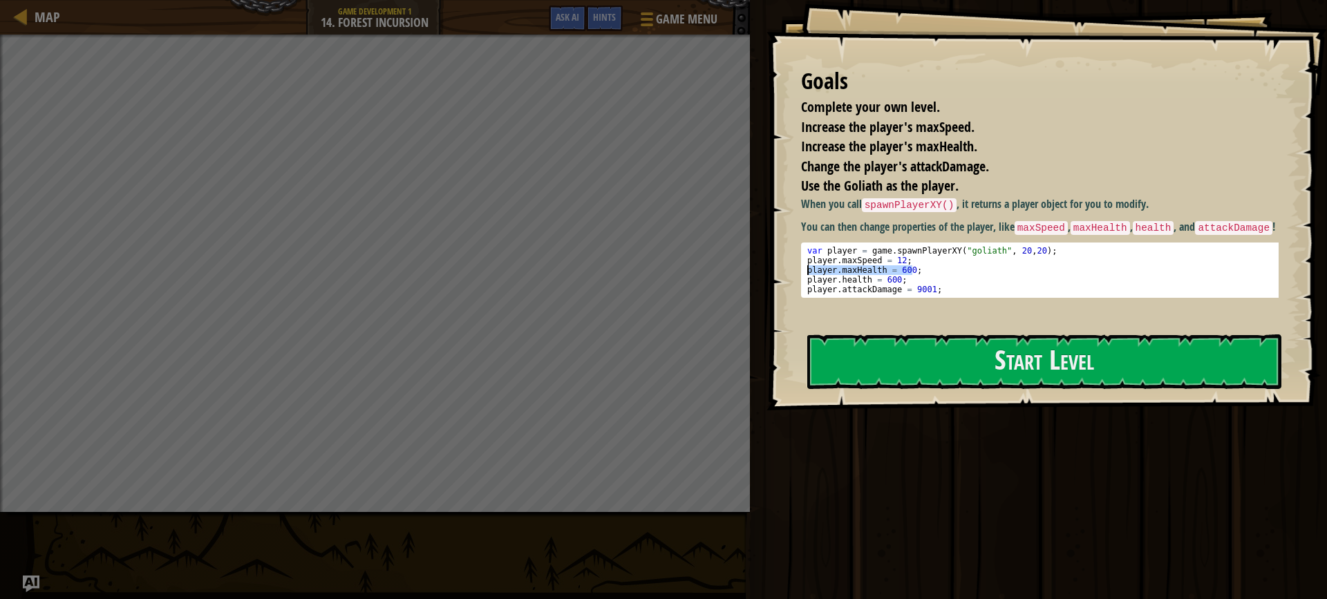
click at [803, 268] on pre "player.maxHealth = 600; 1 2 3 4 5 var player = game . spawnPlayerXY ( "goliath"…" at bounding box center [1045, 270] width 488 height 55
click at [822, 266] on div "var player = game . spawnPlayerXY ( "goliath" , 20 , 20 ) ; player . maxSpeed =…" at bounding box center [1044, 270] width 481 height 48
drag, startPoint x: 922, startPoint y: 273, endPoint x: 804, endPoint y: 274, distance: 118.8
click at [804, 274] on div "var player = game . spawnPlayerXY ( "goliath" , 20 , 20 ) ; player . maxSpeed =…" at bounding box center [1044, 270] width 481 height 48
click at [822, 402] on div "Goals Complete your own level. Increase the player's maxSpeed. Increase the pla…" at bounding box center [1046, 205] width 560 height 410
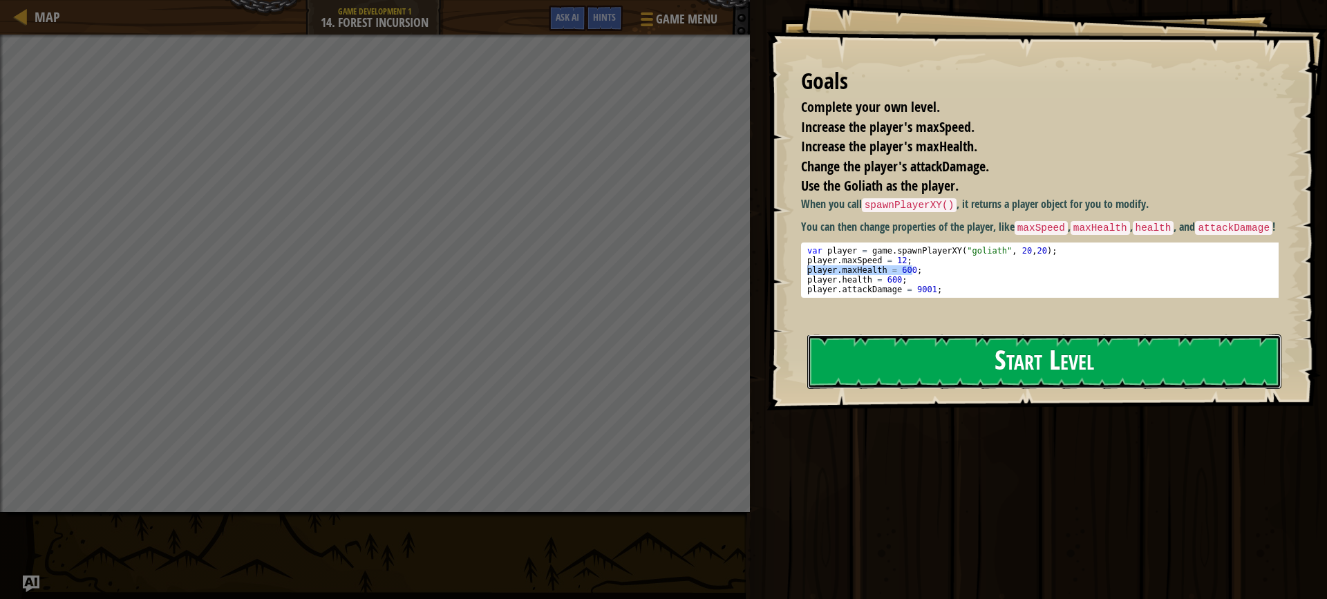
click at [862, 372] on button "Start Level" at bounding box center [1044, 361] width 474 height 55
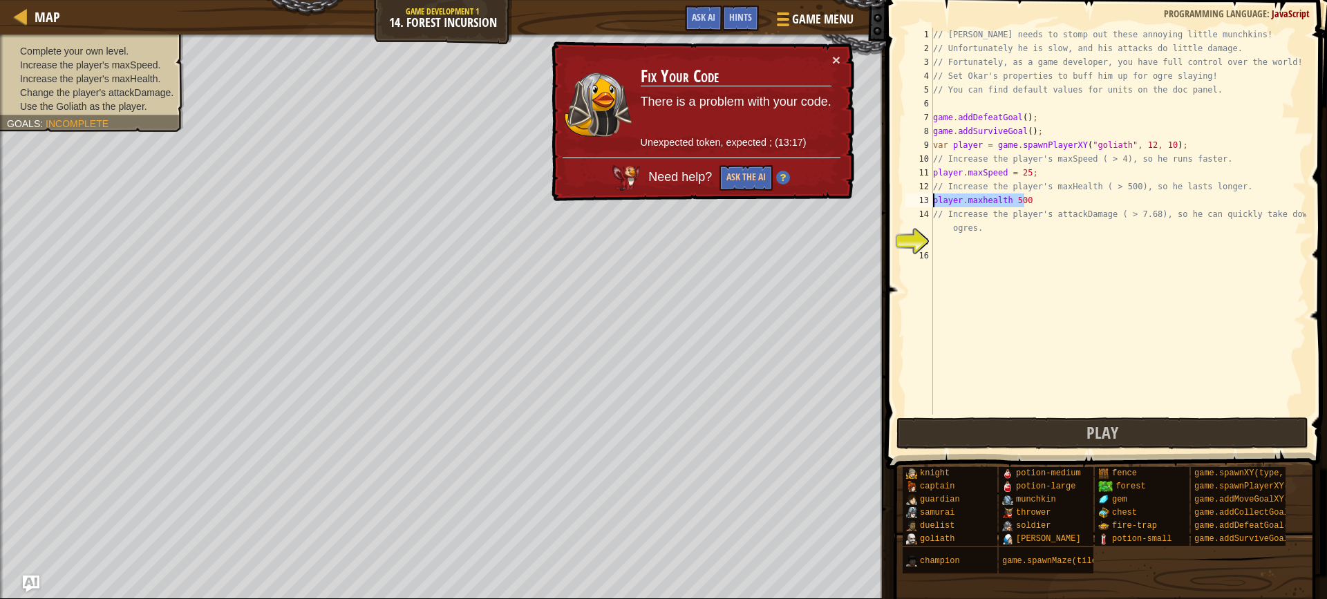
drag, startPoint x: 1030, startPoint y: 199, endPoint x: 930, endPoint y: 201, distance: 100.2
click at [930, 201] on div "1 2 3 4 5 6 7 8 9 10 11 12 13 14 15 16 // Okar needs to stomp out these annoyin…" at bounding box center [1104, 221] width 404 height 387
type textarea "player.maxhealth 500"
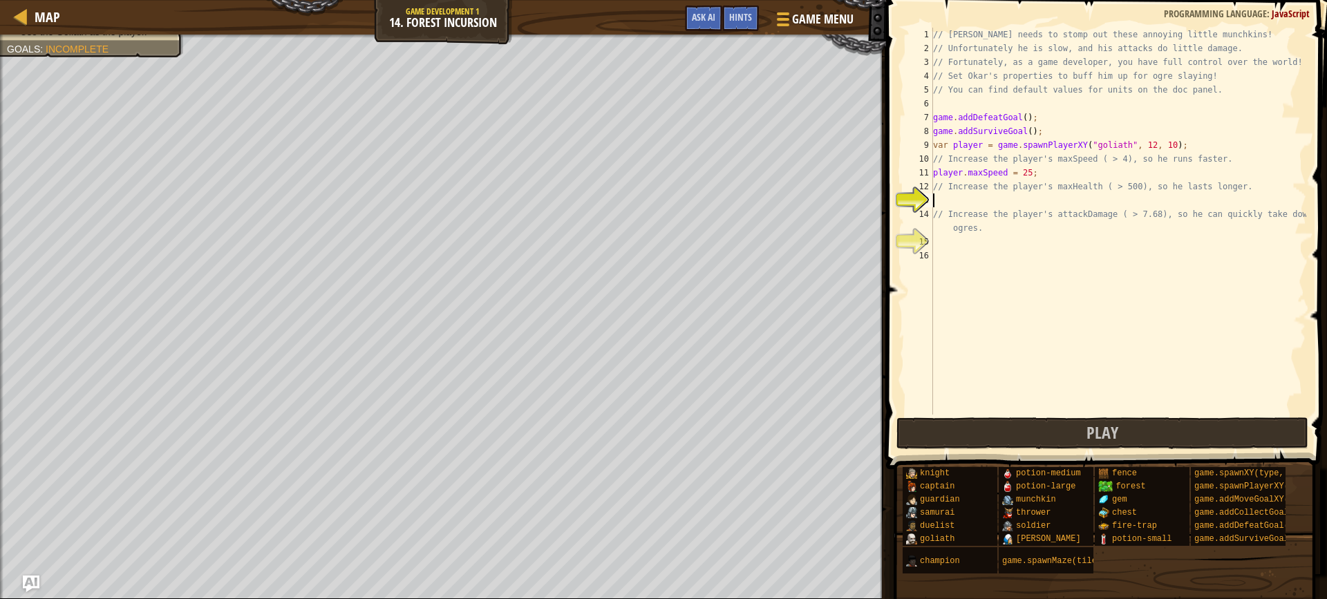
type textarea "player.maxHealth = 600;"
click at [956, 245] on div "// [PERSON_NAME] needs to stomp out these annoying little munchkins! // Unfortu…" at bounding box center [1118, 235] width 376 height 415
type textarea "player.attackdamage"
click at [55, 19] on span "Map" at bounding box center [48, 17] width 26 height 19
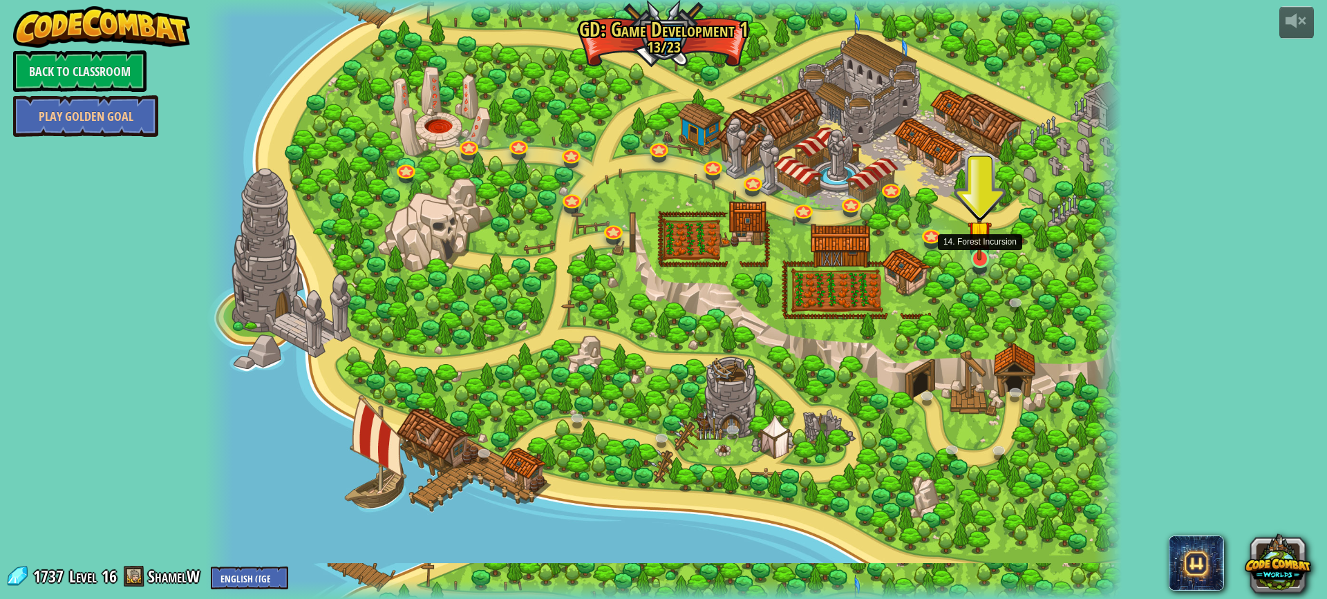
click at [988, 257] on img at bounding box center [979, 232] width 24 height 55
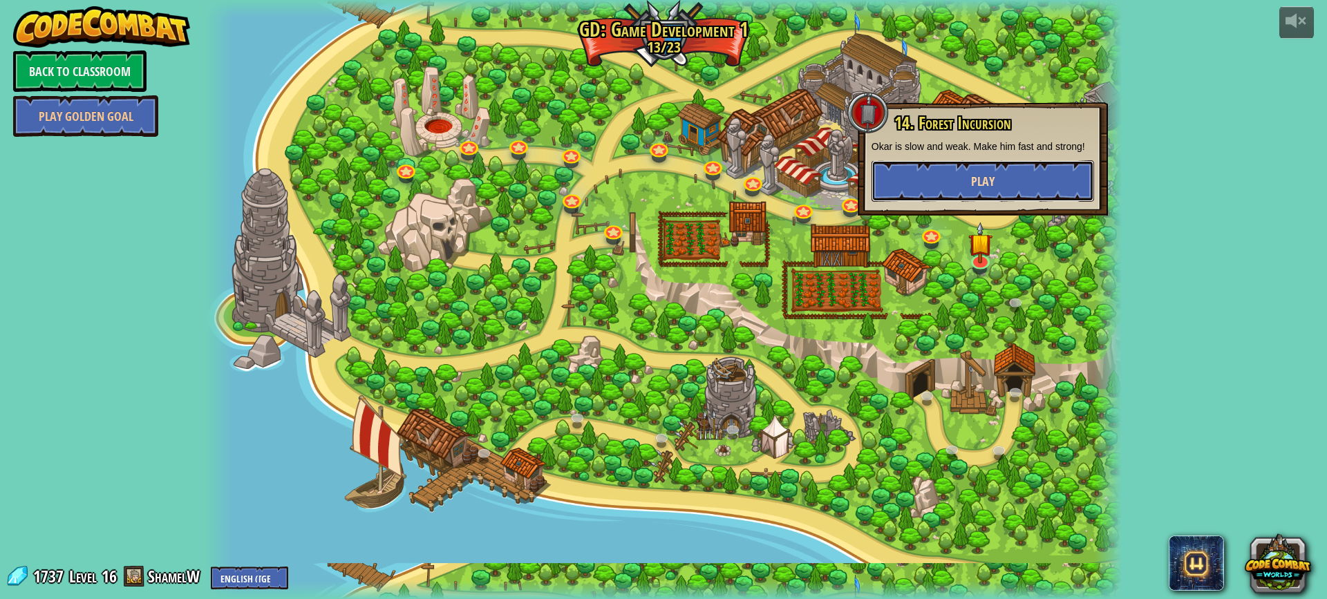
click at [956, 173] on button "Play" at bounding box center [982, 180] width 222 height 41
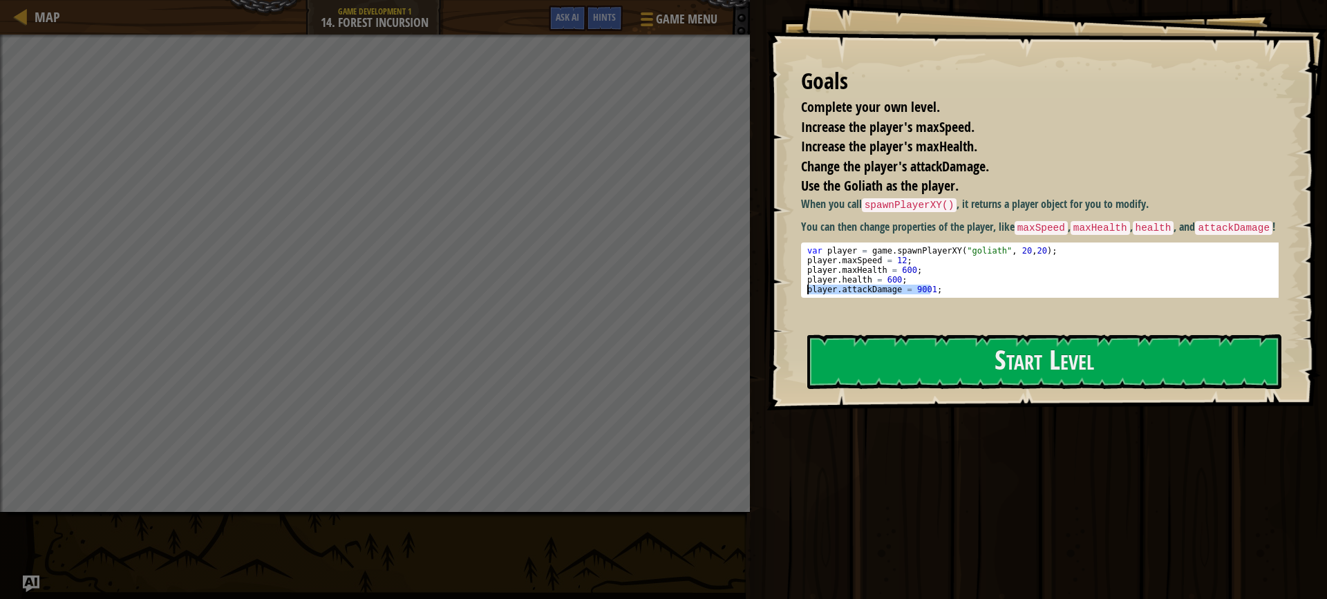
drag, startPoint x: 931, startPoint y: 289, endPoint x: 809, endPoint y: 285, distance: 122.4
click at [809, 285] on div "var player = game . spawnPlayerXY ( "goliath" , 20 , 20 ) ; player . maxSpeed =…" at bounding box center [1044, 280] width 481 height 68
drag, startPoint x: 774, startPoint y: 314, endPoint x: 781, endPoint y: 318, distance: 8.3
click at [775, 315] on div "Goals Complete your own level. Increase the player's maxSpeed. Increase the pla…" at bounding box center [1046, 205] width 560 height 410
click at [820, 312] on div "When you call spawnPlayerXY() , it returns a player object for you to modify. Y…" at bounding box center [1045, 258] width 488 height 124
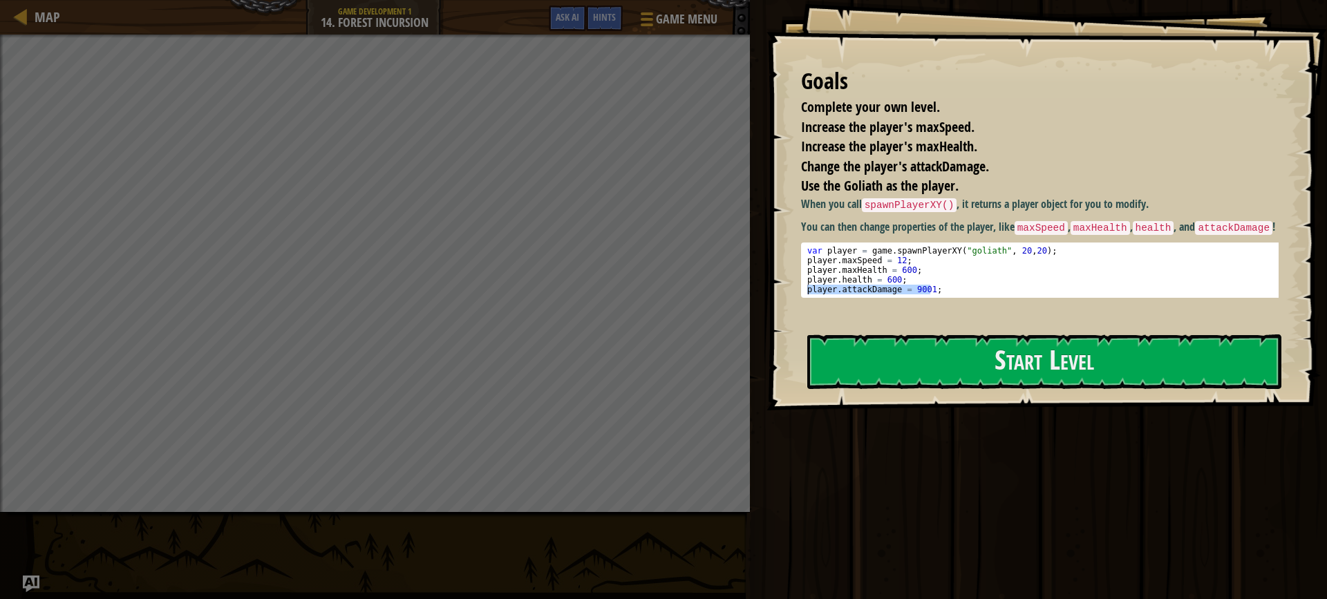
type textarea "player.maxHealth = 600;"
click at [934, 270] on div "var player = game . spawnPlayerXY ( "goliath" , 20 , 20 ) ; player . maxSpeed =…" at bounding box center [1044, 280] width 481 height 68
click at [929, 357] on button "Start Level" at bounding box center [1044, 361] width 474 height 55
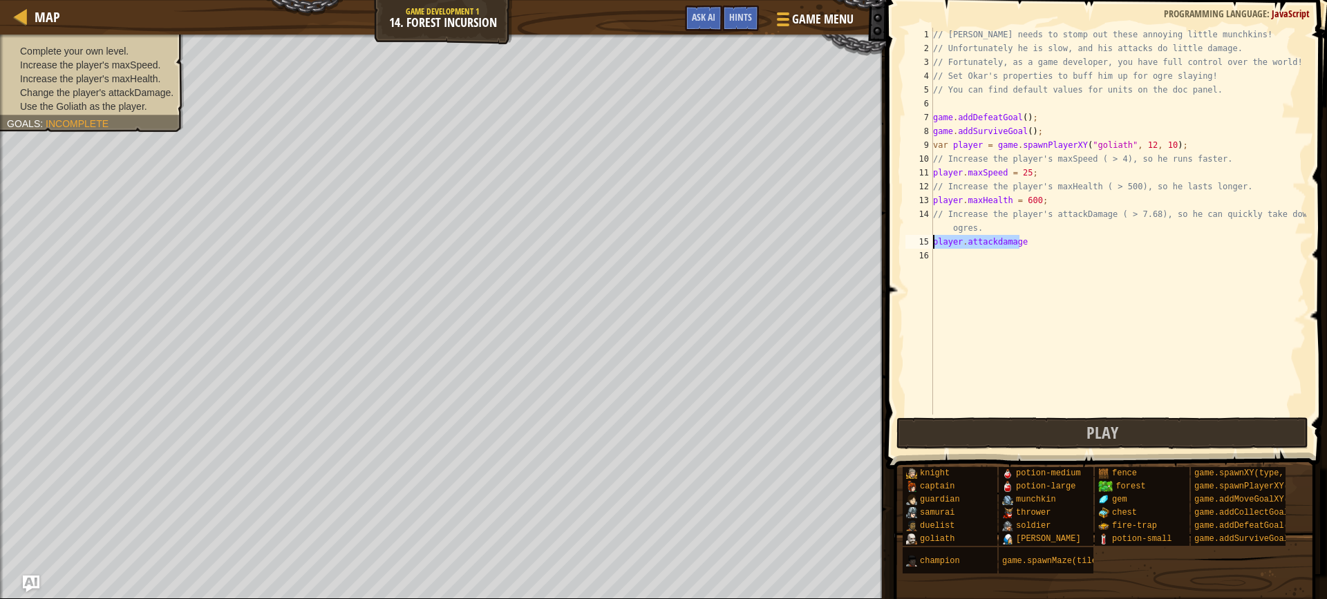
drag, startPoint x: 1025, startPoint y: 244, endPoint x: 933, endPoint y: 239, distance: 91.3
click at [933, 239] on div "// [PERSON_NAME] needs to stomp out these annoying little munchkins! // Unfortu…" at bounding box center [1118, 235] width 376 height 415
type textarea "player.attackDamage = 9001;"
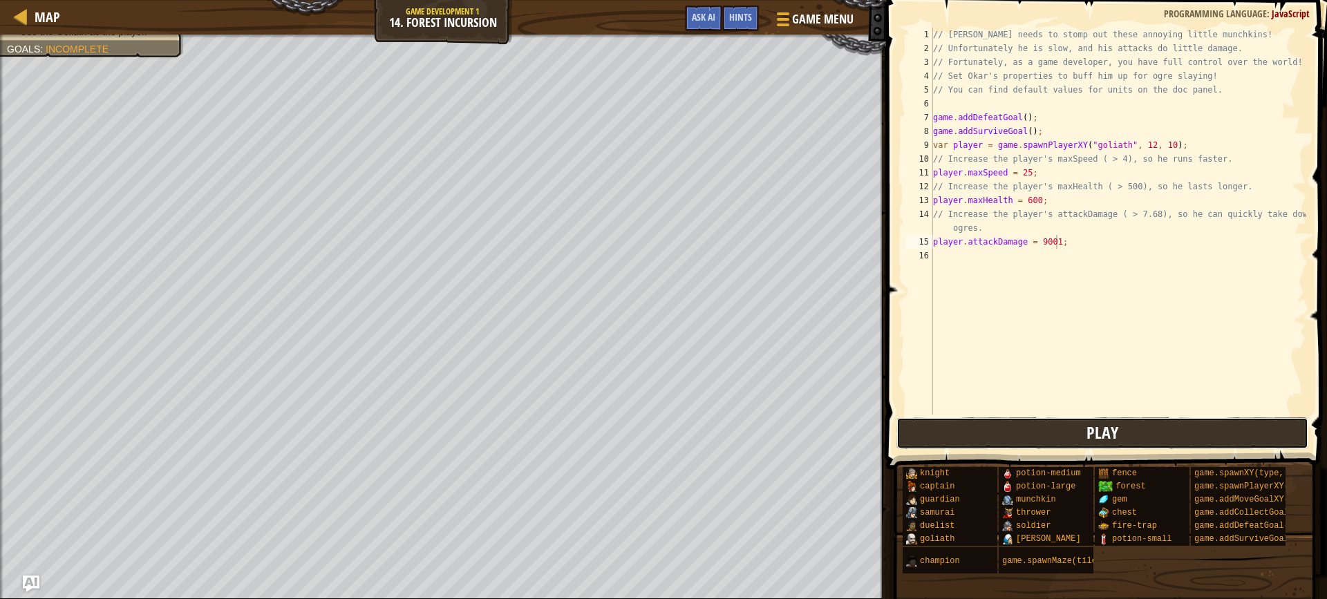
click at [1023, 434] on button "Play" at bounding box center [1102, 433] width 412 height 32
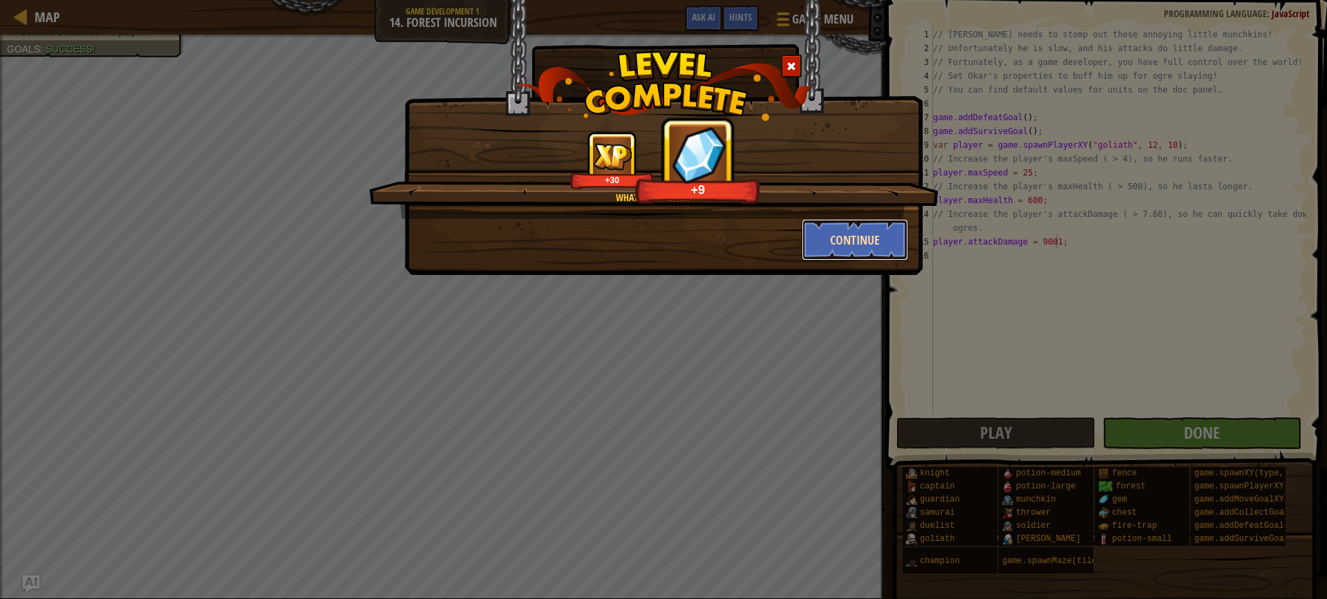
click at [878, 234] on button "Continue" at bounding box center [855, 239] width 107 height 41
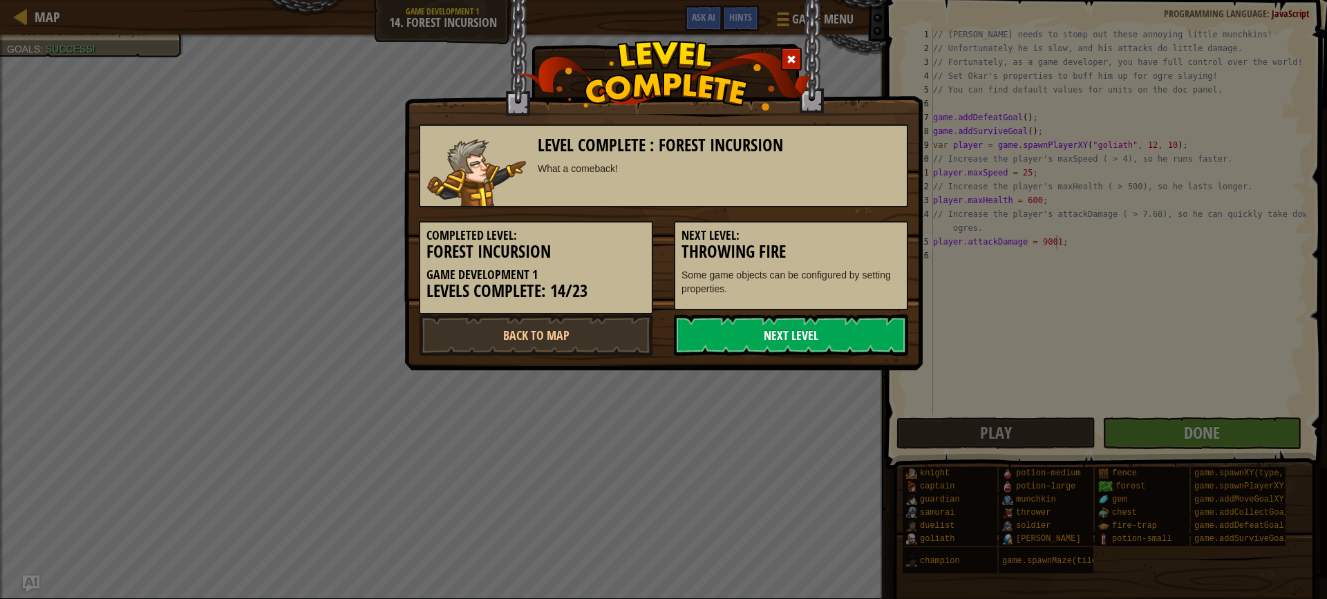
click at [833, 325] on link "Next Level" at bounding box center [791, 334] width 234 height 41
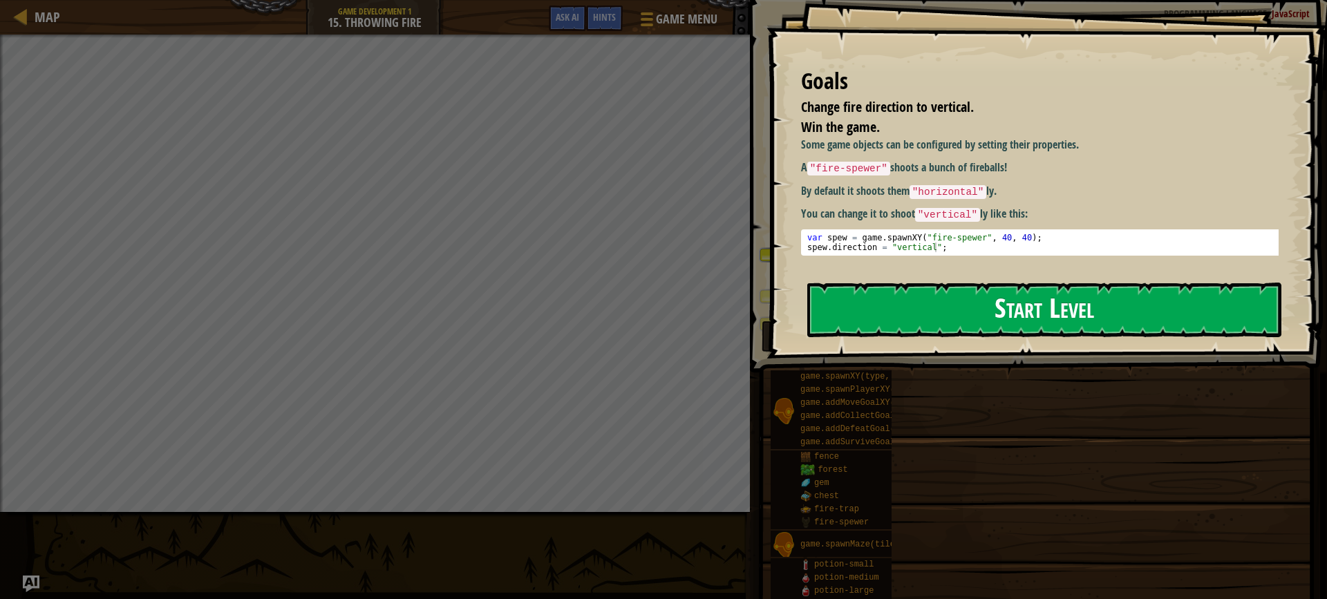
click at [840, 290] on button "Start Level" at bounding box center [1044, 310] width 474 height 55
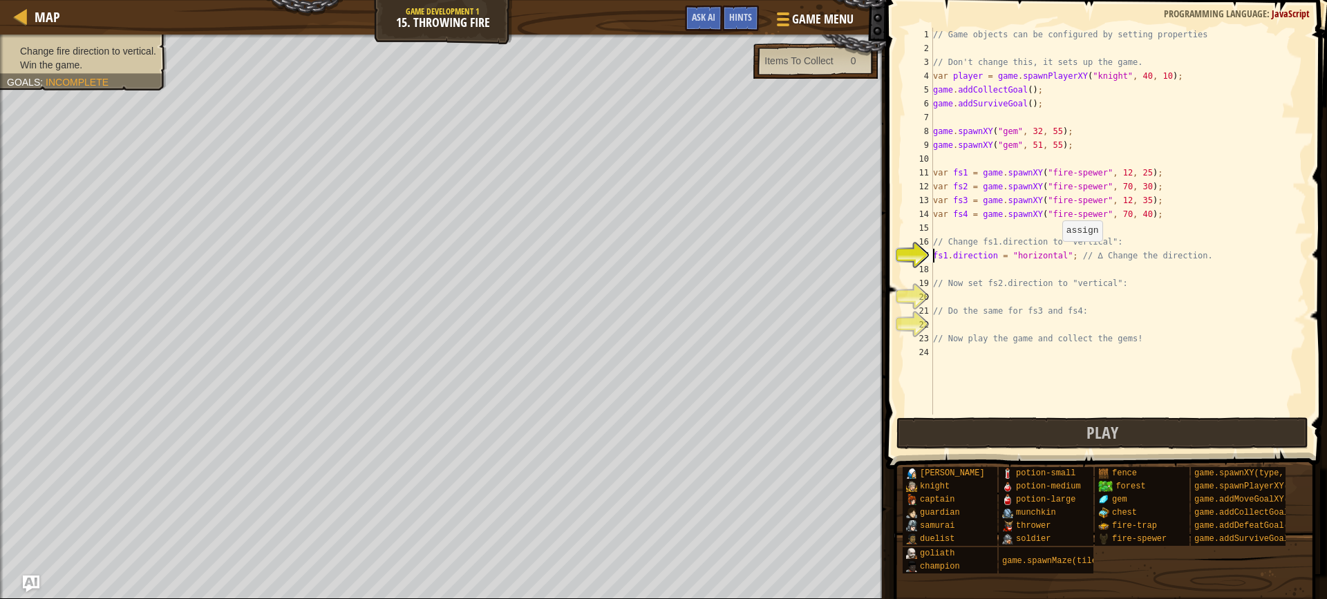
click at [1055, 255] on div "// Game objects can be configured by setting properties // Don't change this, i…" at bounding box center [1118, 235] width 376 height 415
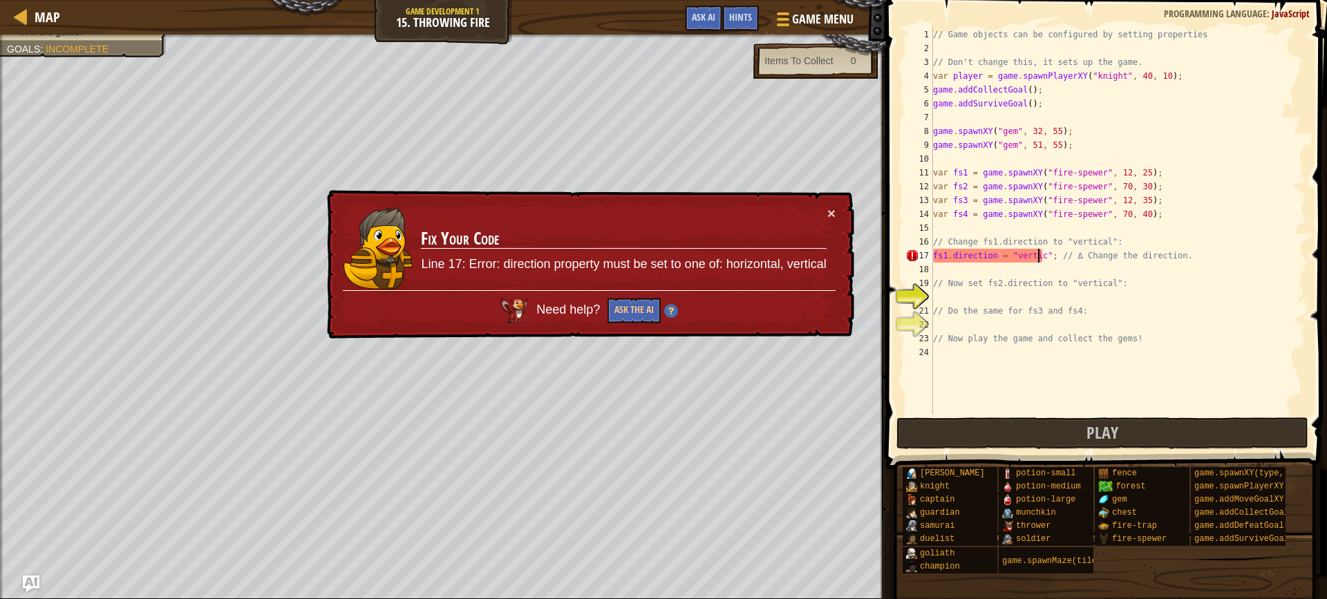
scroll to position [6, 9]
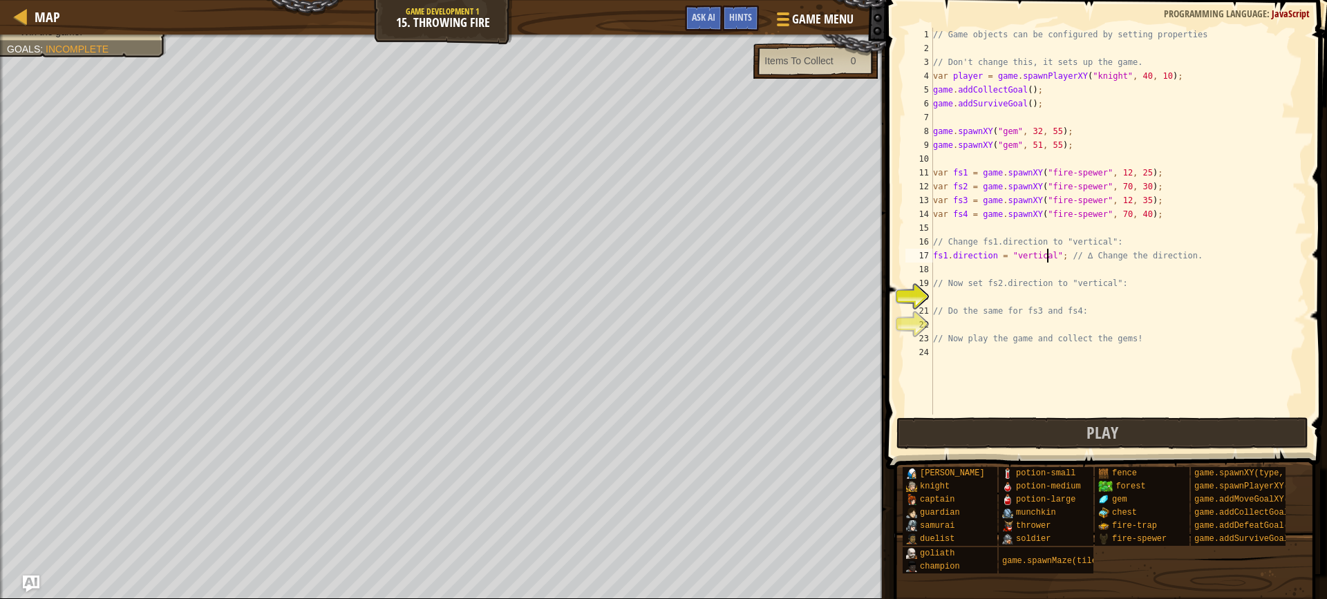
click at [1030, 305] on div "// Game objects can be configured by setting properties // Don't change this, i…" at bounding box center [1118, 235] width 376 height 415
type textarea "// Do the same for fs3 and fs4:"
click at [1012, 297] on div "// Game objects can be configured by setting properties // Don't change this, i…" at bounding box center [1118, 235] width 376 height 415
type textarea "fs2.direction = "vertical""
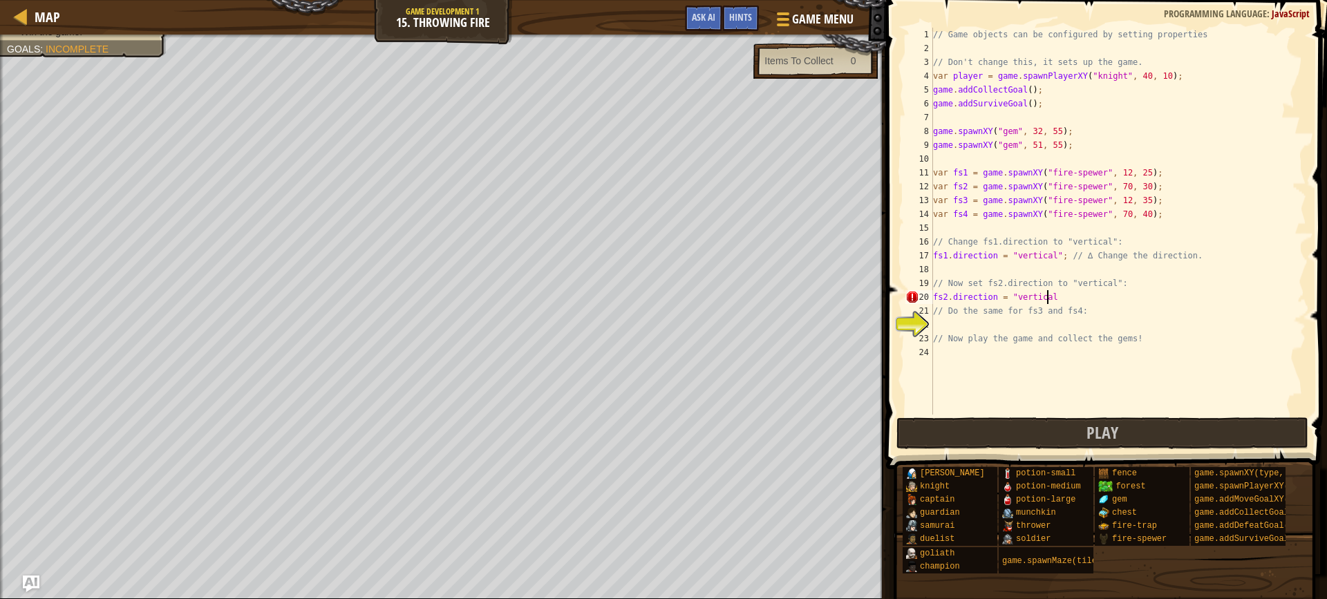
scroll to position [6, 9]
click at [976, 325] on div "// Game objects can be configured by setting properties // Don't change this, i…" at bounding box center [1118, 235] width 376 height 415
type textarea "f"
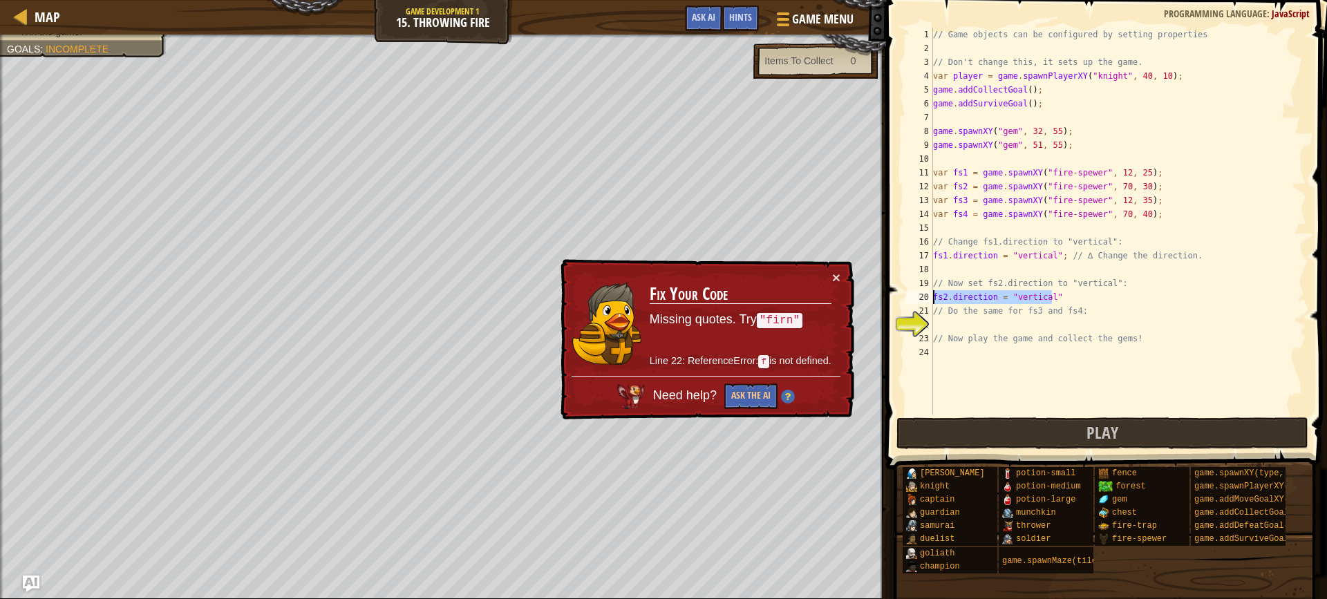
drag, startPoint x: 1073, startPoint y: 296, endPoint x: 932, endPoint y: 295, distance: 141.0
click at [933, 295] on div "// Game objects can be configured by setting properties // Don't change this, i…" at bounding box center [1118, 235] width 376 height 415
type textarea "fs2.direction = "vertical""
click at [961, 321] on div "// Game objects can be configured by setting properties // Don't change this, i…" at bounding box center [1118, 235] width 376 height 415
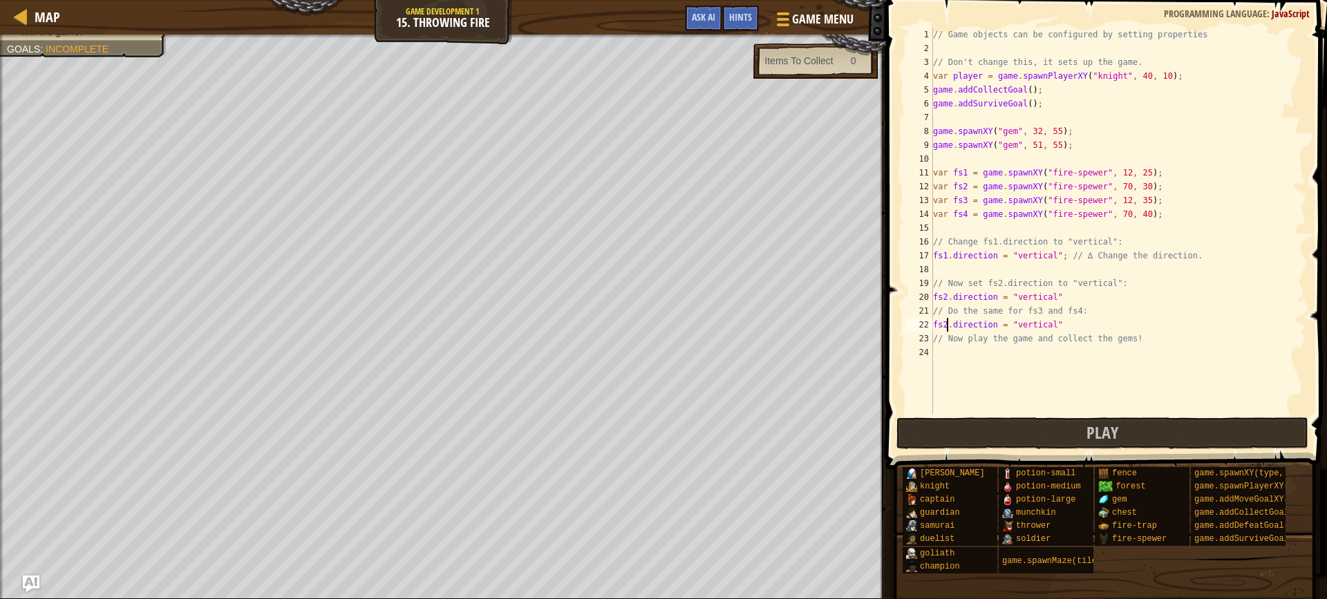
click at [945, 328] on div "// Game objects can be configured by setting properties // Don't change this, i…" at bounding box center [1118, 235] width 376 height 415
type textarea "fs3.direction = "vertical""
drag, startPoint x: 1056, startPoint y: 324, endPoint x: 950, endPoint y: 334, distance: 106.8
click at [938, 328] on div "// Game objects can be configured by setting properties // Don't change this, i…" at bounding box center [1118, 235] width 376 height 415
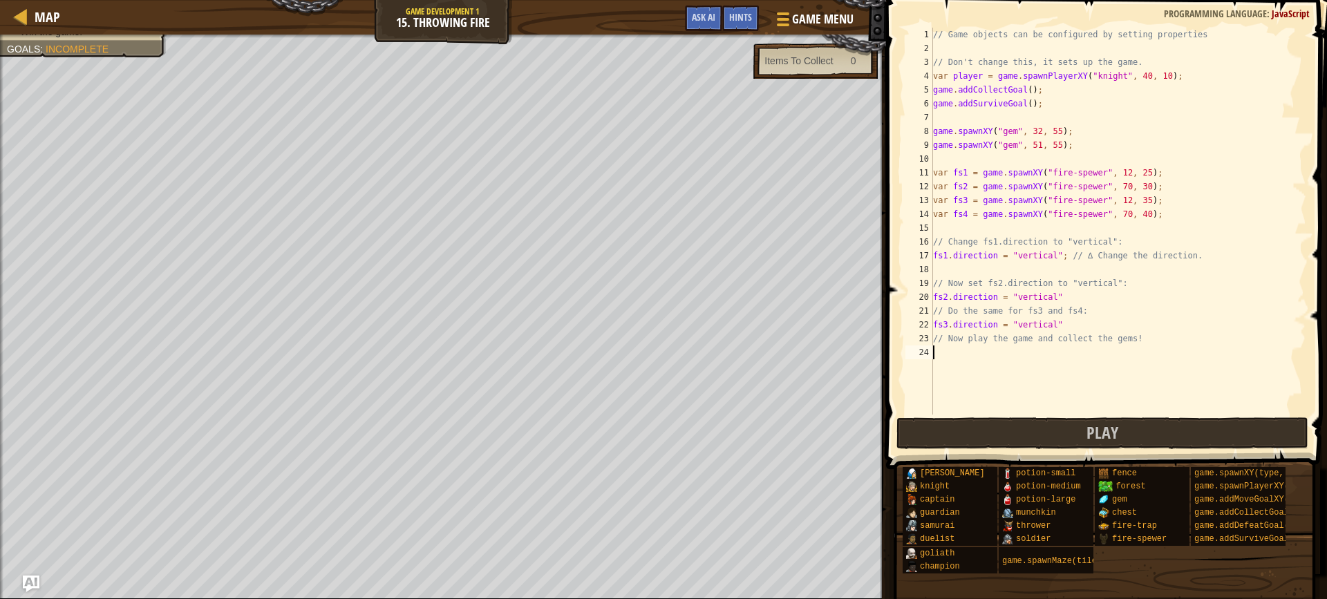
click at [954, 347] on div "// Game objects can be configured by setting properties // Don't change this, i…" at bounding box center [1118, 235] width 376 height 415
click at [945, 350] on div "// Game objects can be configured by setting properties // Don't change this, i…" at bounding box center [1118, 235] width 376 height 415
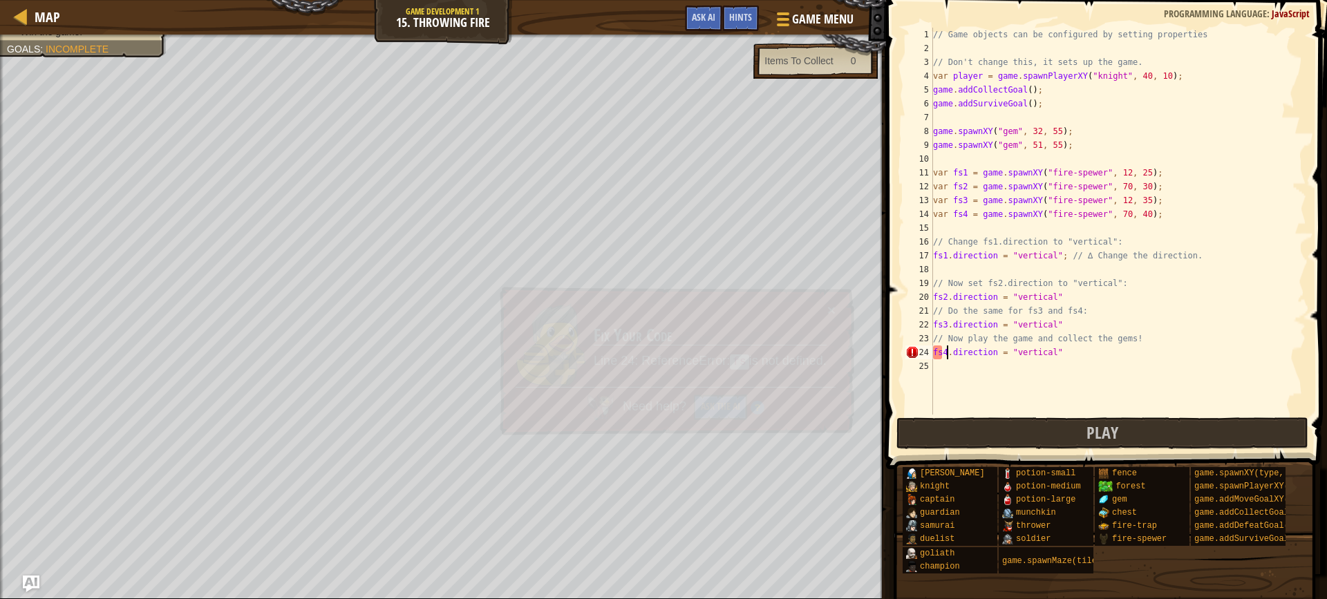
scroll to position [6, 1]
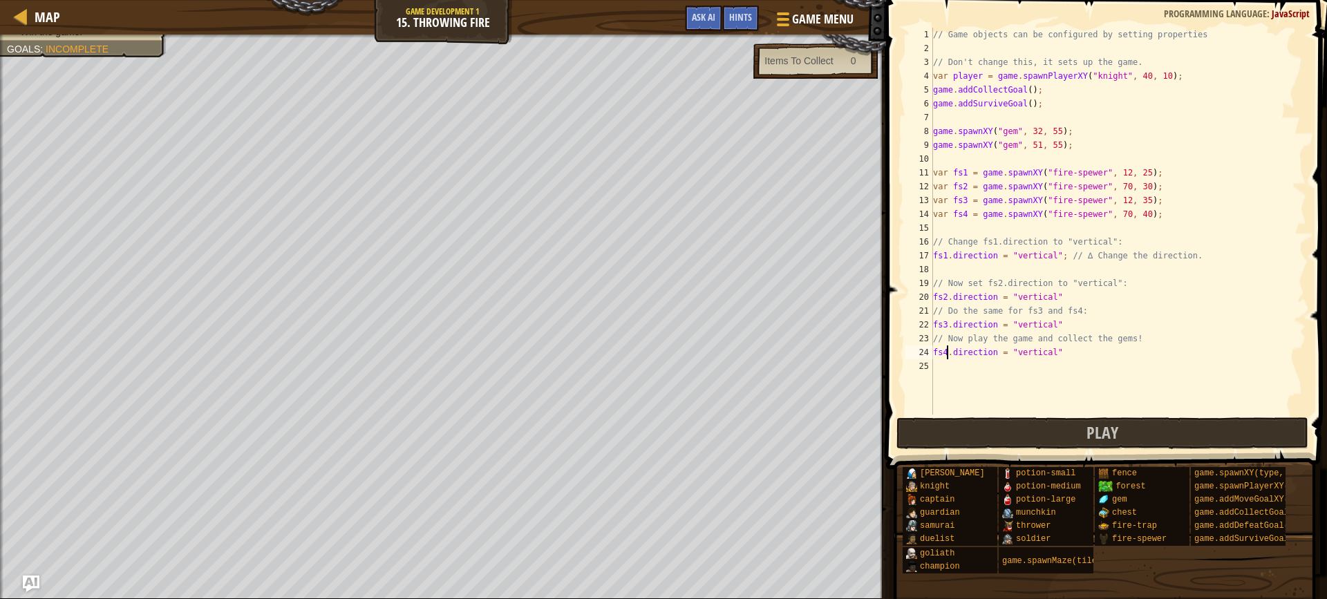
type textarea "fs4.direction = "vertical""
click at [989, 417] on span at bounding box center [1108, 215] width 452 height 510
click at [974, 430] on button "Play" at bounding box center [1102, 433] width 412 height 32
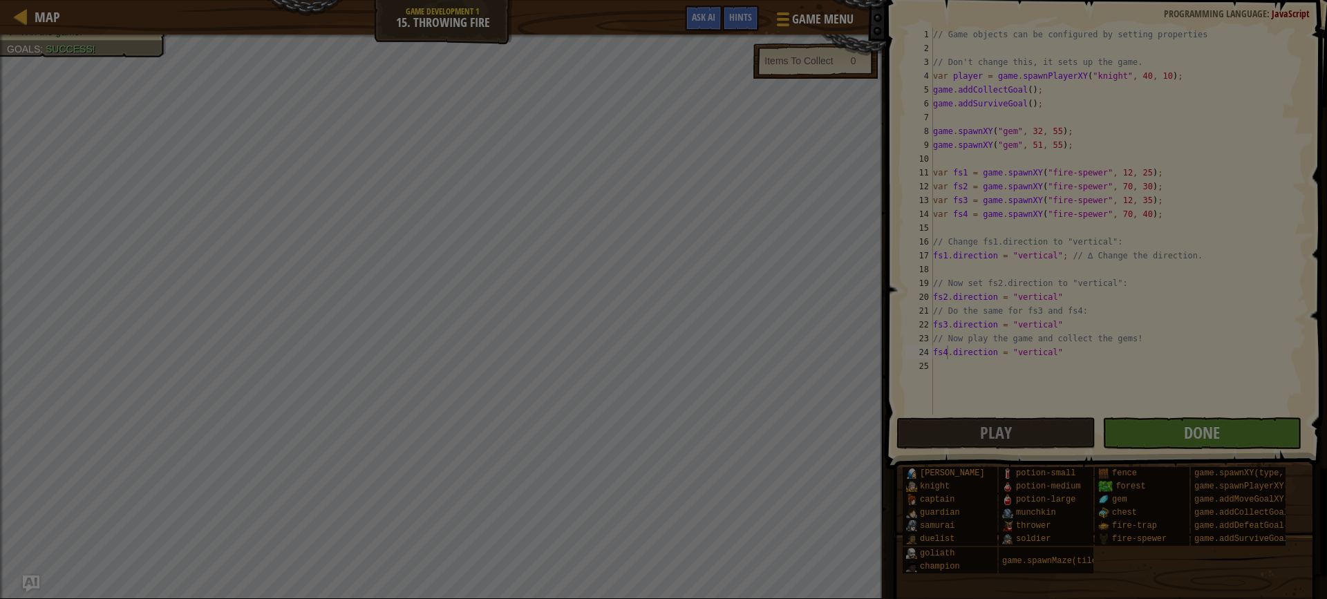
click at [1242, 1] on body "Map Game Development 1 15. Throwing Fire Game Menu Done Hints Ask AI 1 הההההההה…" at bounding box center [663, 0] width 1327 height 1
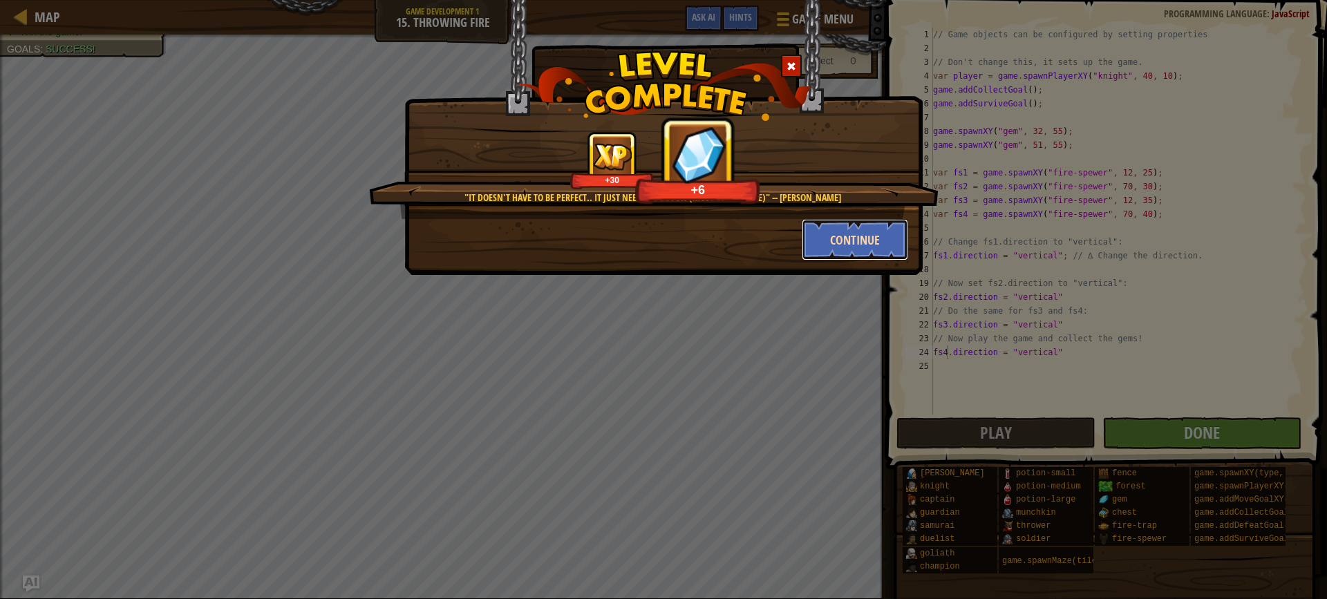
click at [857, 246] on button "Continue" at bounding box center [855, 239] width 107 height 41
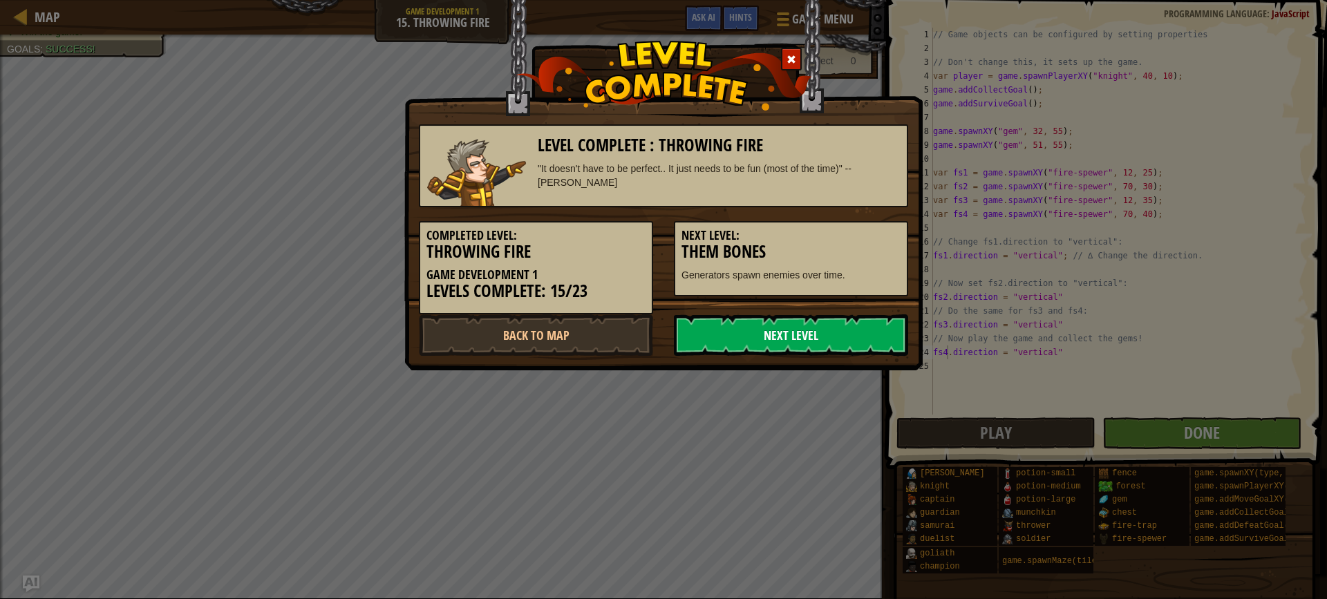
click at [834, 320] on link "Next Level" at bounding box center [791, 334] width 234 height 41
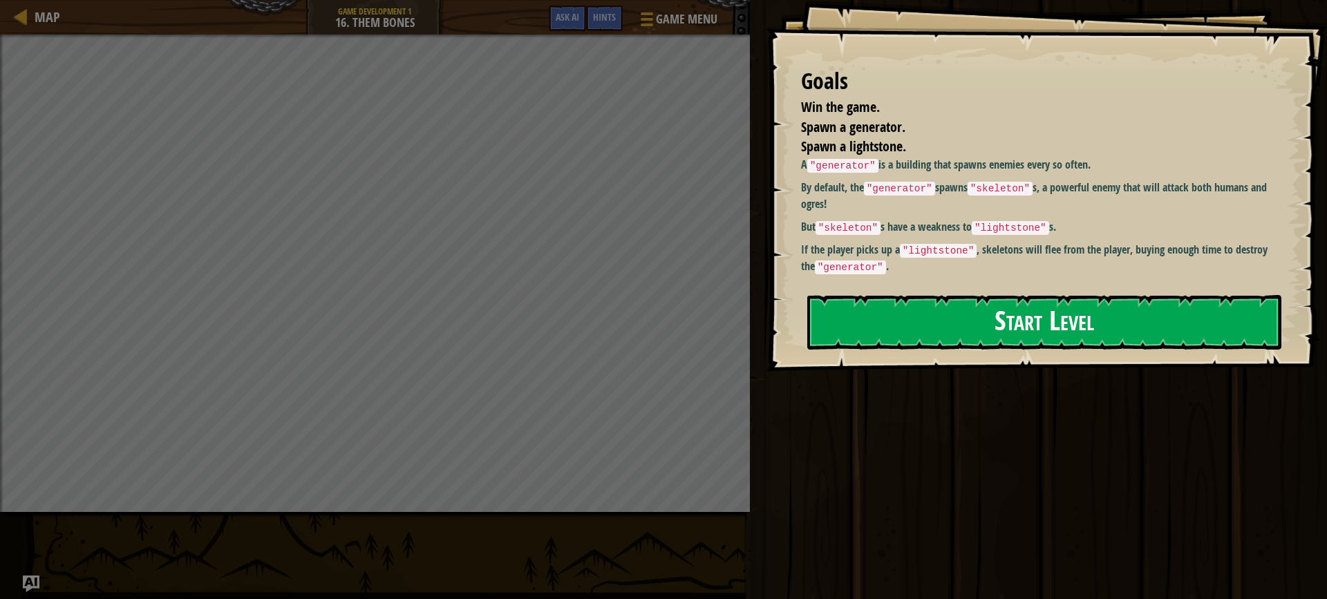
click at [838, 318] on button "Start Level" at bounding box center [1044, 322] width 474 height 55
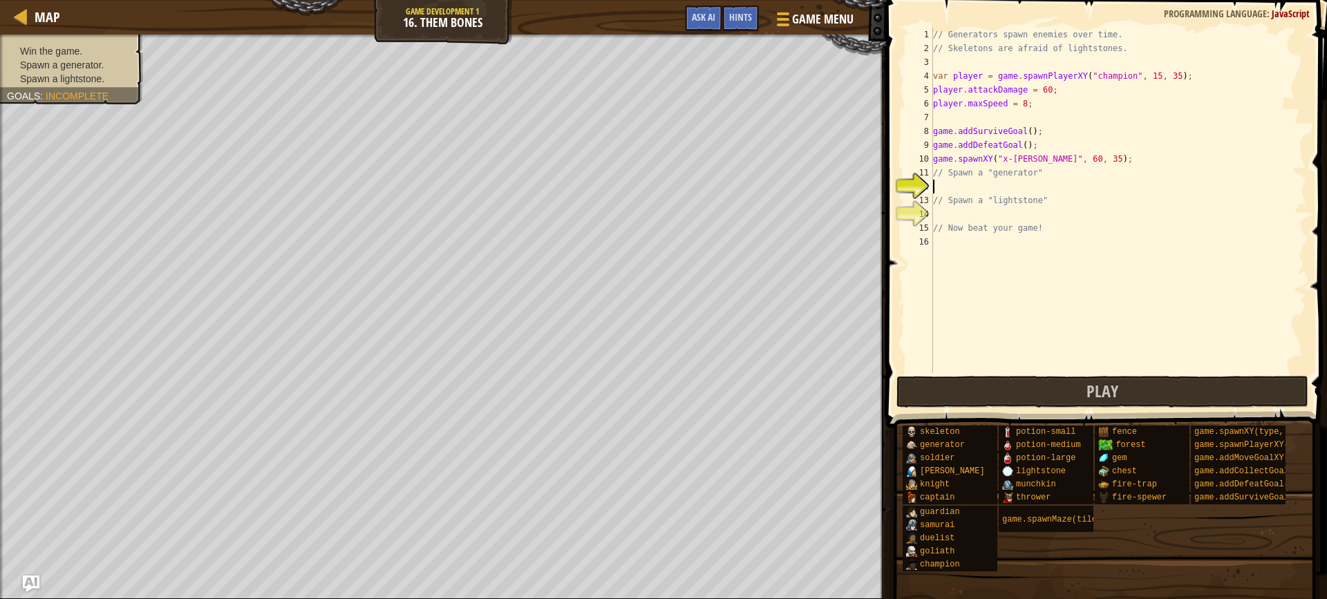
click at [955, 189] on div "// Generators spawn enemies over time. // Skeletons are afraid of lightstones. …" at bounding box center [1118, 214] width 376 height 373
type textarea ""generator'"
click at [943, 214] on div "// Generators spawn enemies over time. // Skeletons are afraid of lightstones. …" at bounding box center [1118, 214] width 376 height 373
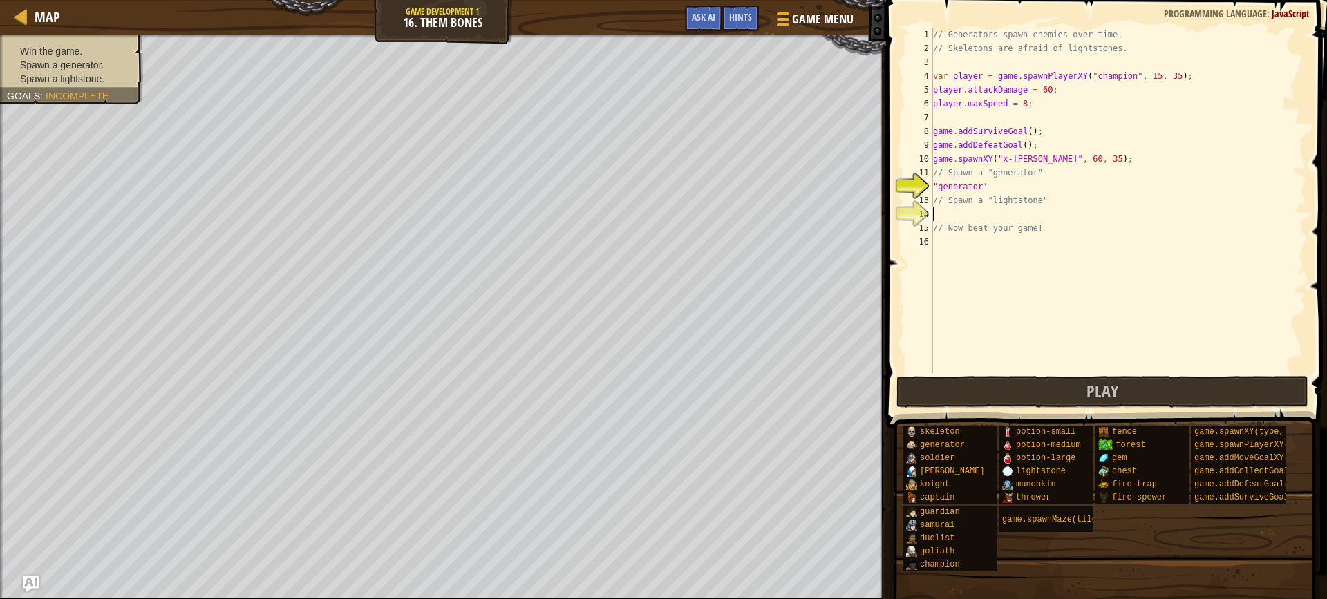
scroll to position [6, 0]
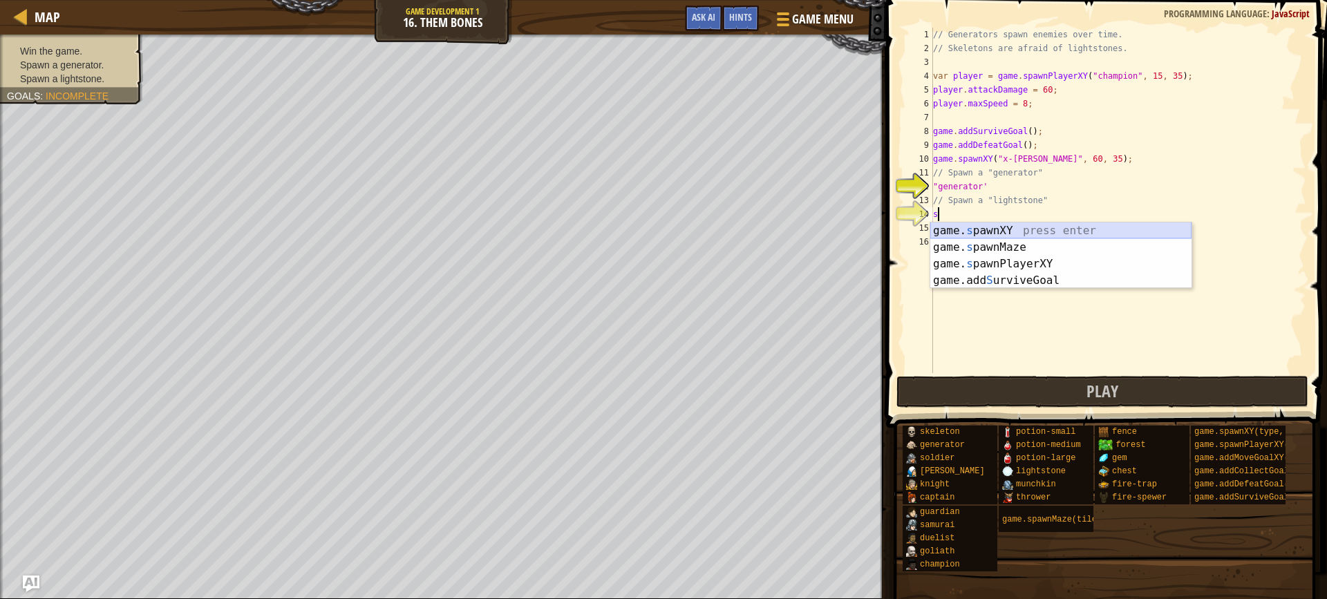
click at [976, 232] on div "game. s pawnXY press enter game. s pawnMaze press enter game. s pawnPlayerXY pr…" at bounding box center [1060, 271] width 261 height 99
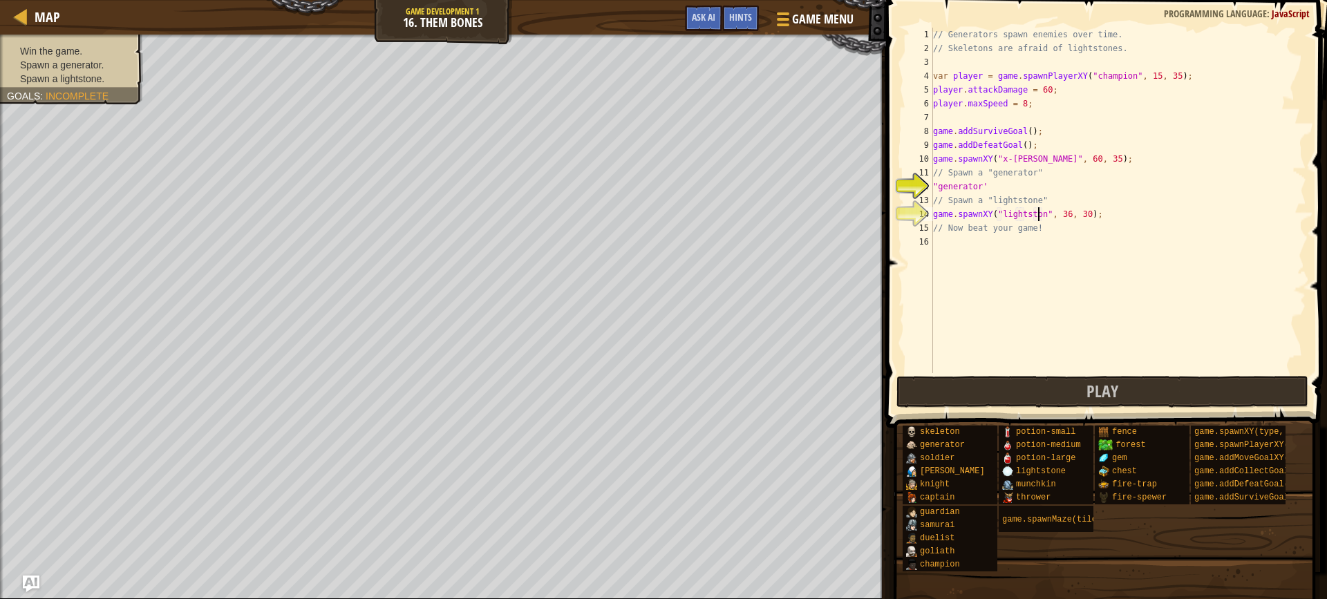
scroll to position [6, 9]
click at [1066, 211] on div "// Generators spawn enemies over time. // Skeletons are afraid of lightstones. …" at bounding box center [1118, 214] width 376 height 373
click at [1085, 213] on div "// Generators spawn enemies over time. // Skeletons are afraid of lightstones. …" at bounding box center [1118, 214] width 376 height 373
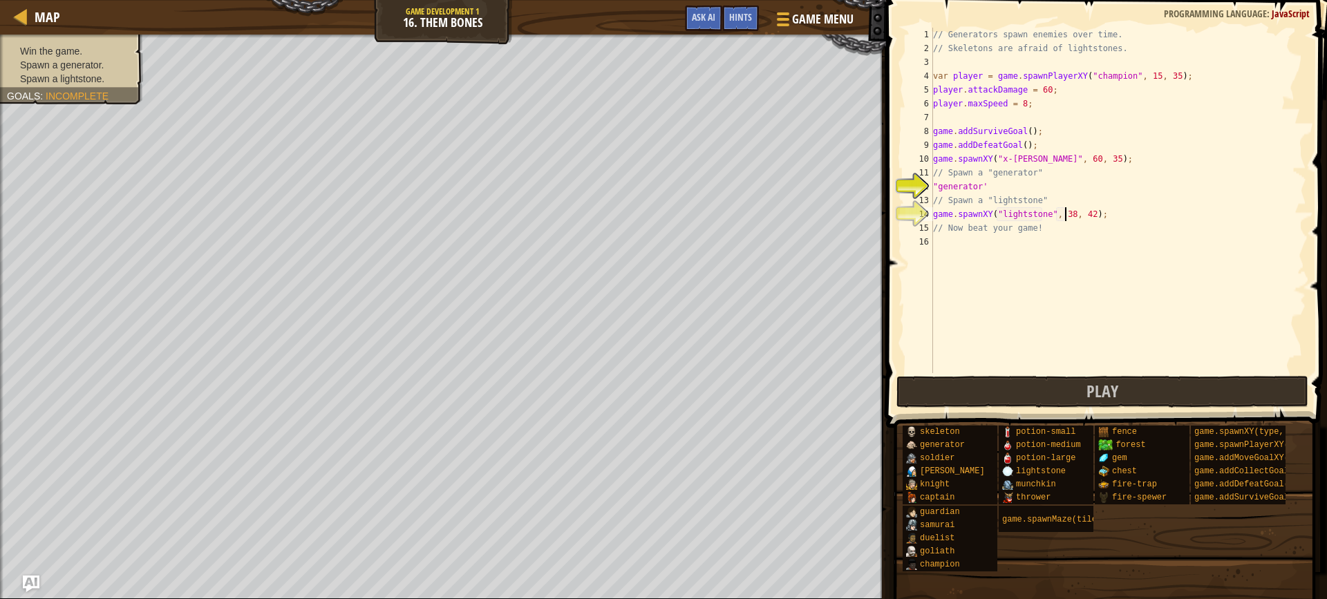
click at [1063, 216] on div "// Generators spawn enemies over time. // Skeletons are afraid of lightstones. …" at bounding box center [1118, 214] width 376 height 373
click at [1083, 212] on div "// Generators spawn enemies over time. // Skeletons are afraid of lightstones. …" at bounding box center [1118, 214] width 376 height 373
type textarea "game.spawnXY("lightstone", 60, 35);"
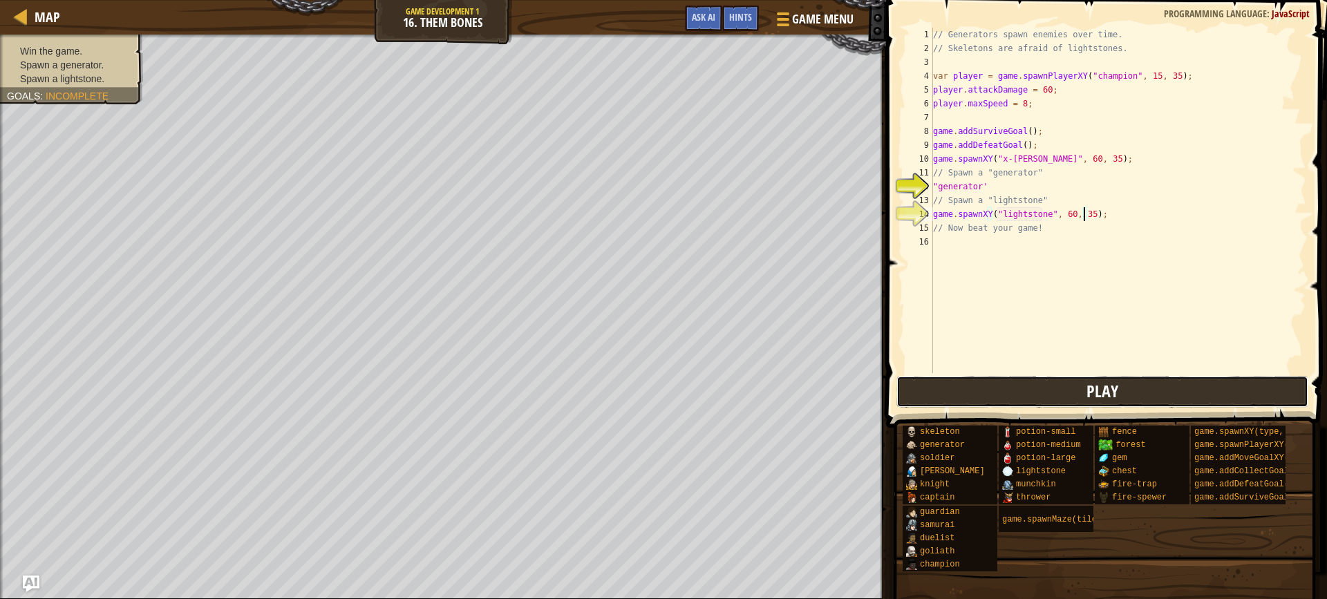
click at [1024, 389] on button "Play" at bounding box center [1102, 392] width 412 height 32
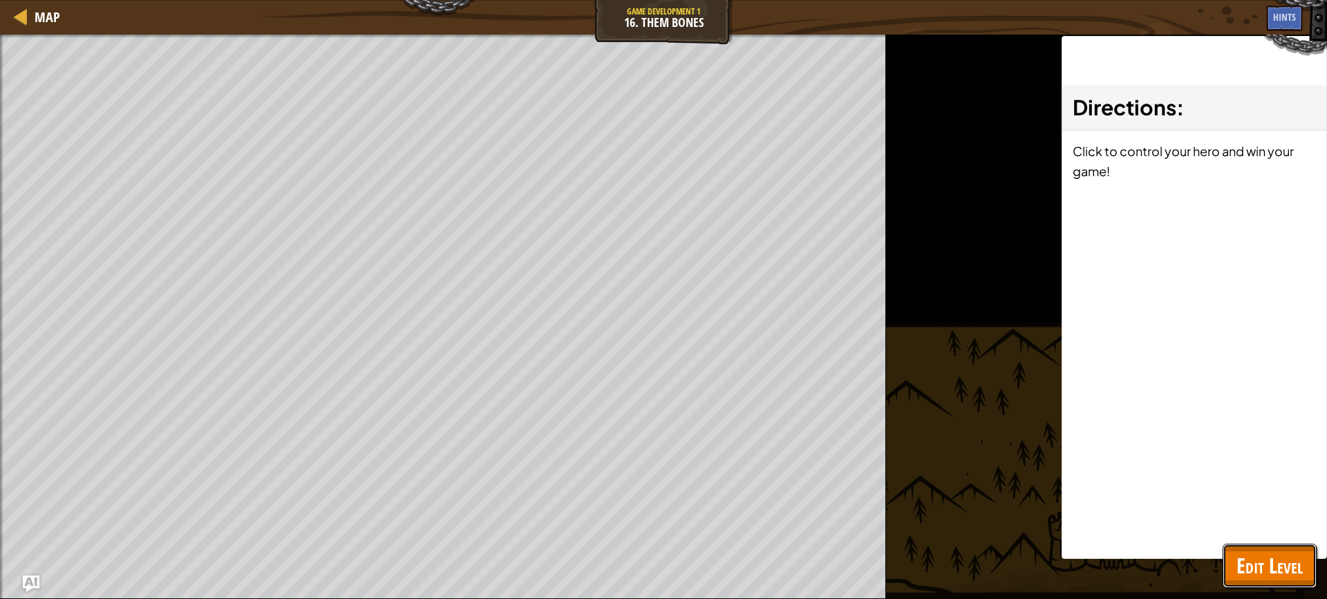
click at [1244, 550] on button "Edit Level" at bounding box center [1269, 566] width 94 height 44
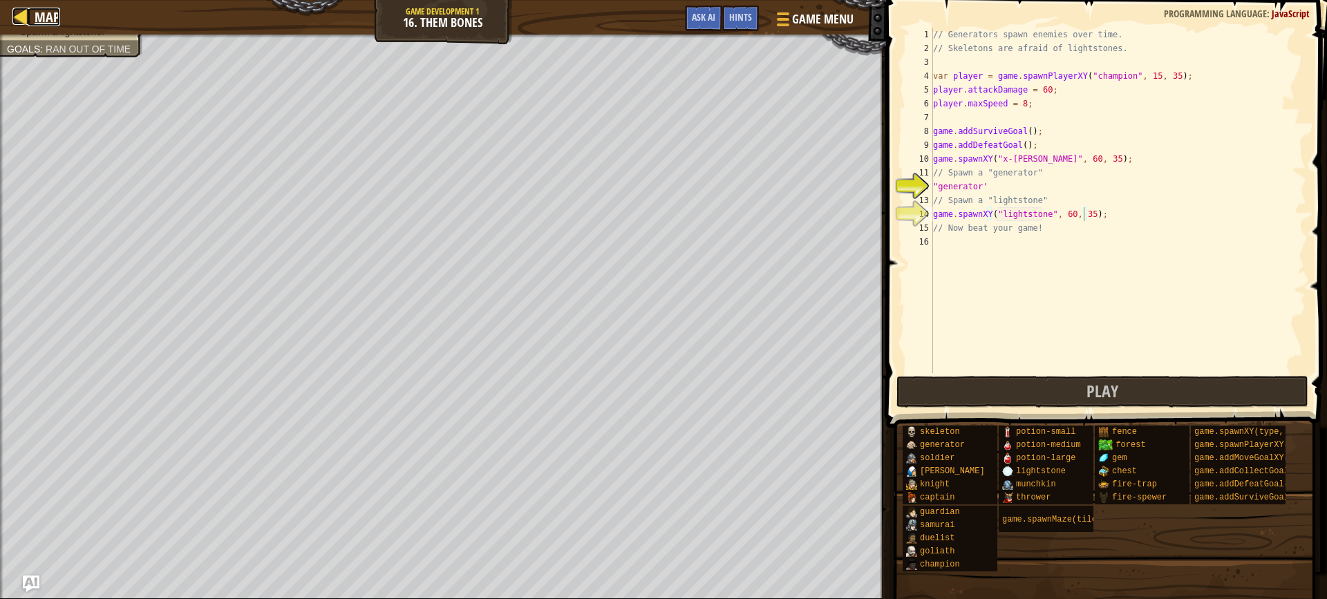
click at [20, 8] on div at bounding box center [20, 16] width 17 height 17
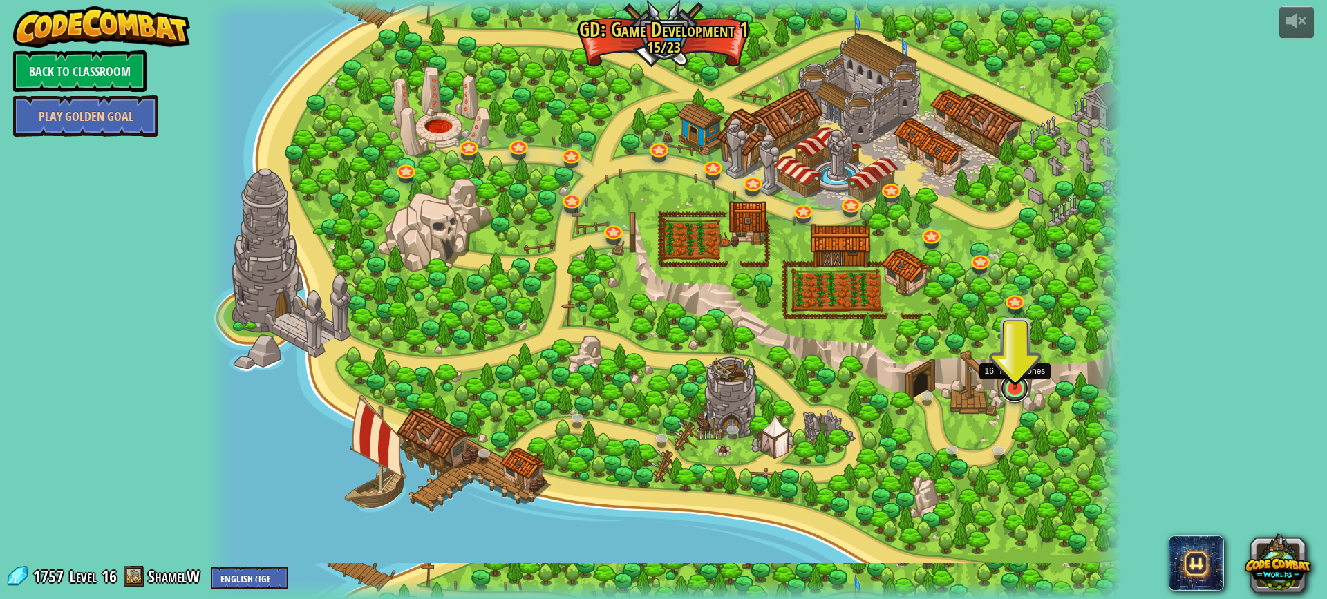
click at [1007, 392] on link at bounding box center [1015, 389] width 28 height 28
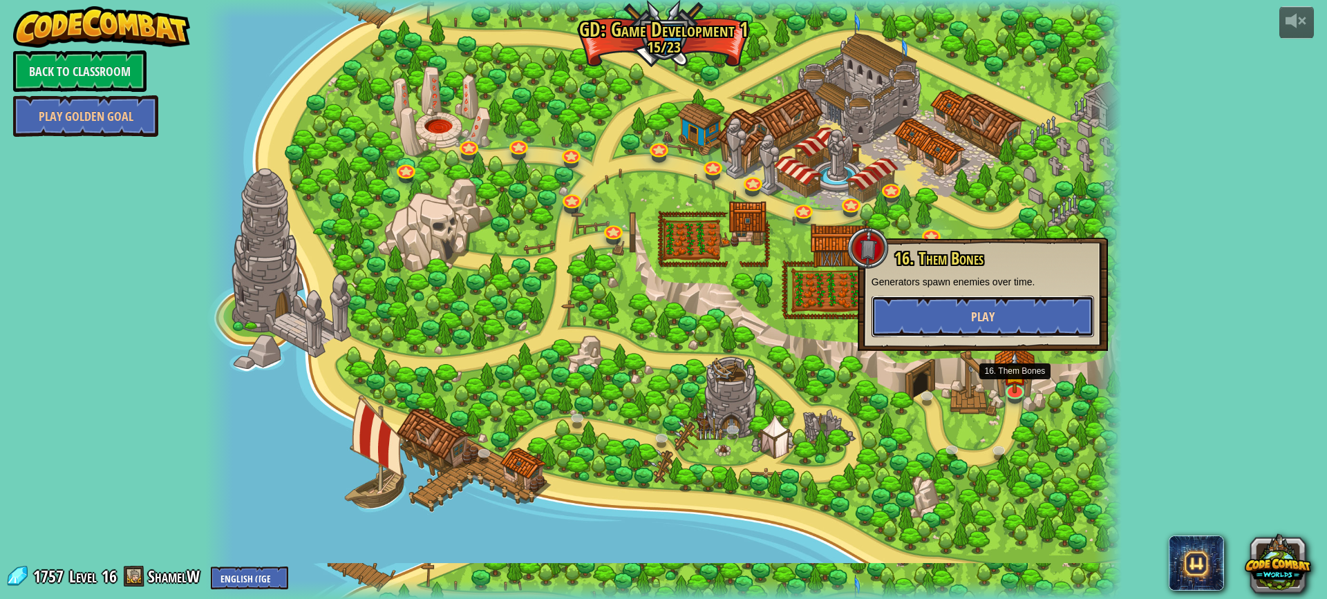
click at [984, 326] on button "Play" at bounding box center [982, 316] width 222 height 41
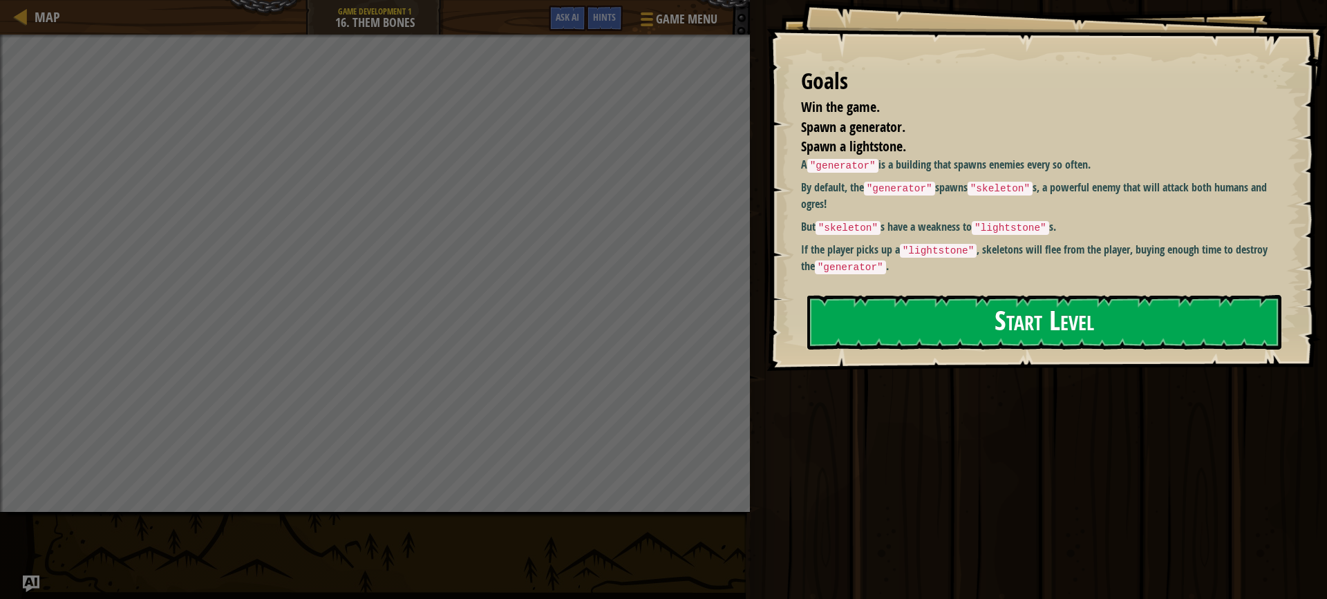
click at [862, 327] on button "Start Level" at bounding box center [1044, 322] width 474 height 55
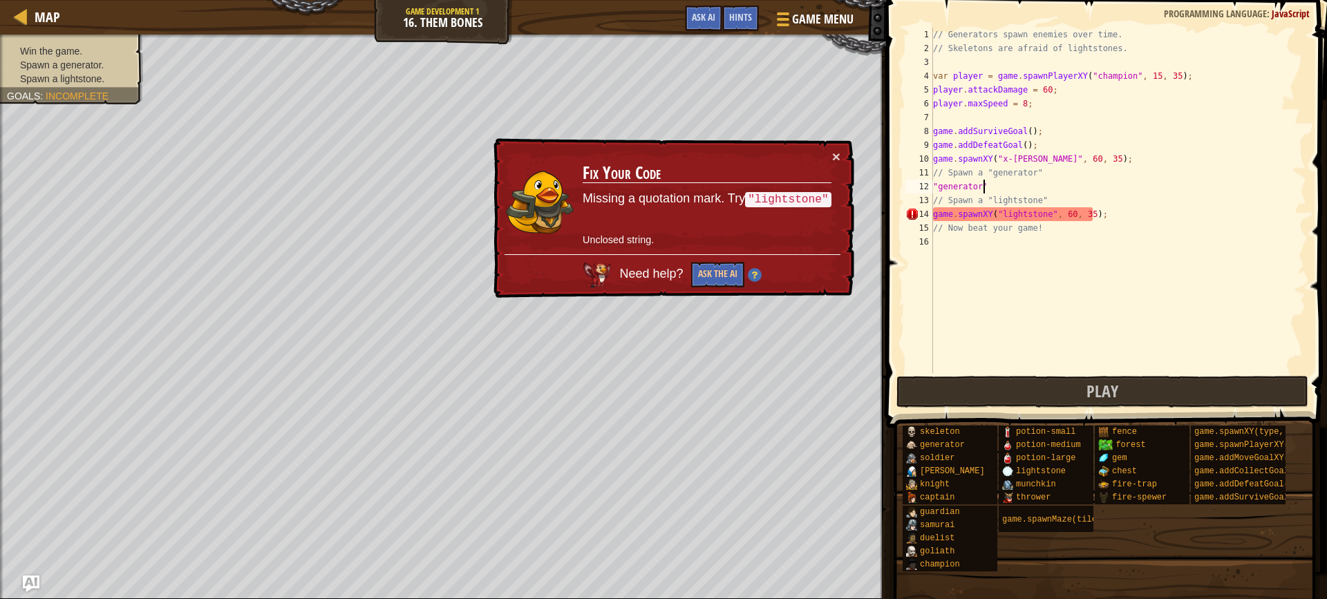
click at [987, 186] on div "// Generators spawn enemies over time. // Skeletons are afraid of lightstones. …" at bounding box center [1118, 214] width 376 height 373
type textarea """
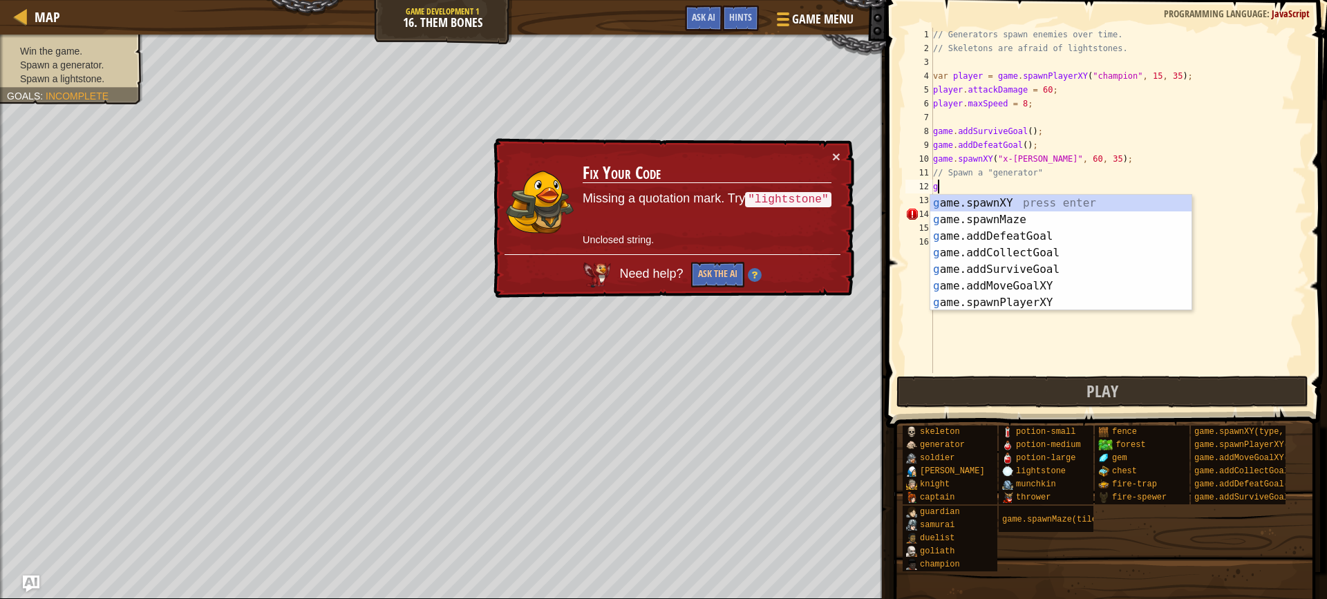
scroll to position [6, 0]
click at [1005, 207] on div "g ame.spawnXY press enter g ame.spawnMaze press enter g ame.addDefeatGoal press…" at bounding box center [1060, 269] width 261 height 149
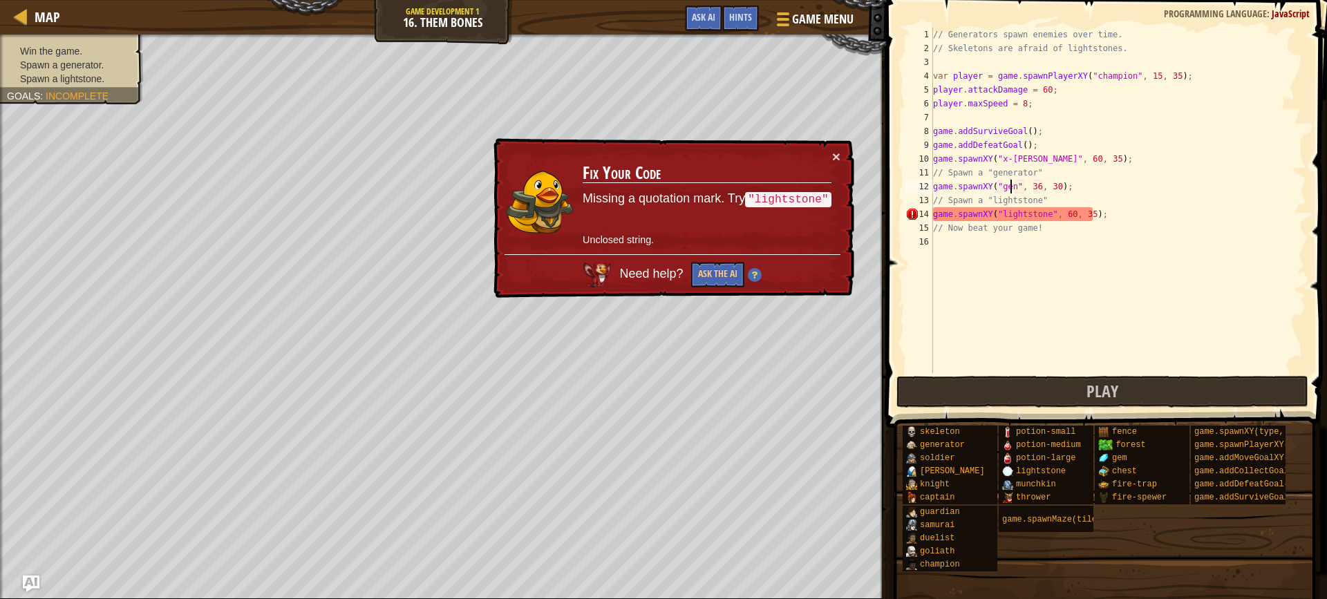
scroll to position [6, 6]
click at [833, 155] on button "×" at bounding box center [836, 156] width 8 height 15
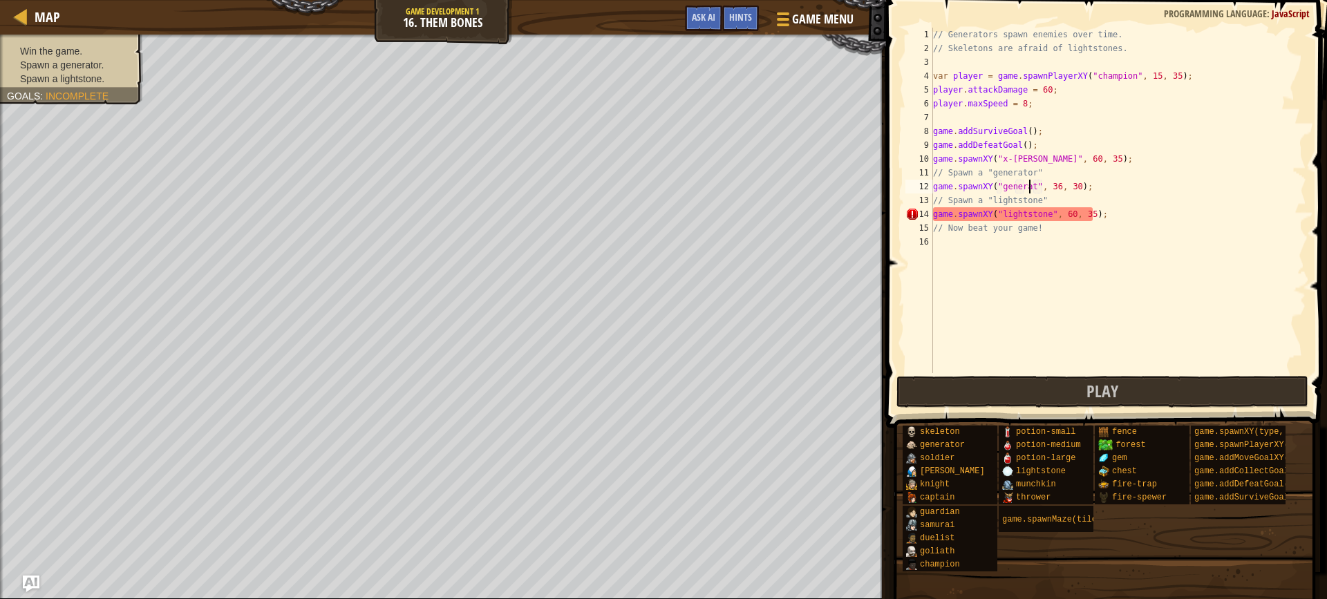
scroll to position [6, 8]
click at [994, 393] on button "Play" at bounding box center [1102, 392] width 412 height 32
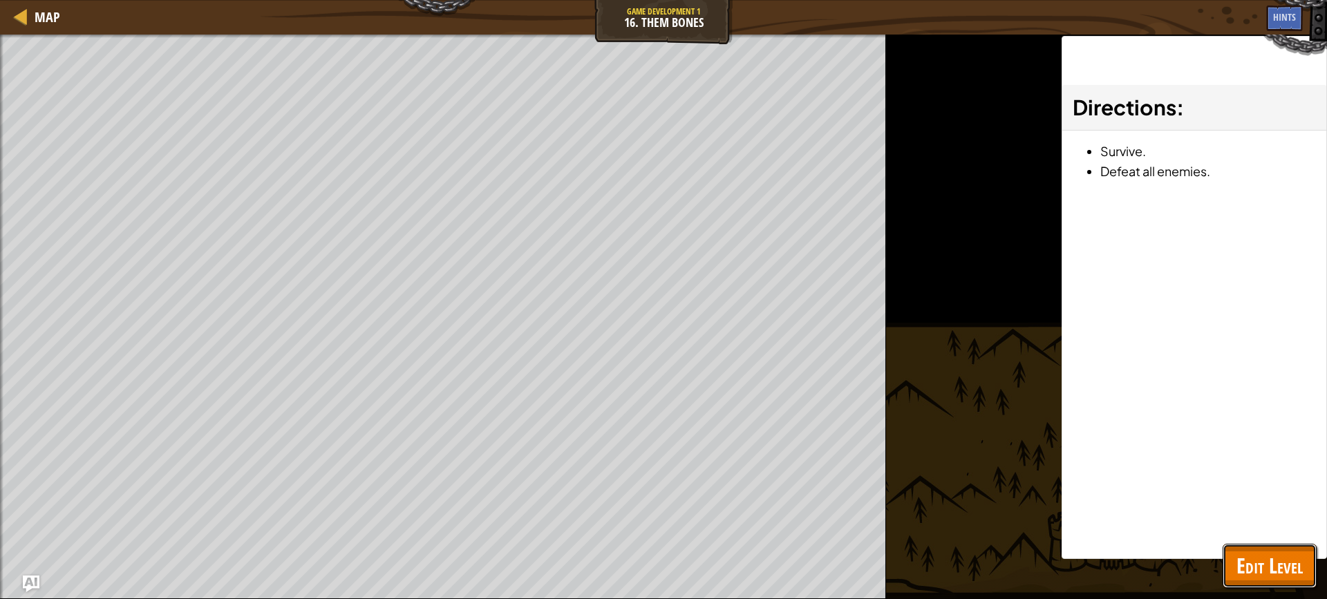
click at [1311, 560] on button "Edit Level" at bounding box center [1269, 566] width 94 height 44
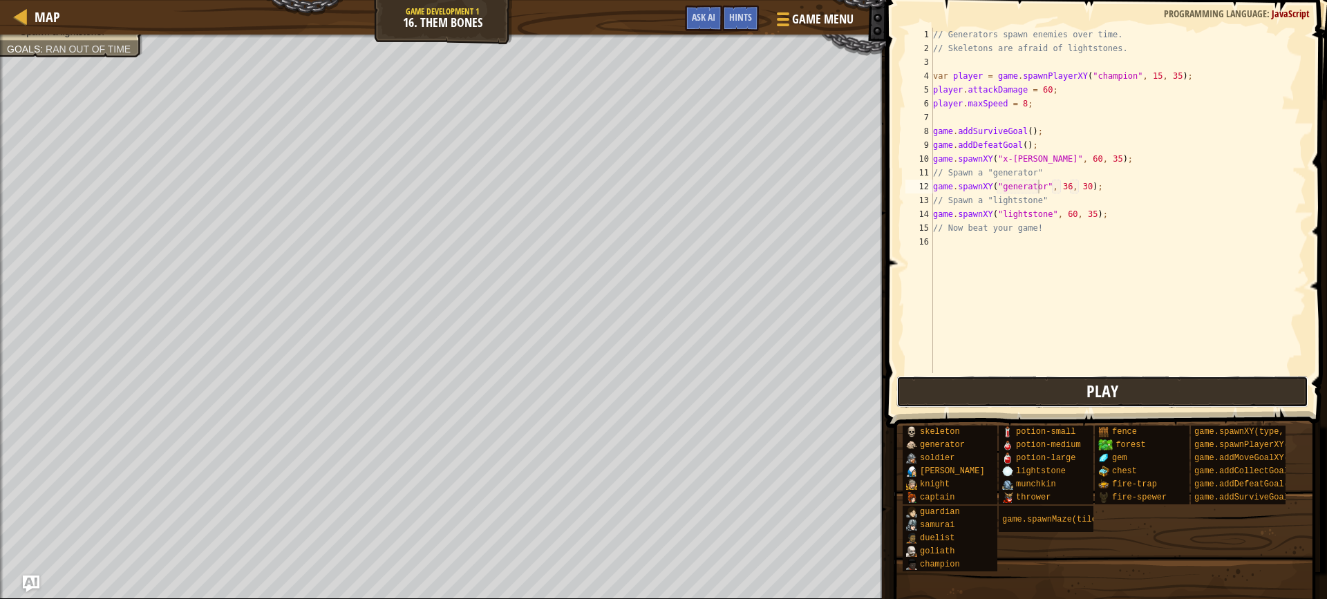
click at [949, 388] on button "Play" at bounding box center [1102, 392] width 412 height 32
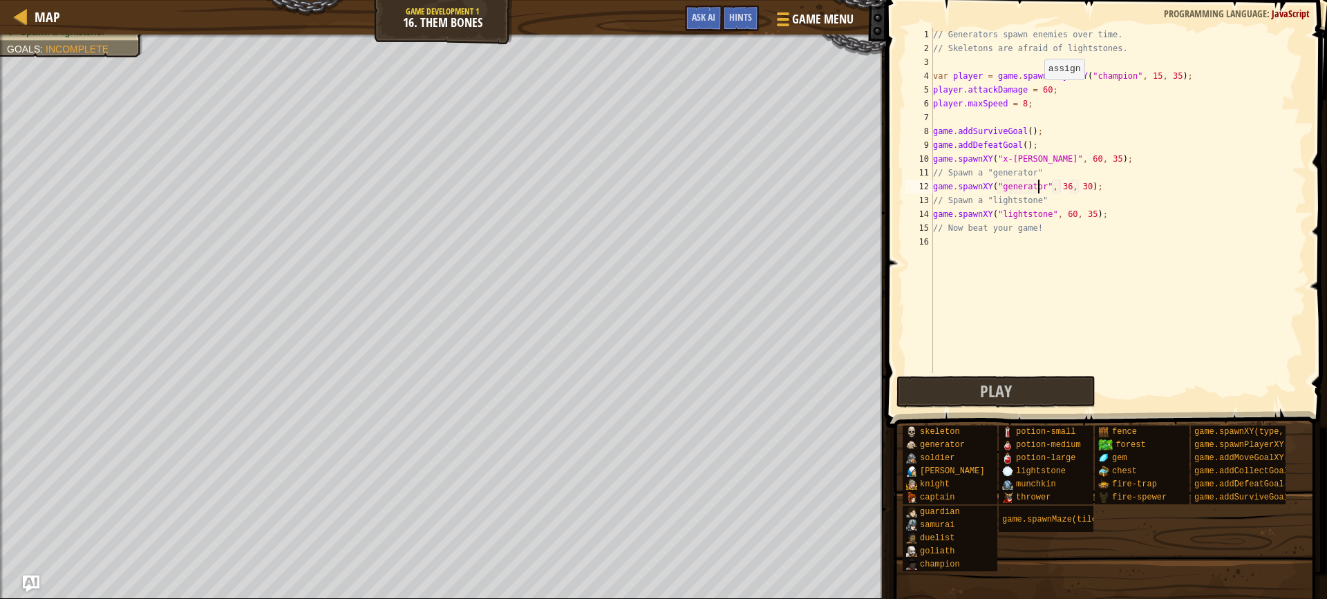
click at [1037, 93] on div "// Generators spawn enemies over time. // Skeletons are afraid of lightstones. …" at bounding box center [1118, 214] width 376 height 373
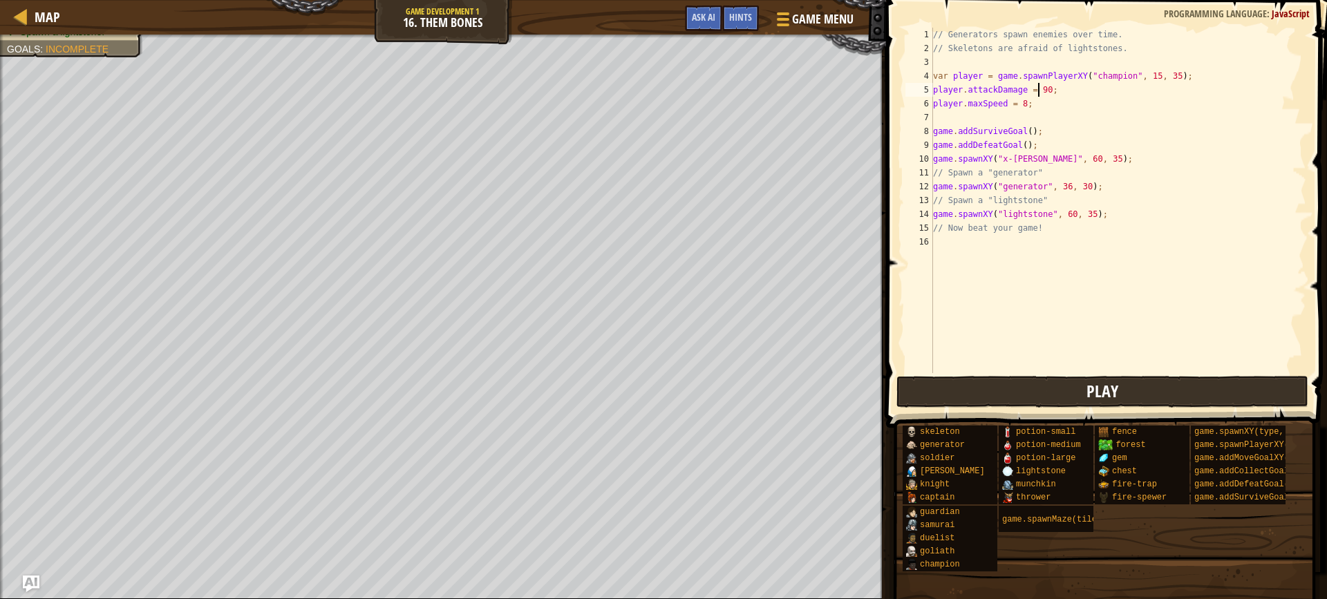
type textarea "player.attackDamage = 90;"
click at [1047, 391] on button "Play" at bounding box center [1102, 392] width 412 height 32
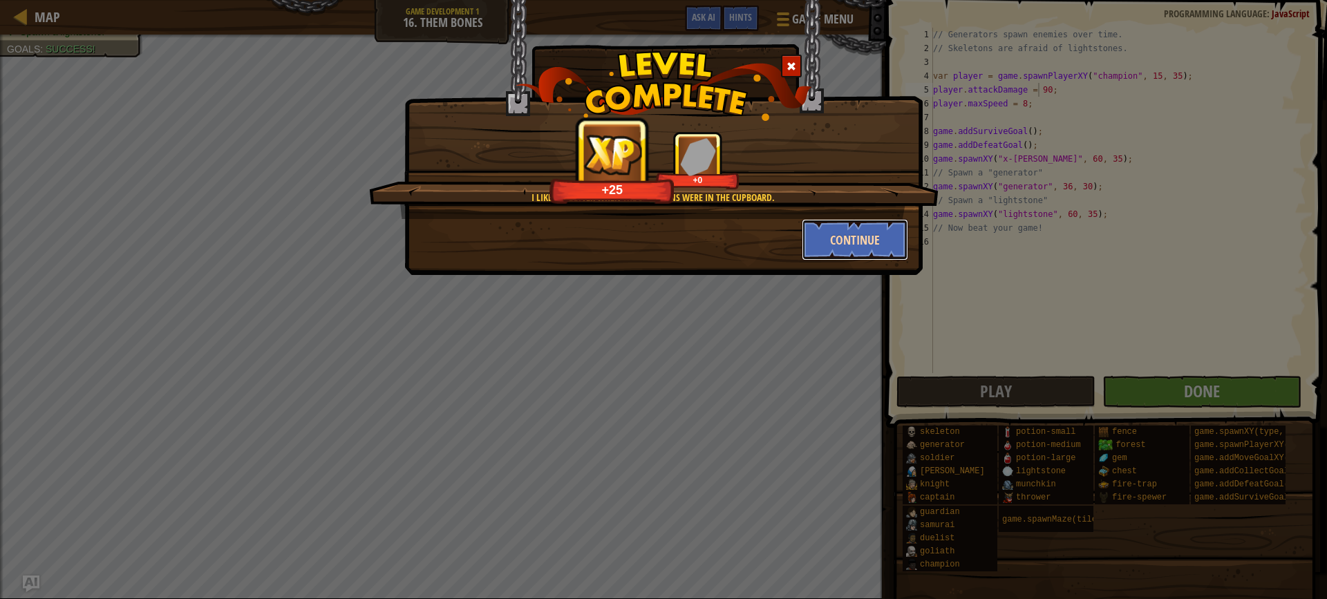
click at [869, 241] on button "Continue" at bounding box center [855, 239] width 107 height 41
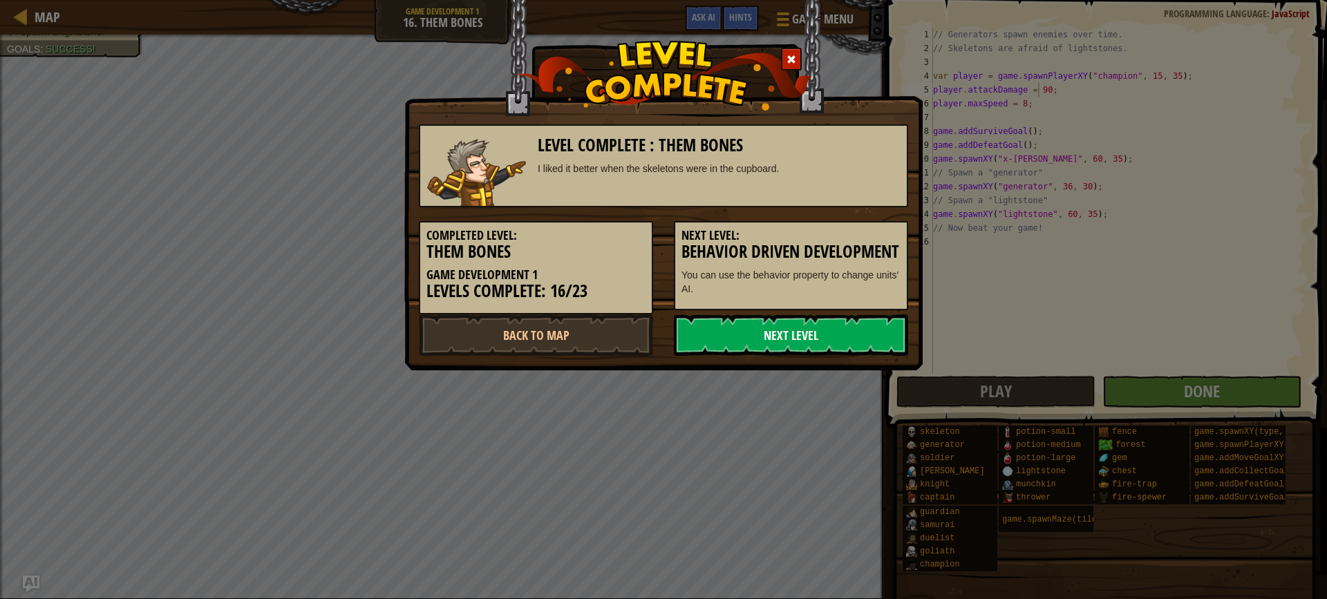
click at [819, 350] on link "Next Level" at bounding box center [791, 334] width 234 height 41
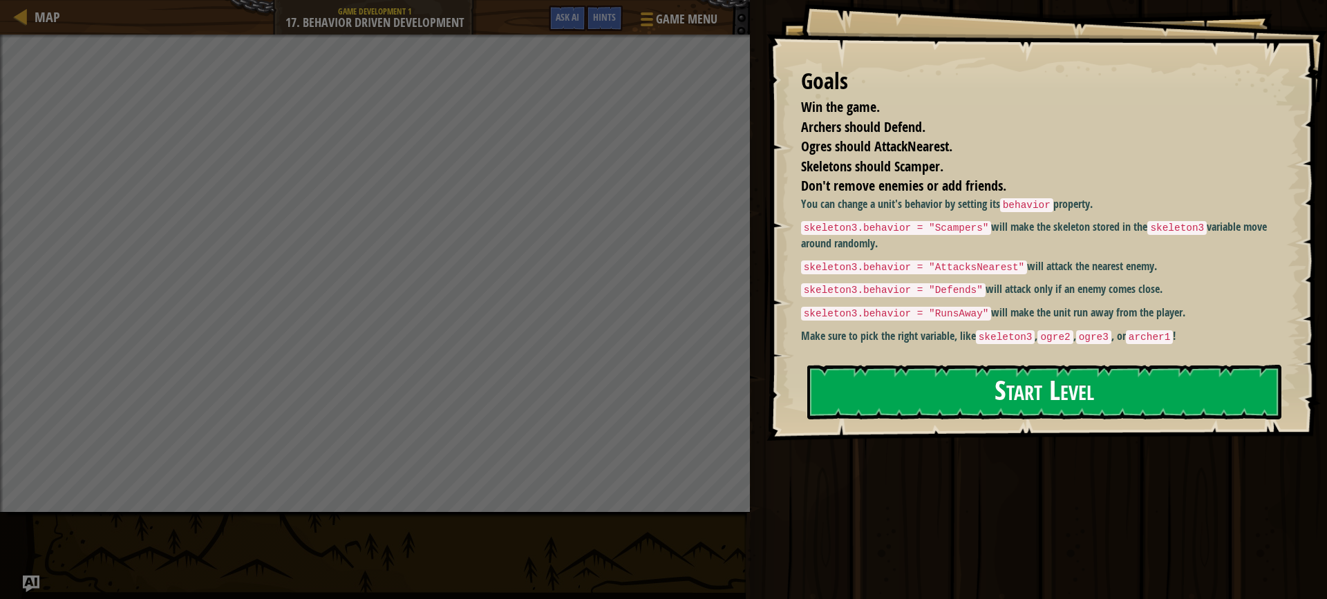
click at [862, 375] on button "Start Level" at bounding box center [1044, 392] width 474 height 55
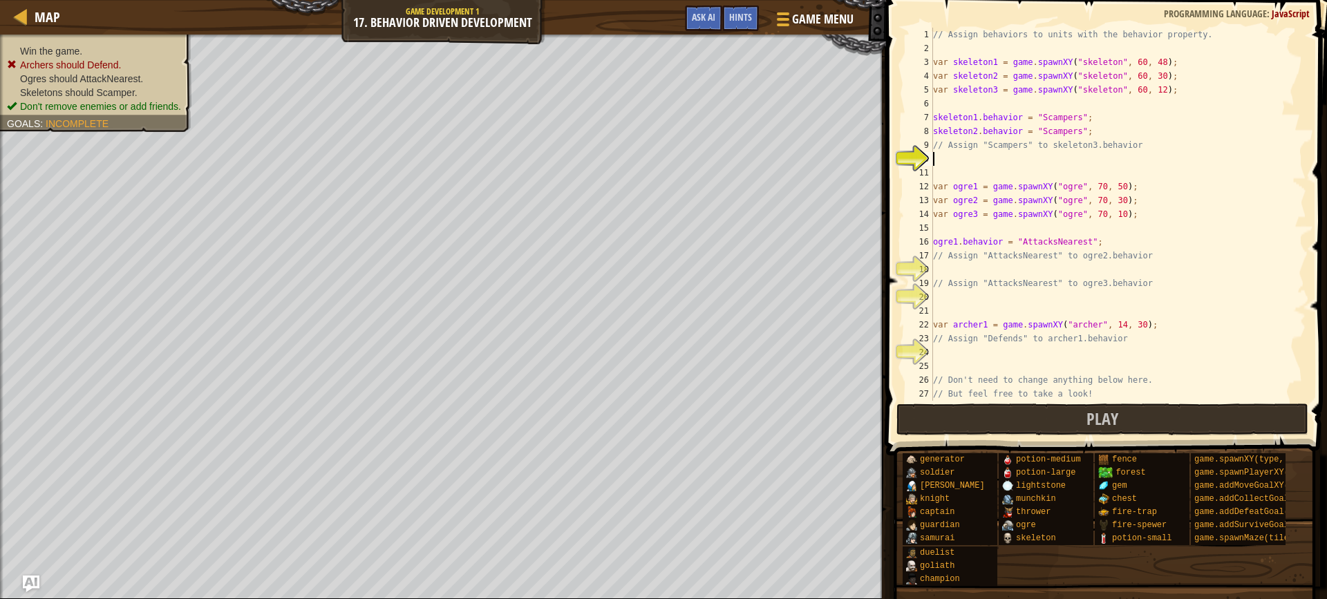
click at [952, 164] on div "// Assign behaviors to units with the behavior property. var skeleton1 = game .…" at bounding box center [1113, 228] width 366 height 401
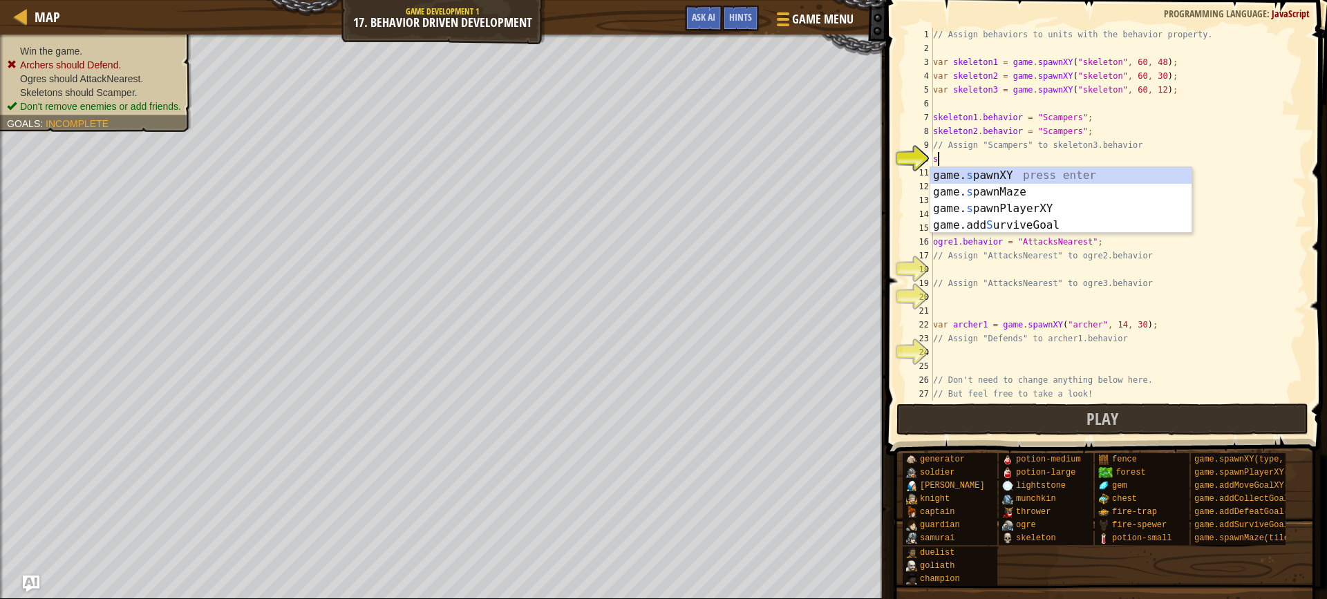
scroll to position [6, 0]
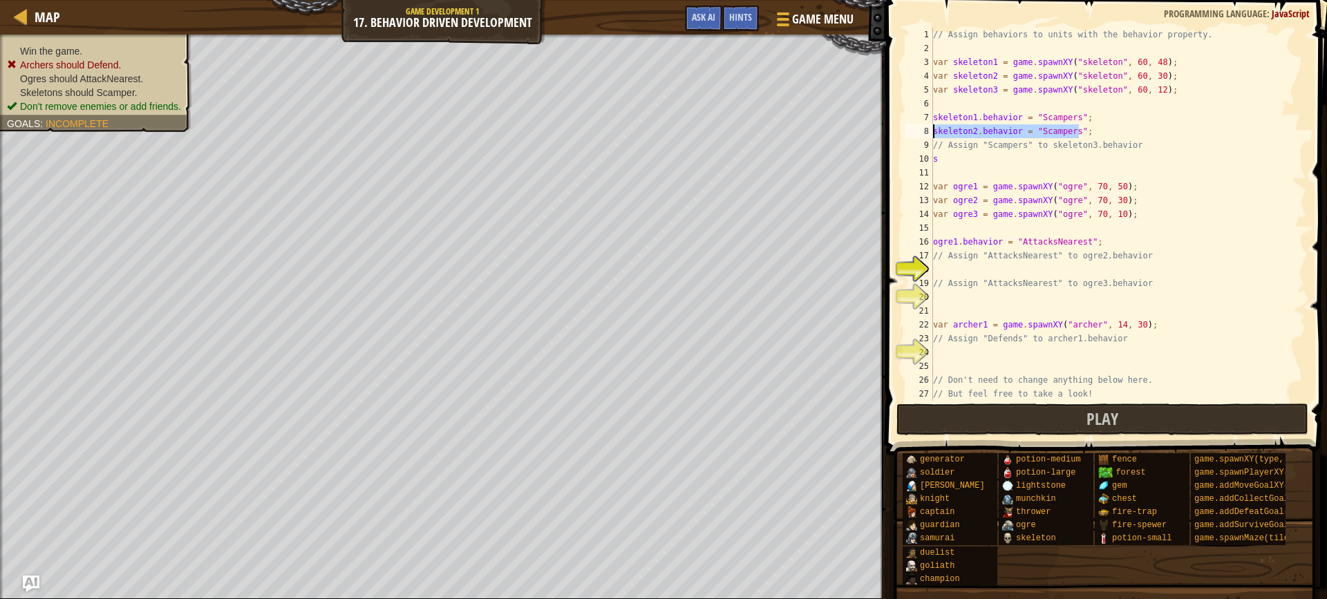
drag, startPoint x: 1079, startPoint y: 133, endPoint x: 932, endPoint y: 137, distance: 147.2
click at [932, 137] on div "s 1 2 3 4 5 6 7 8 9 10 11 12 13 14 15 16 17 18 19 20 21 22 23 24 25 26 27 28 //…" at bounding box center [1104, 214] width 404 height 373
drag, startPoint x: 963, startPoint y: 155, endPoint x: 954, endPoint y: 158, distance: 9.4
click at [954, 158] on div "// Assign behaviors to units with the behavior property. var skeleton1 = game .…" at bounding box center [1113, 228] width 366 height 401
type textarea "s"
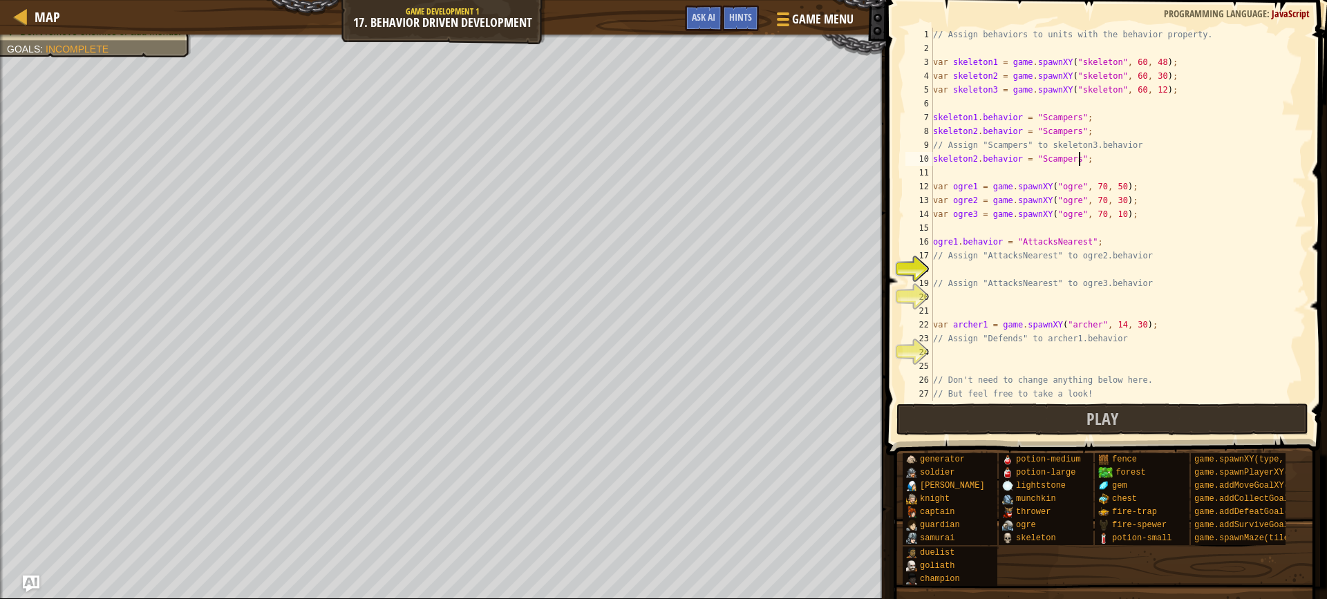
click at [974, 158] on div "// Assign behaviors to units with the behavior property. var skeleton1 = game .…" at bounding box center [1113, 228] width 366 height 401
type textarea "skeleton3.behavior = "Scampers";"
click at [1007, 271] on div "// Assign behaviors to units with the behavior property. var skeleton1 = game .…" at bounding box center [1113, 228] width 366 height 401
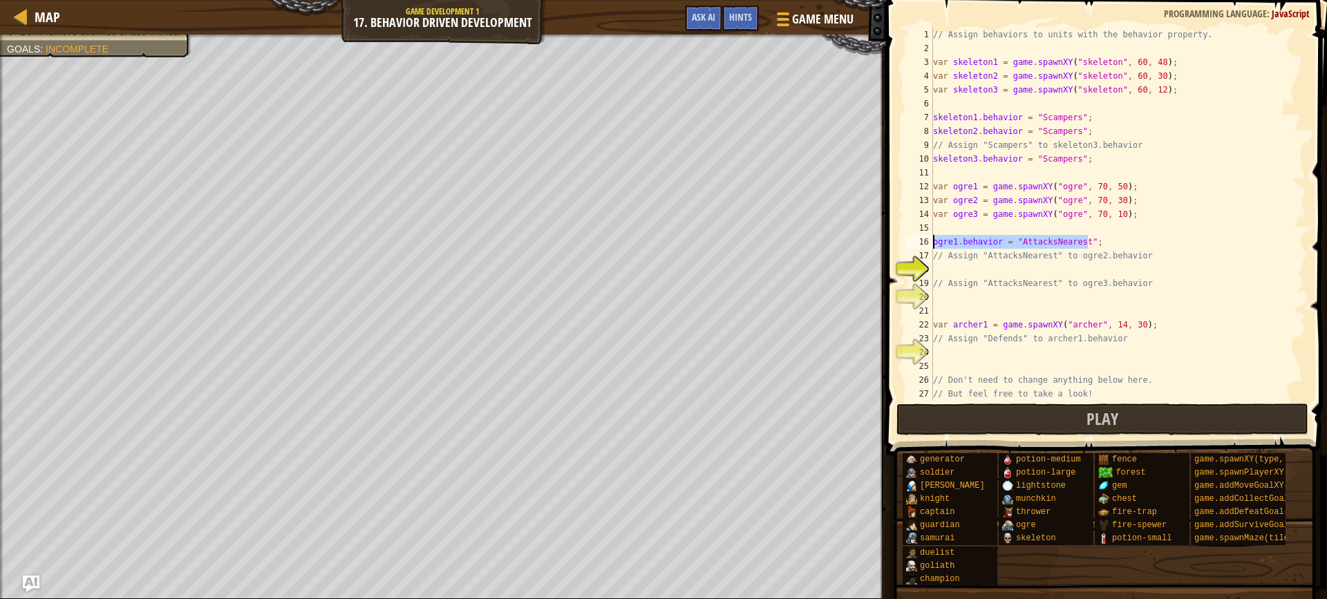
drag, startPoint x: 1089, startPoint y: 242, endPoint x: 932, endPoint y: 237, distance: 156.9
click at [932, 237] on div "1 2 3 4 5 6 7 8 9 10 11 12 13 14 15 16 17 18 19 20 21 22 23 24 25 26 27 28 // A…" at bounding box center [1104, 214] width 404 height 373
type textarea "ogre1.behavior = "AttacksNearest";"
click at [960, 265] on div "// Assign behaviors to units with the behavior property. var skeleton1 = game .…" at bounding box center [1113, 228] width 366 height 401
click at [954, 267] on div "// Assign behaviors to units with the behavior property. var skeleton1 = game .…" at bounding box center [1113, 228] width 366 height 401
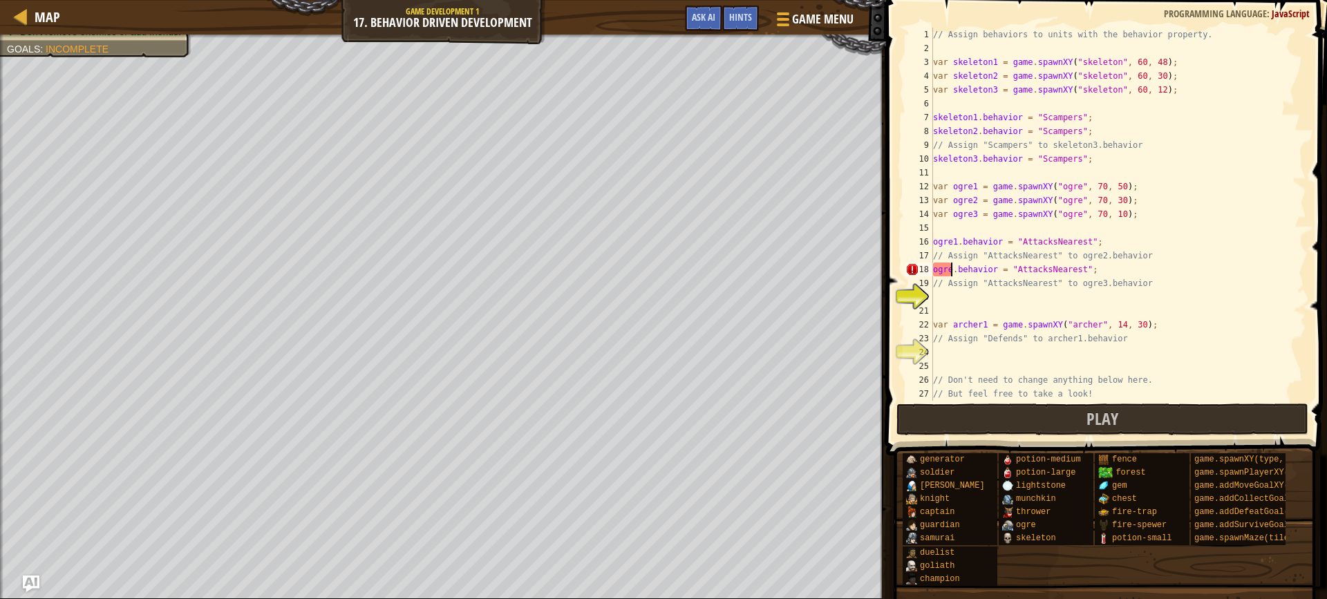
type textarea "ogre2.behavior = "AttacksNearest";"
click at [956, 292] on div "// Assign behaviors to units with the behavior property. var skeleton1 = game .…" at bounding box center [1113, 228] width 366 height 401
click at [954, 300] on div "// Assign behaviors to units with the behavior property. var skeleton1 = game .…" at bounding box center [1113, 228] width 366 height 401
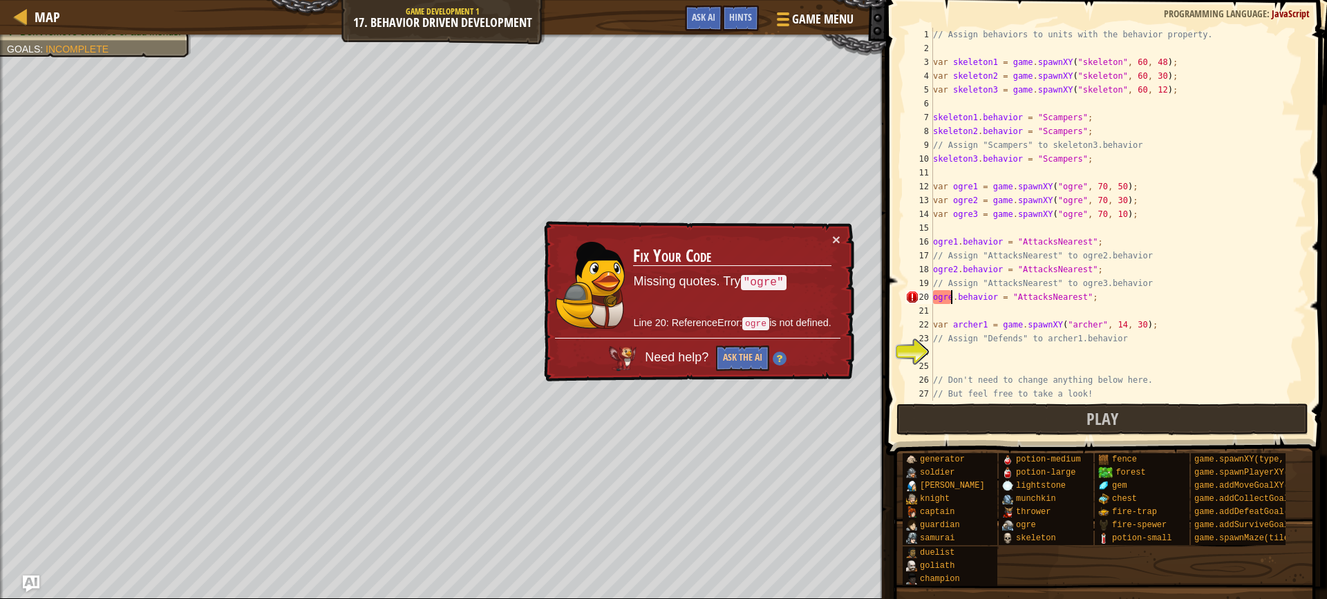
type textarea "ogre3.behavior = "AttacksNearest";"
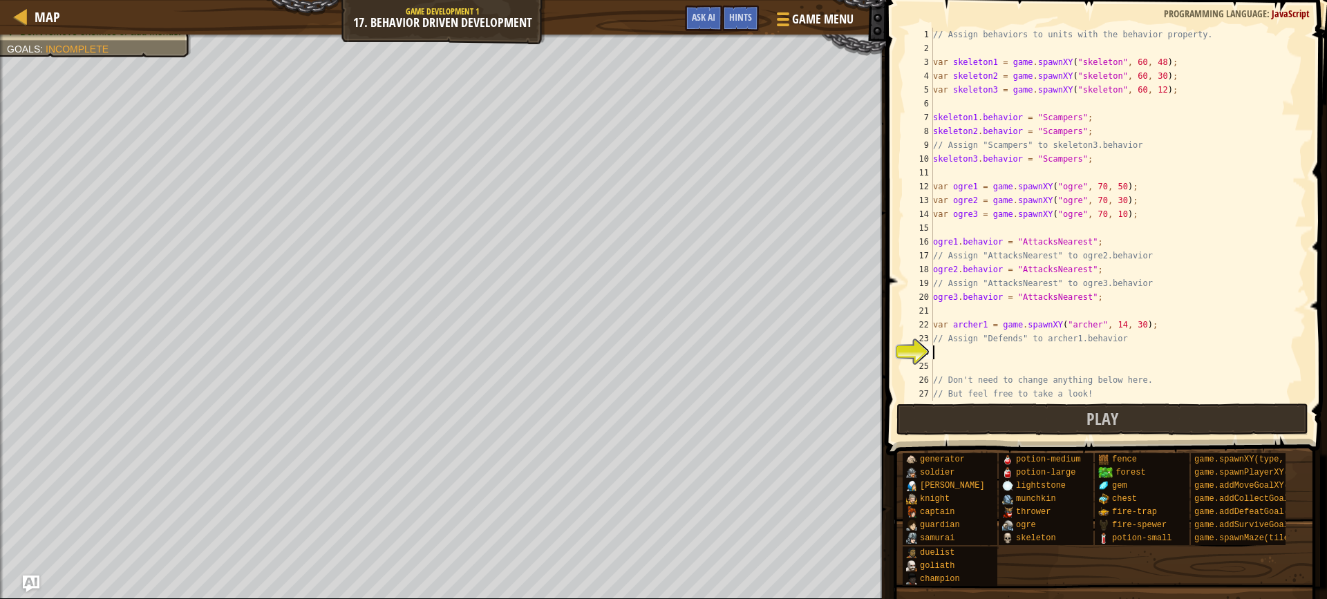
click at [1003, 350] on div "// Assign behaviors to units with the behavior property. var skeleton1 = game .…" at bounding box center [1113, 228] width 366 height 401
click at [974, 355] on div "// Assign behaviors to units with the behavior property. var skeleton1 = game .…" at bounding box center [1113, 228] width 366 height 401
click at [983, 352] on div "// Assign behaviors to units with the behavior property. var skeleton1 = game .…" at bounding box center [1113, 228] width 366 height 401
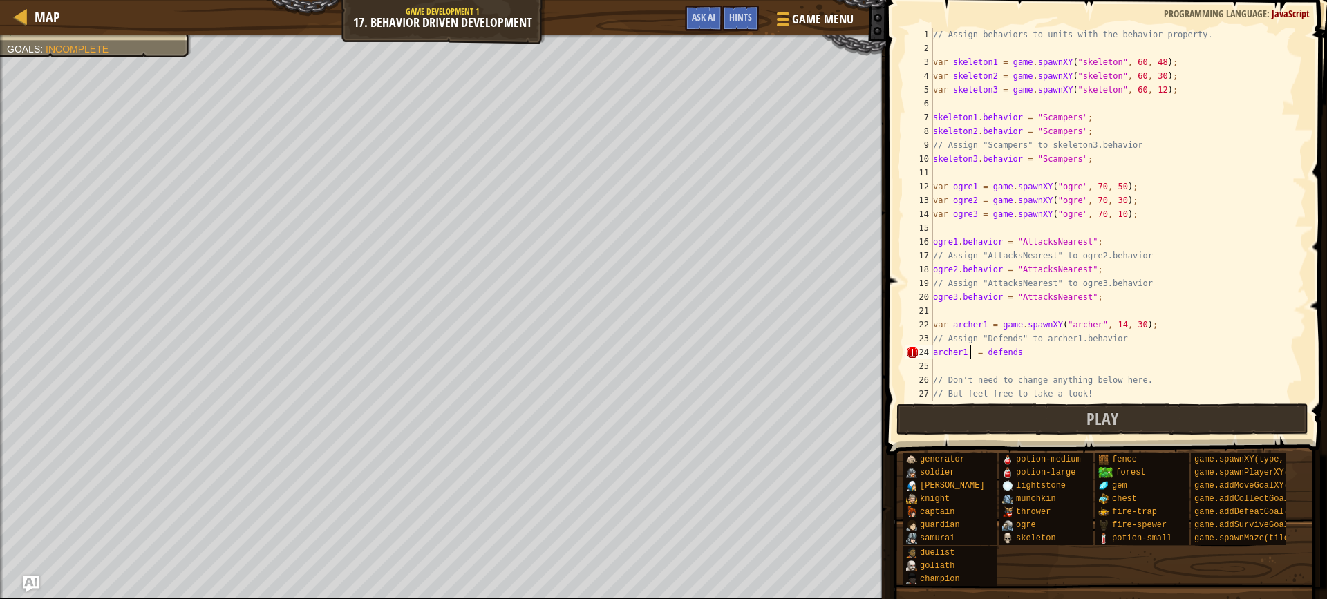
click at [970, 350] on div "// Assign behaviors to units with the behavior property. var skeleton1 = game .…" at bounding box center [1113, 228] width 366 height 401
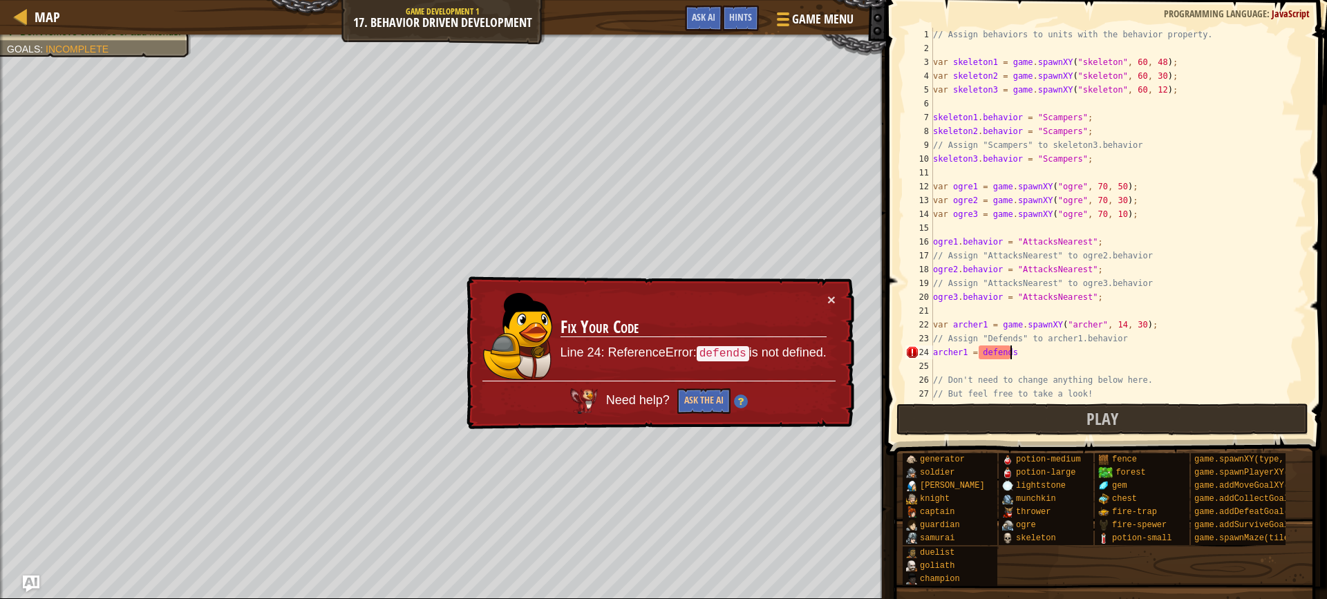
click at [1009, 354] on div "// Assign behaviors to units with the behavior property. var skeleton1 = game .…" at bounding box center [1113, 228] width 366 height 401
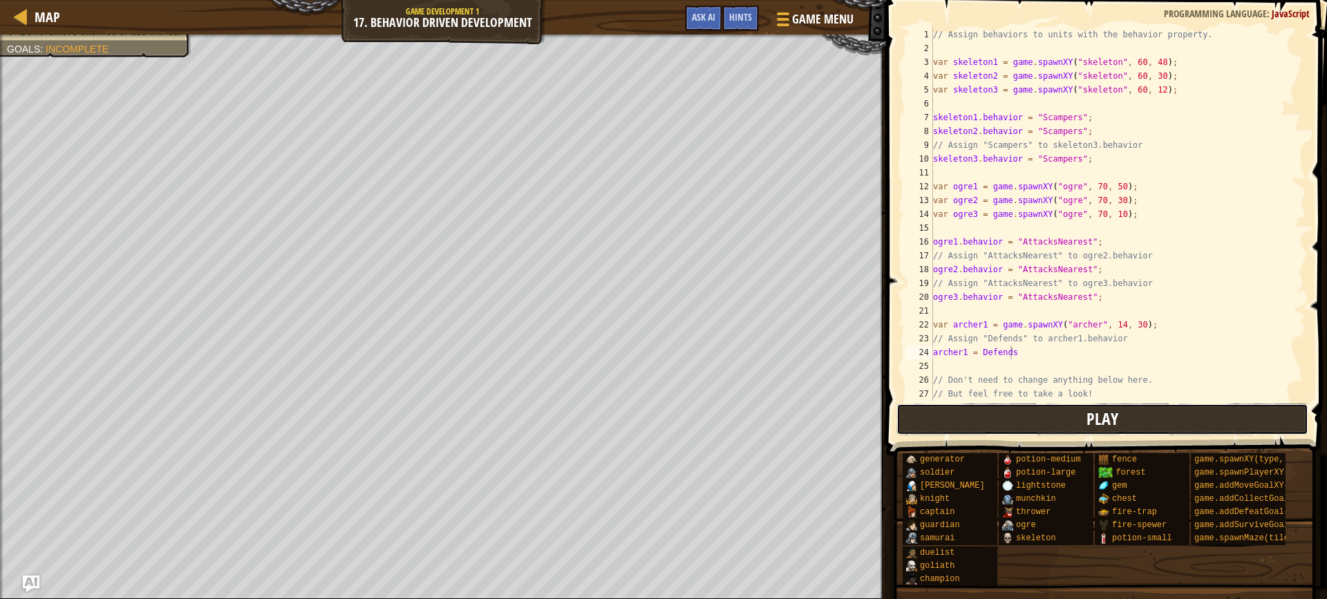
click at [1018, 407] on button "Play" at bounding box center [1102, 420] width 412 height 32
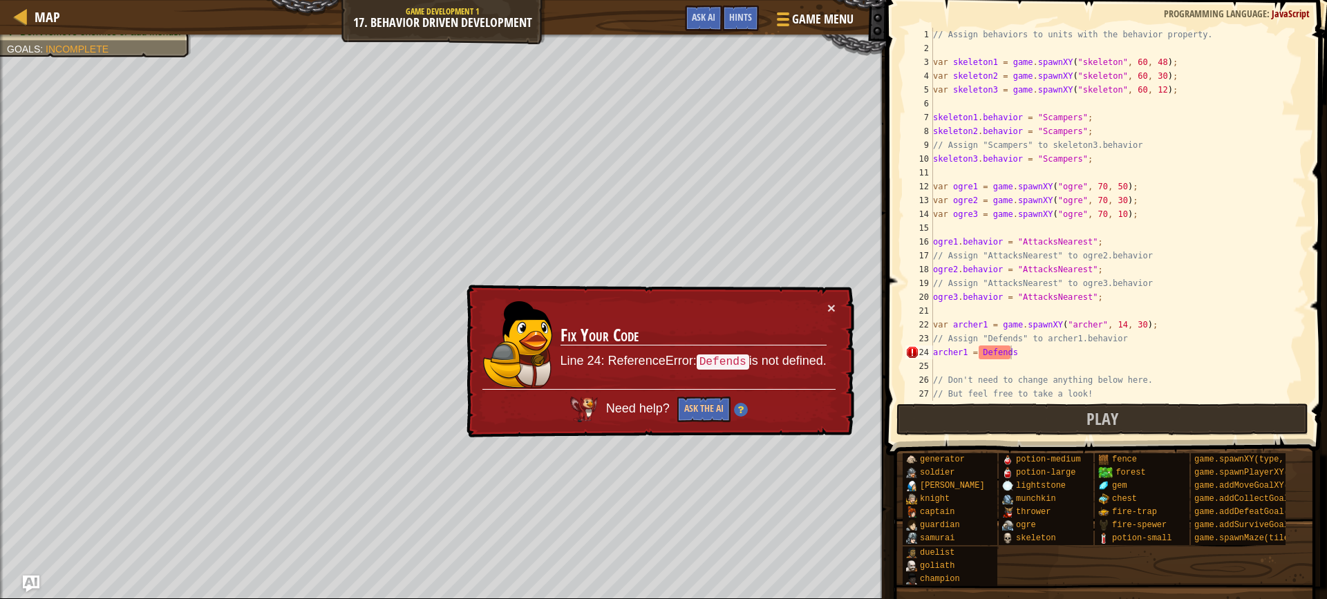
click at [1012, 354] on div "// Assign behaviors to units with the behavior property. var skeleton1 = game .…" at bounding box center [1113, 228] width 366 height 401
click at [978, 348] on div "// Assign behaviors to units with the behavior property. var skeleton1 = game .…" at bounding box center [1113, 228] width 366 height 401
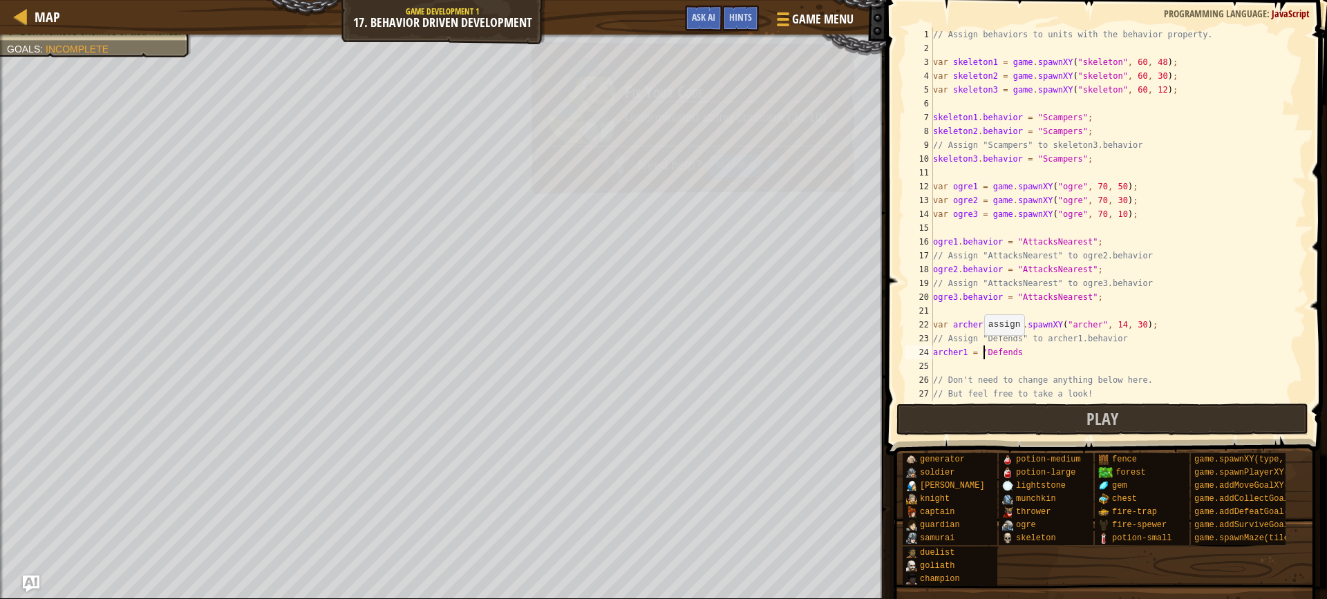
scroll to position [6, 4]
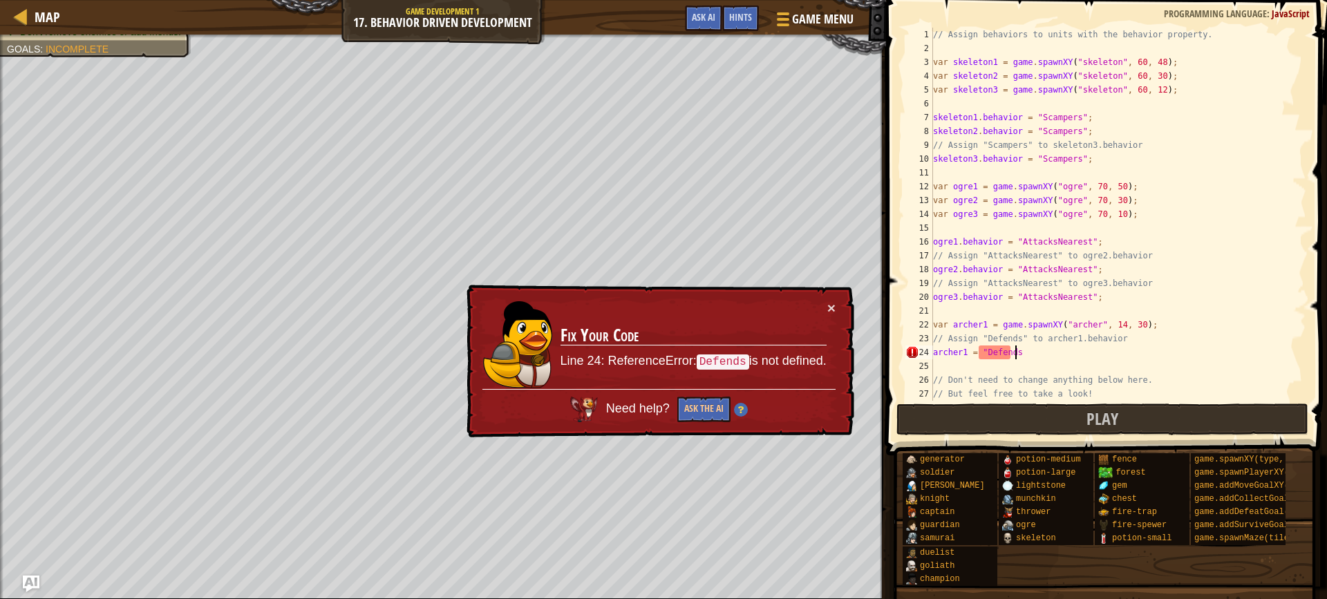
click at [1018, 357] on div "// Assign behaviors to units with the behavior property. var skeleton1 = game .…" at bounding box center [1113, 228] width 366 height 401
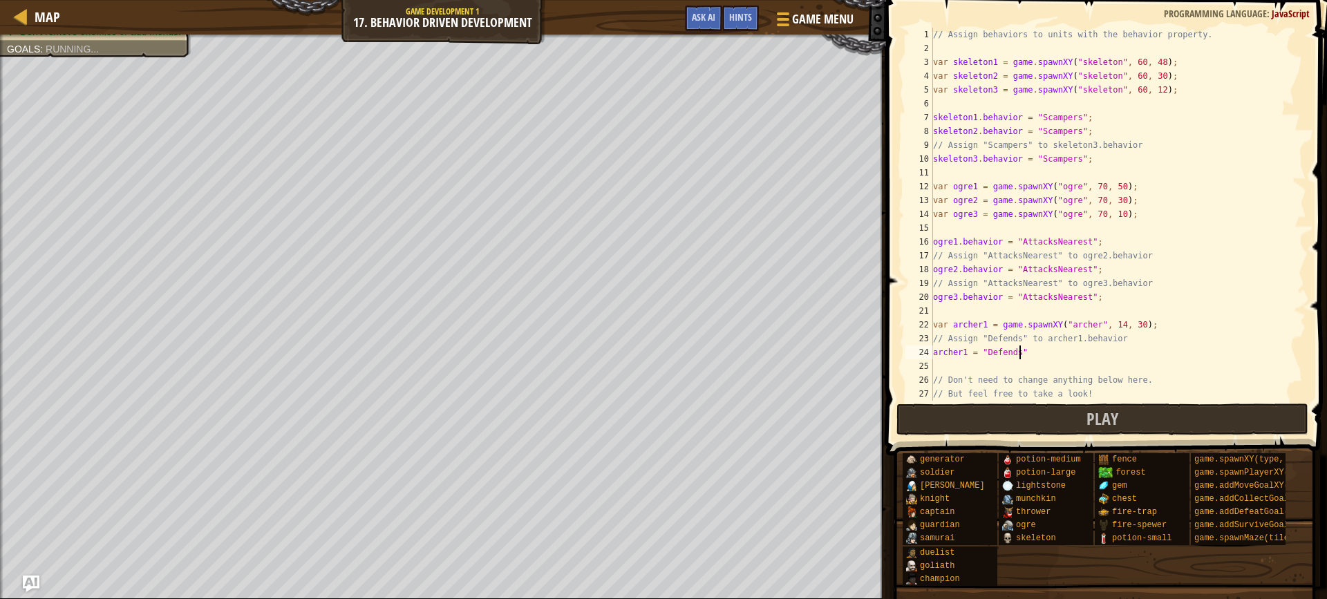
scroll to position [6, 6]
click at [1075, 410] on button "Play" at bounding box center [1102, 420] width 412 height 32
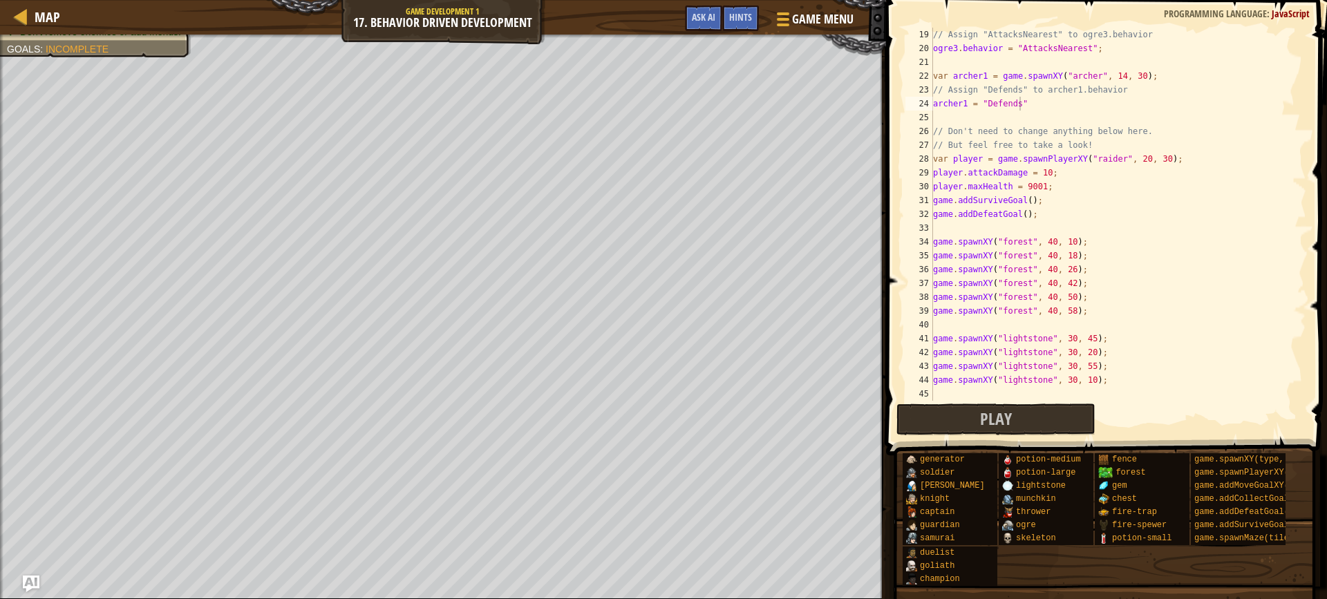
scroll to position [290, 0]
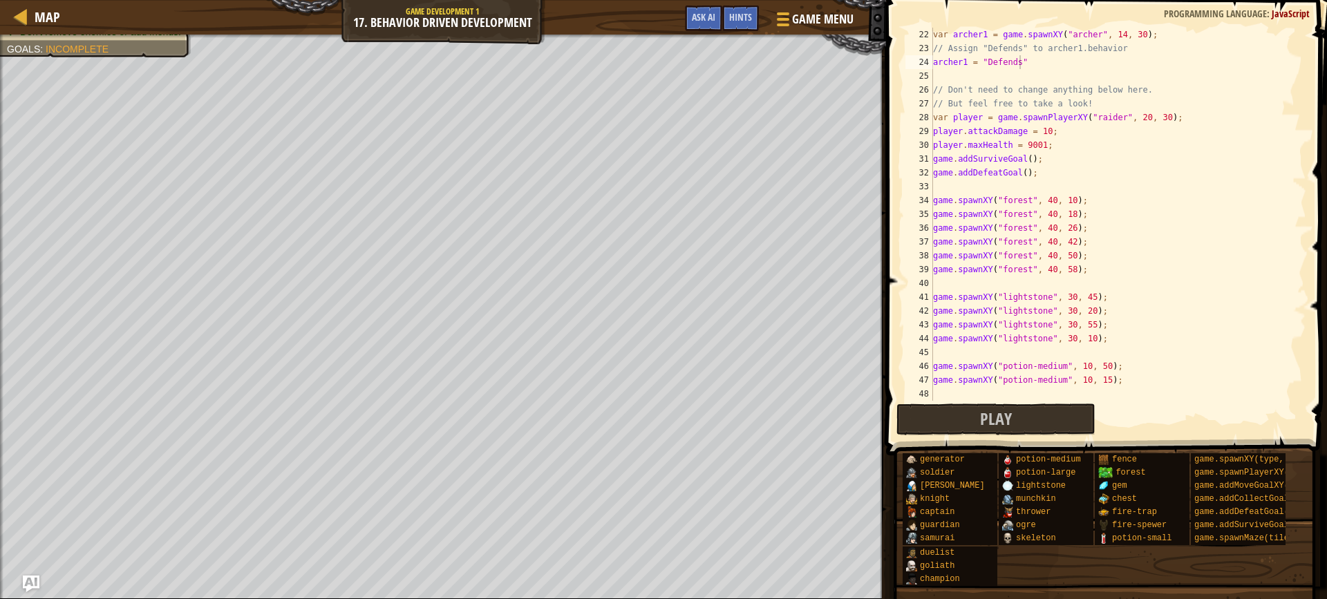
click at [1167, 417] on div "Play Done" at bounding box center [1102, 420] width 412 height 32
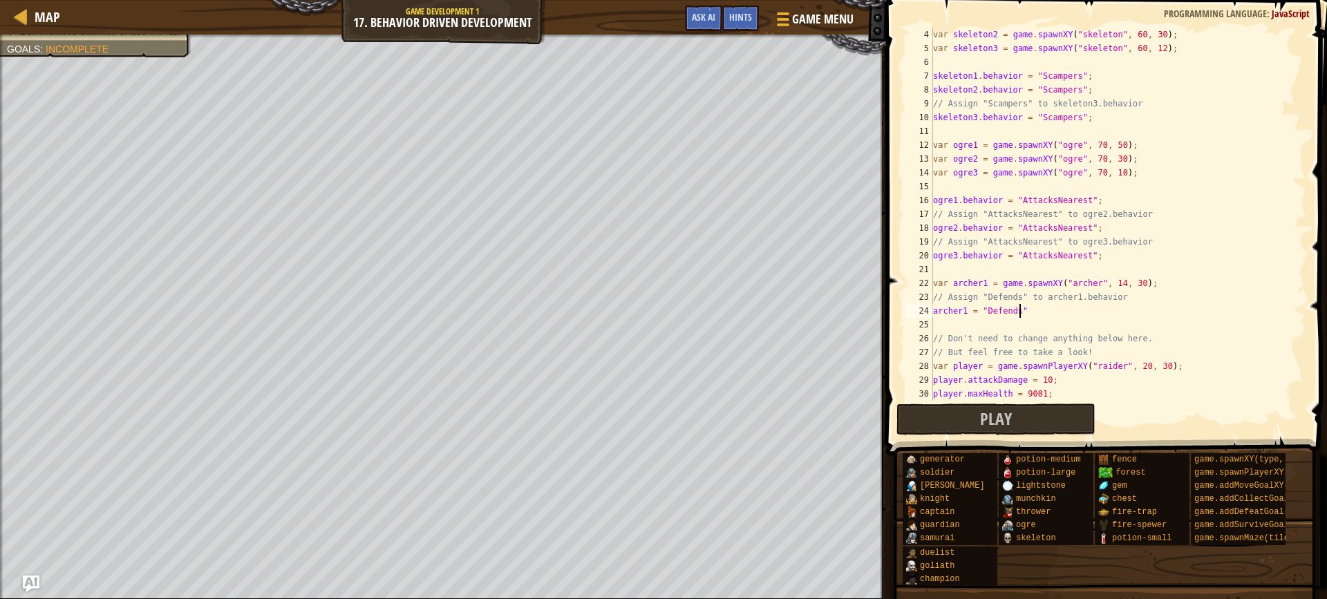
scroll to position [0, 0]
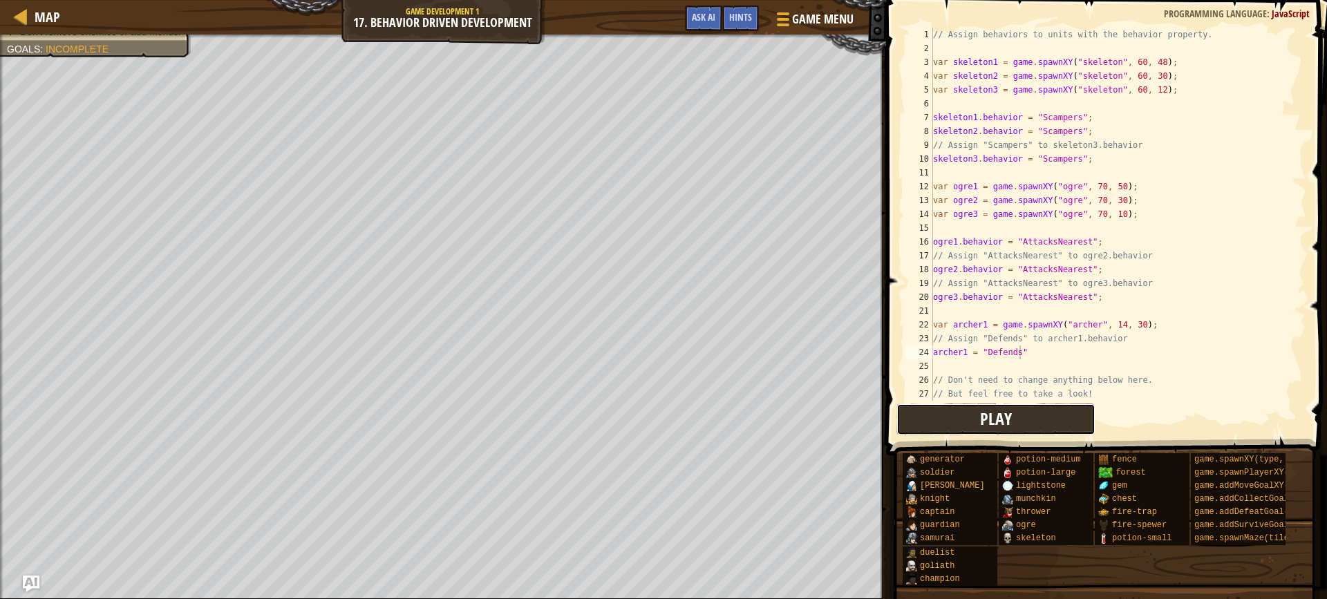
click at [974, 428] on button "Play" at bounding box center [995, 420] width 199 height 32
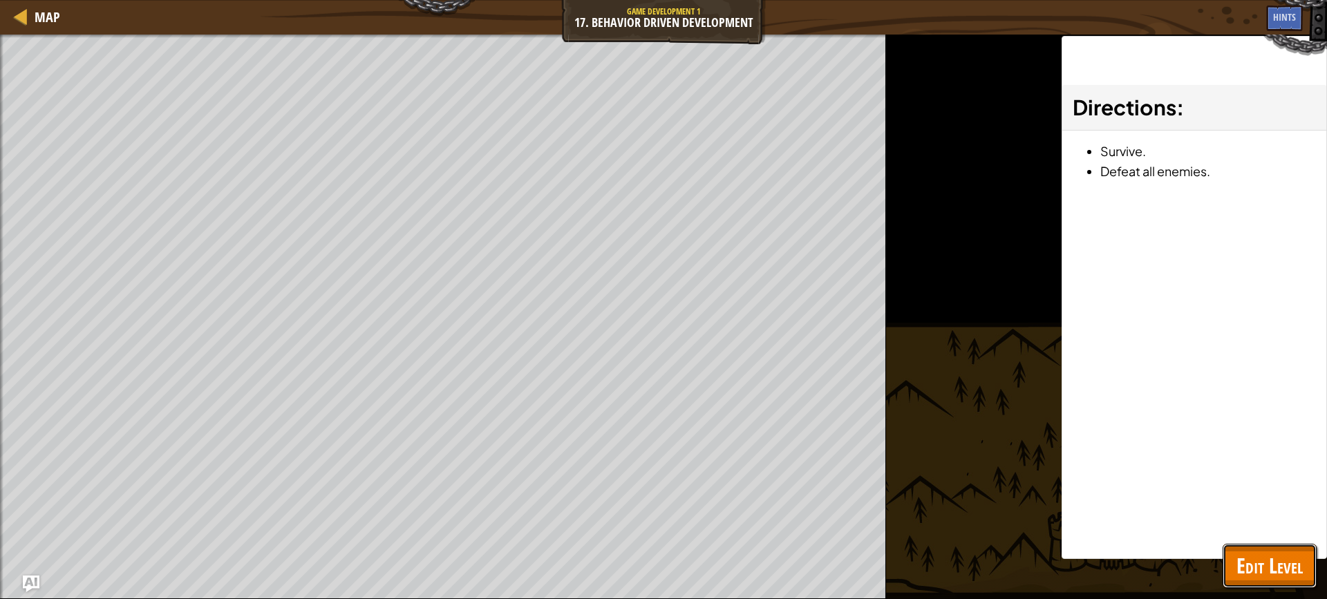
click at [1305, 560] on button "Edit Level" at bounding box center [1269, 566] width 94 height 44
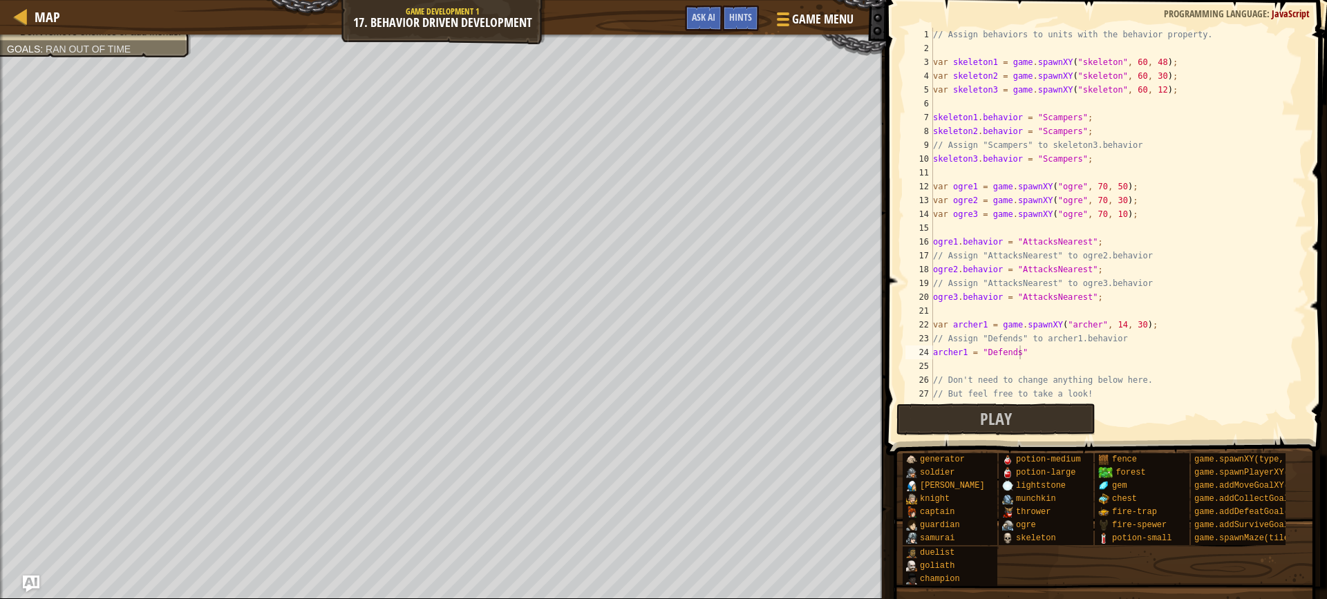
click at [963, 356] on div "// Assign behaviors to units with the behavior property. var skeleton1 = game .…" at bounding box center [1113, 228] width 366 height 401
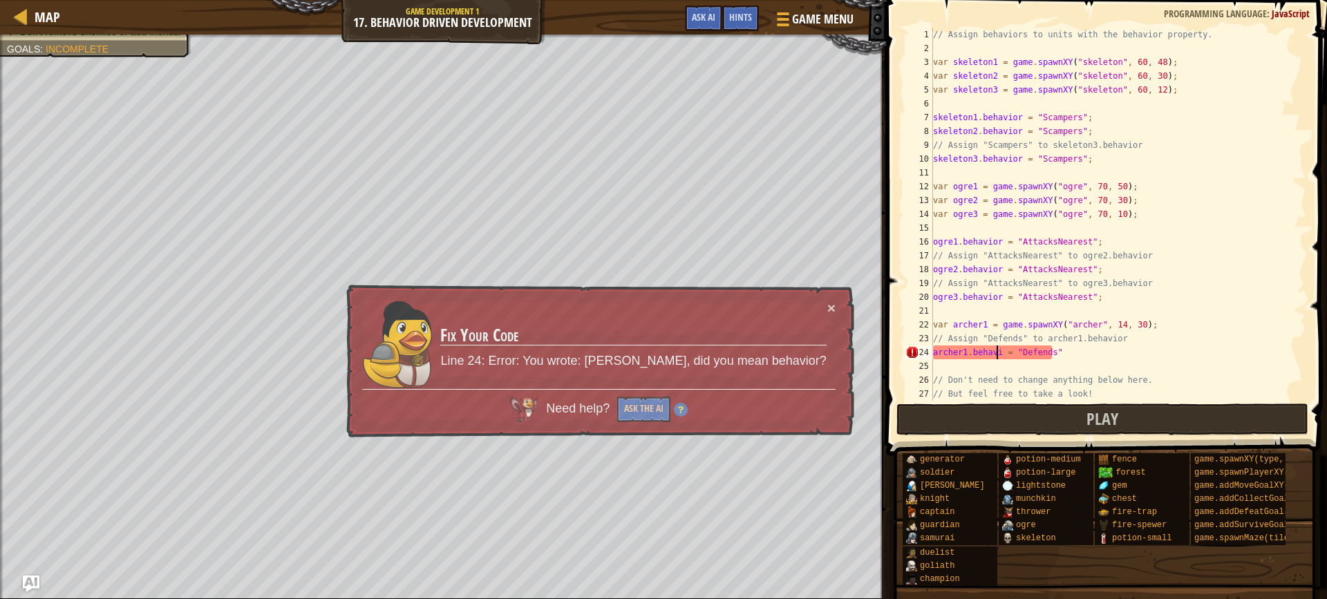
scroll to position [6, 6]
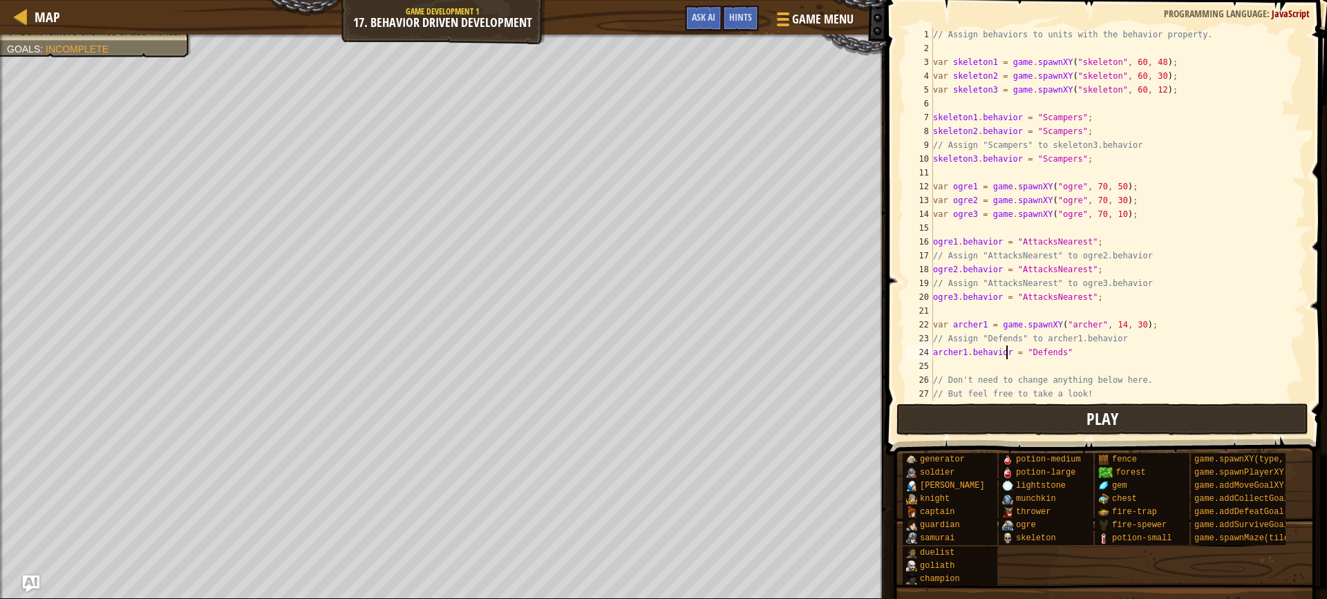
type textarea "archer1.behavior = "Defends""
click at [1090, 424] on span "Play" at bounding box center [1102, 419] width 32 height 22
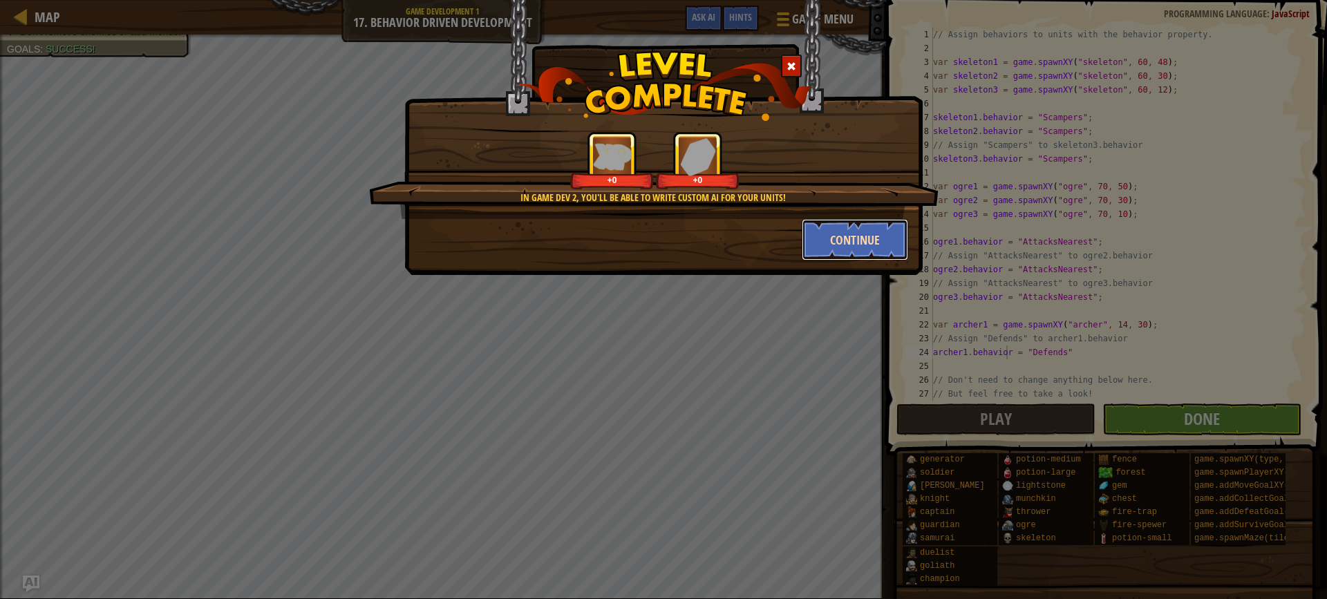
click at [825, 237] on button "Continue" at bounding box center [855, 239] width 107 height 41
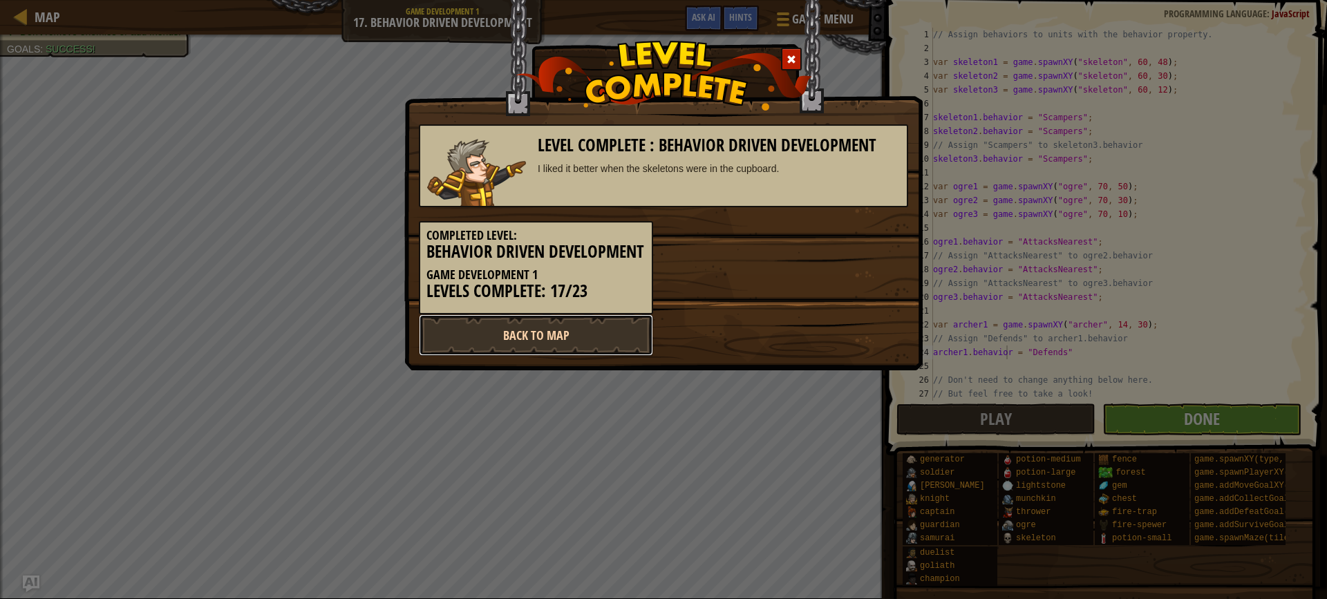
click at [551, 341] on link "Back to Map" at bounding box center [536, 334] width 234 height 41
